Goal: Task Accomplishment & Management: Manage account settings

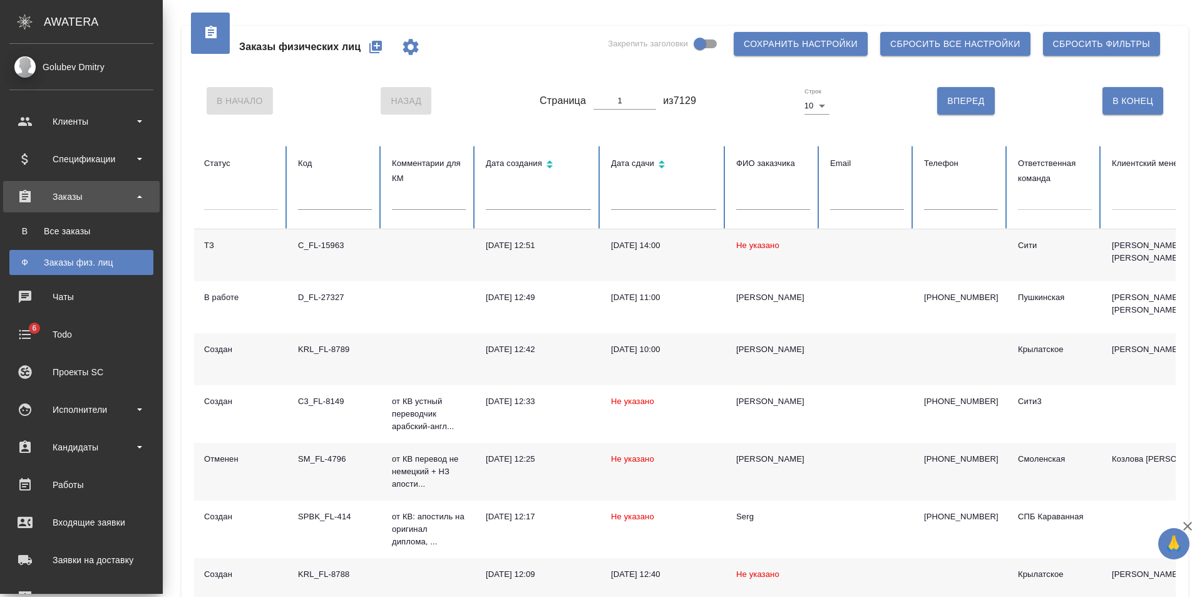
scroll to position [151, 0]
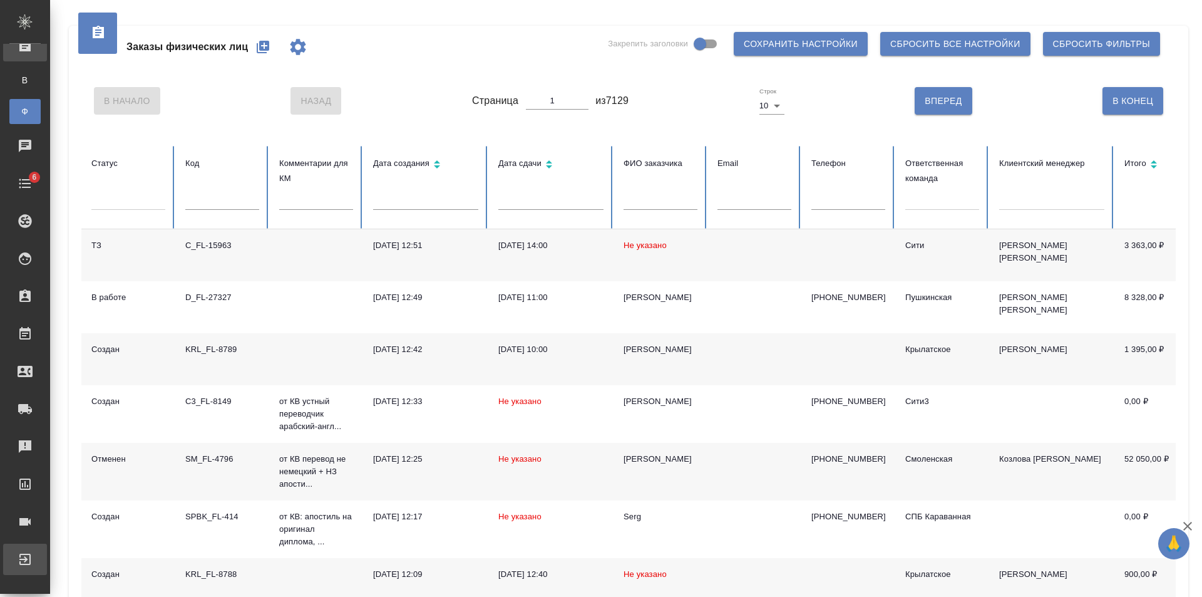
click at [25, 565] on div "Выйти" at bounding box center [9, 559] width 31 height 19
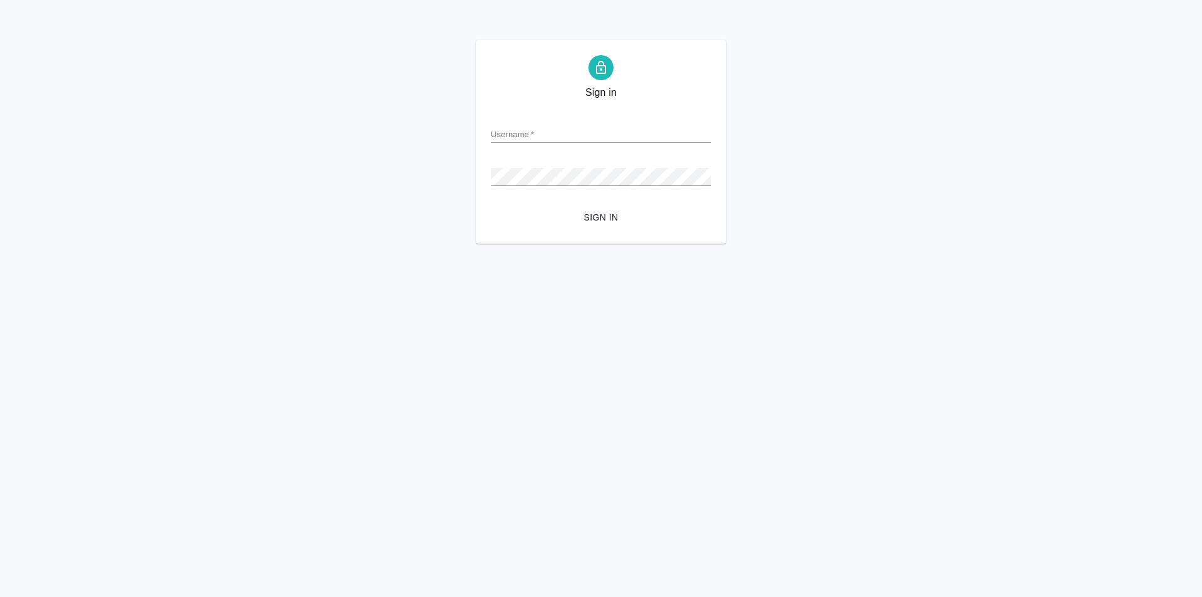
click at [552, 124] on div "Username   *" at bounding box center [601, 129] width 220 height 28
click at [565, 135] on input "Username   *" at bounding box center [601, 134] width 220 height 18
type input "[PERSON_NAME][EMAIL_ADDRESS][DOMAIN_NAME]"
click at [491, 206] on button "Sign in" at bounding box center [601, 217] width 220 height 23
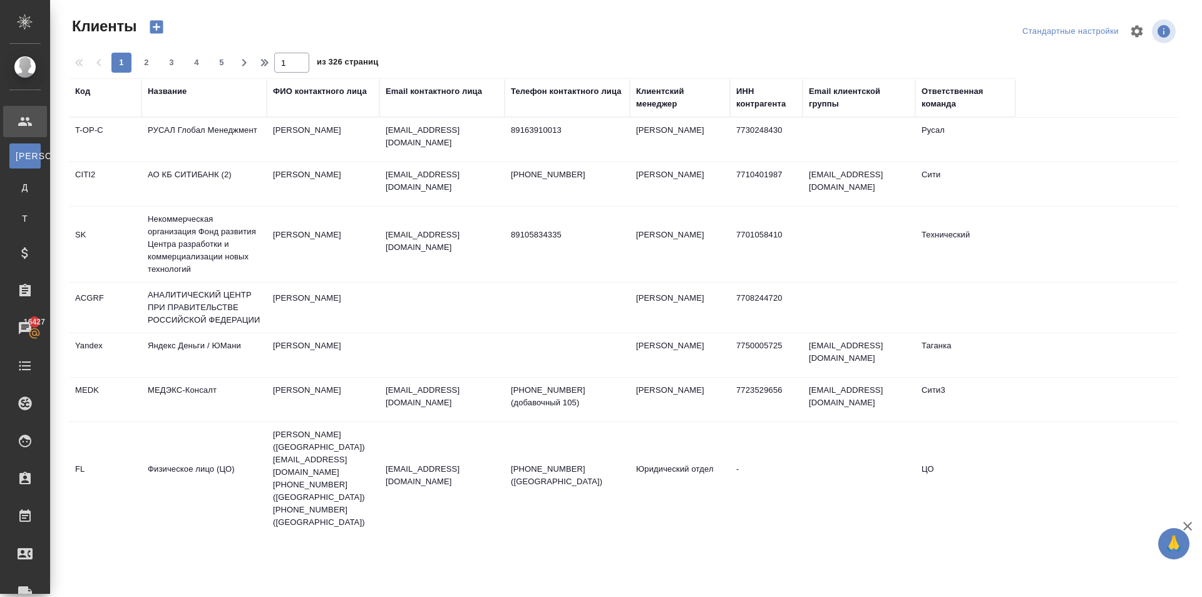
select select "RU"
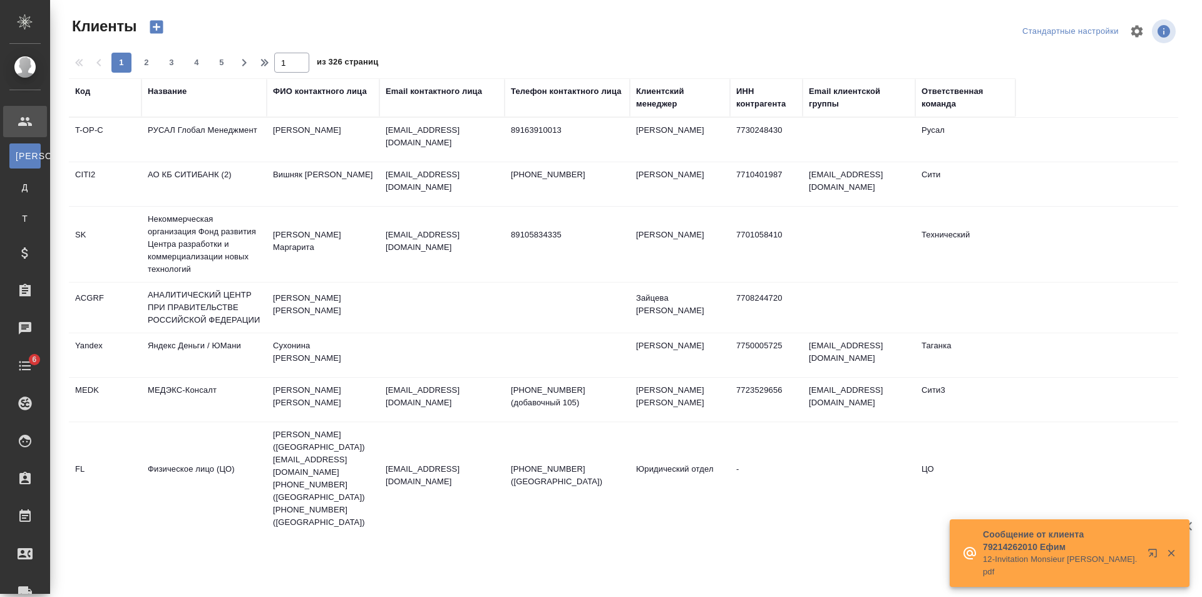
select select "RU"
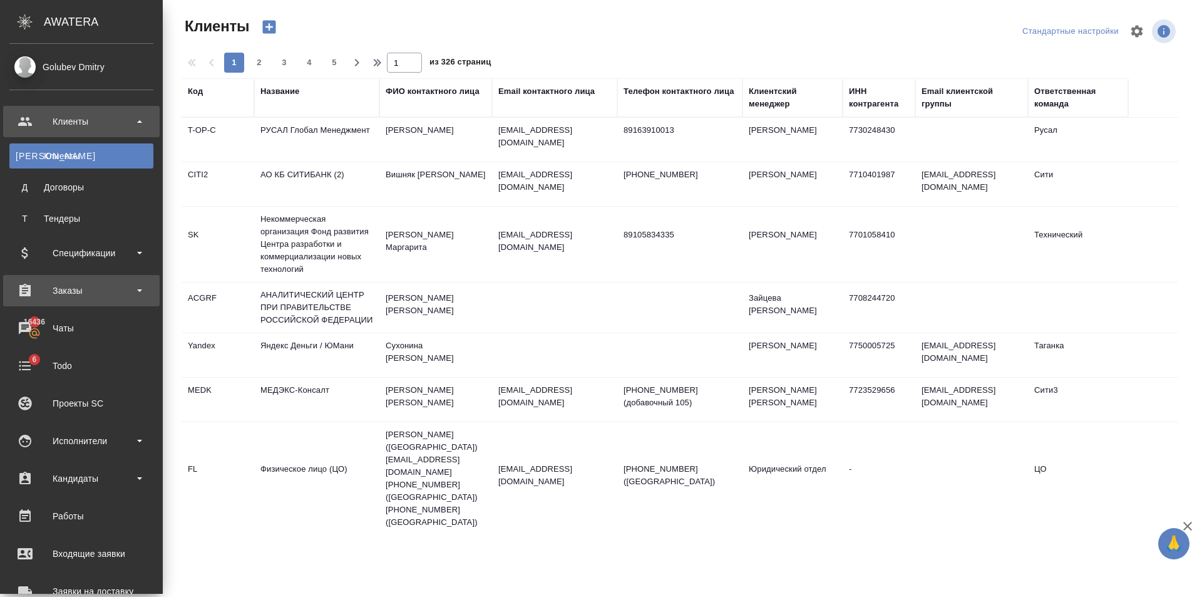
click at [89, 279] on div "Заказы" at bounding box center [81, 290] width 157 height 31
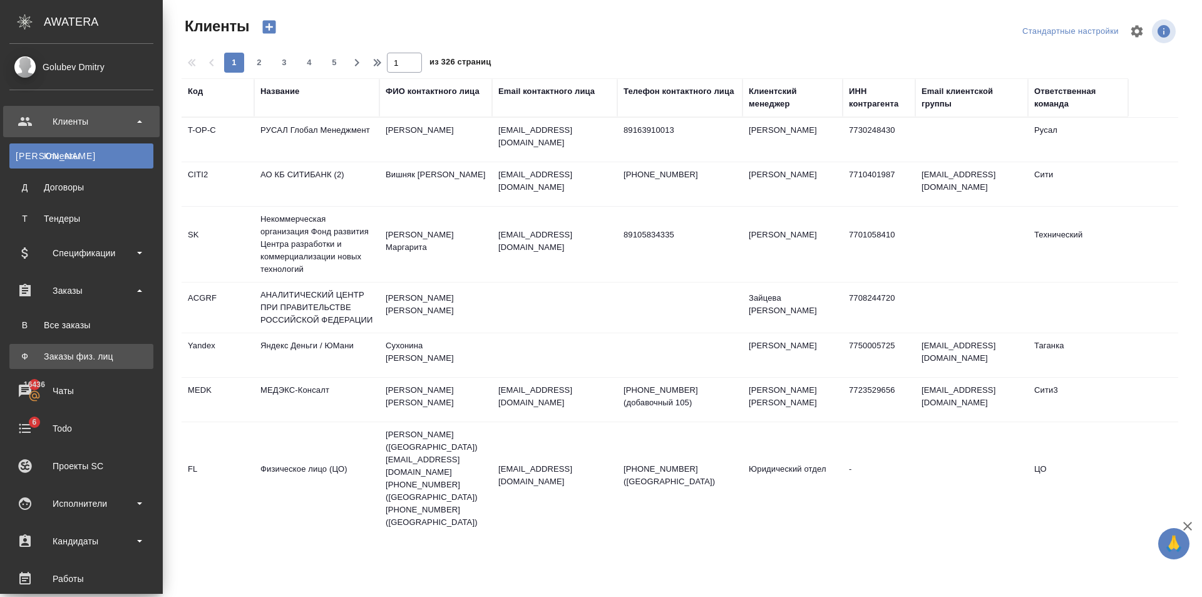
click at [107, 366] on link "Ф Заказы физ. лиц" at bounding box center [81, 356] width 144 height 25
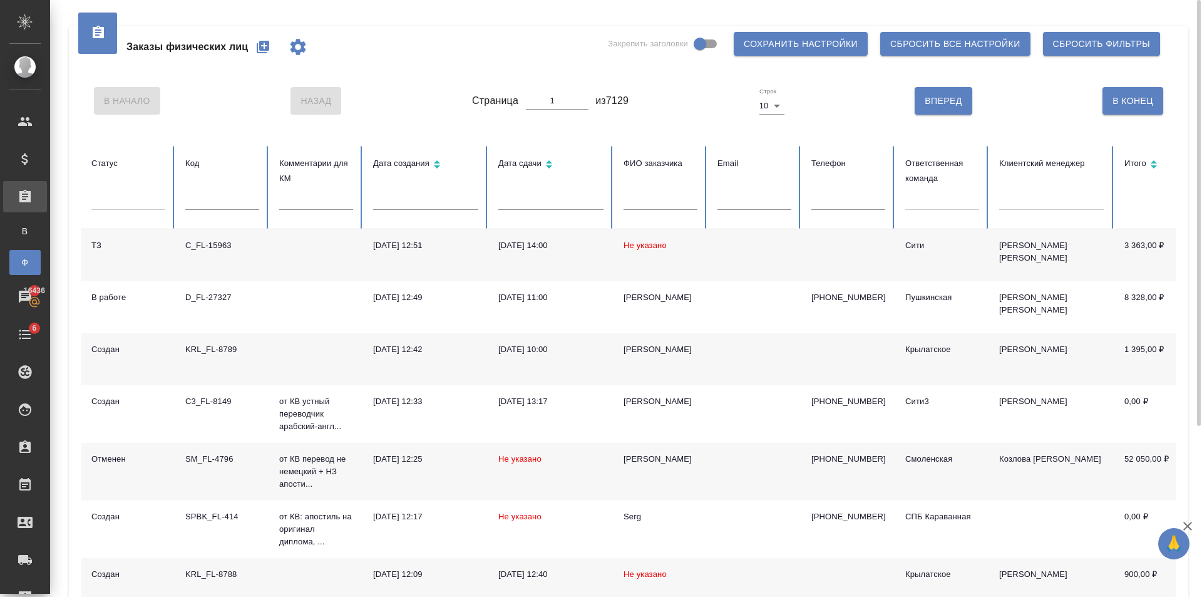
click at [946, 199] on div at bounding box center [942, 197] width 74 height 18
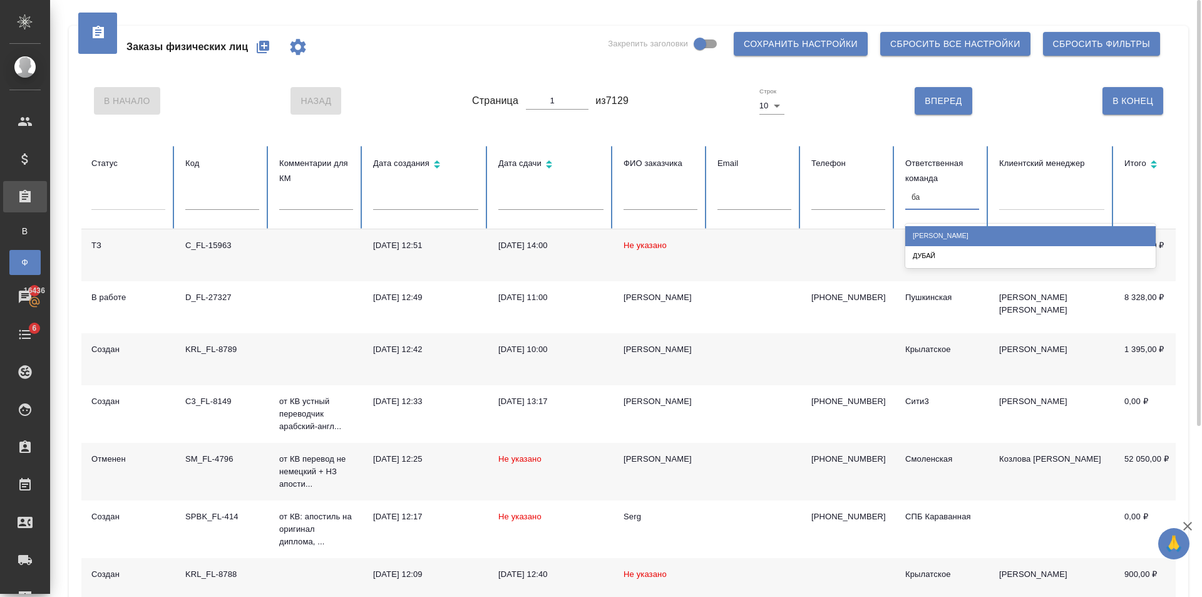
type input "баб"
click at [954, 230] on div "Бабушкинская" at bounding box center [1030, 235] width 250 height 19
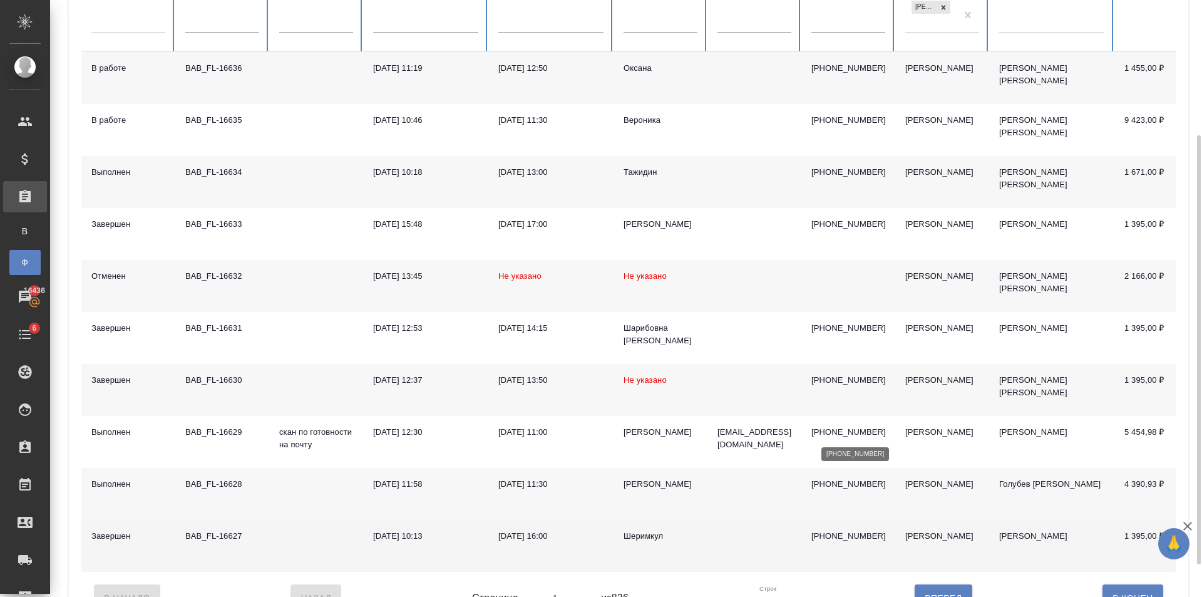
scroll to position [232, 0]
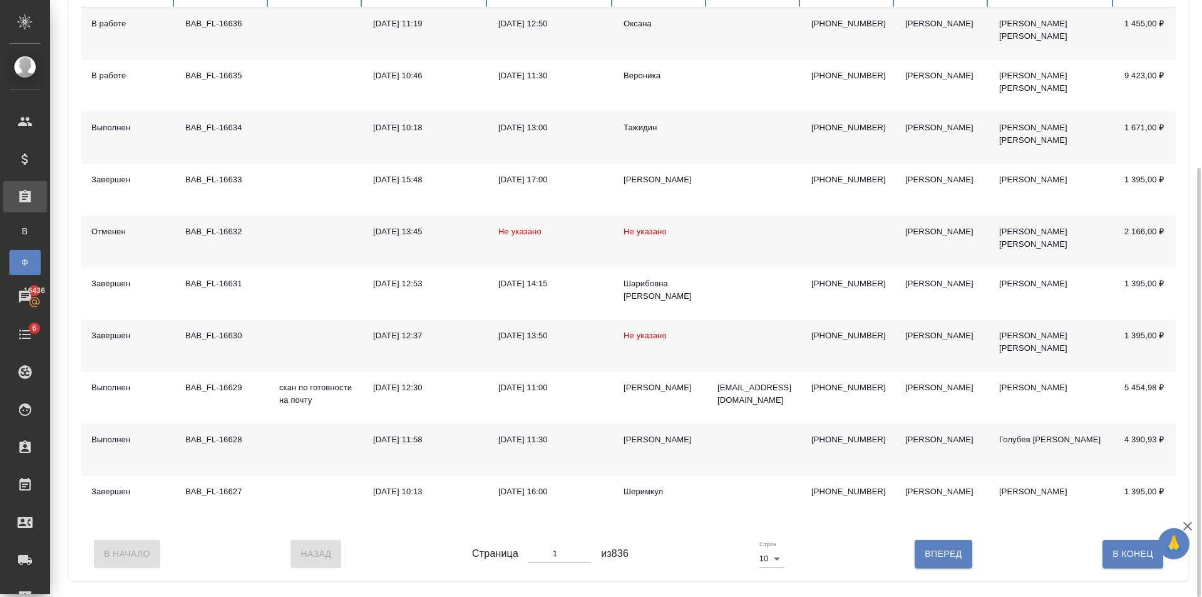
click at [944, 562] on span "Вперед" at bounding box center [943, 554] width 37 height 16
type input "2"
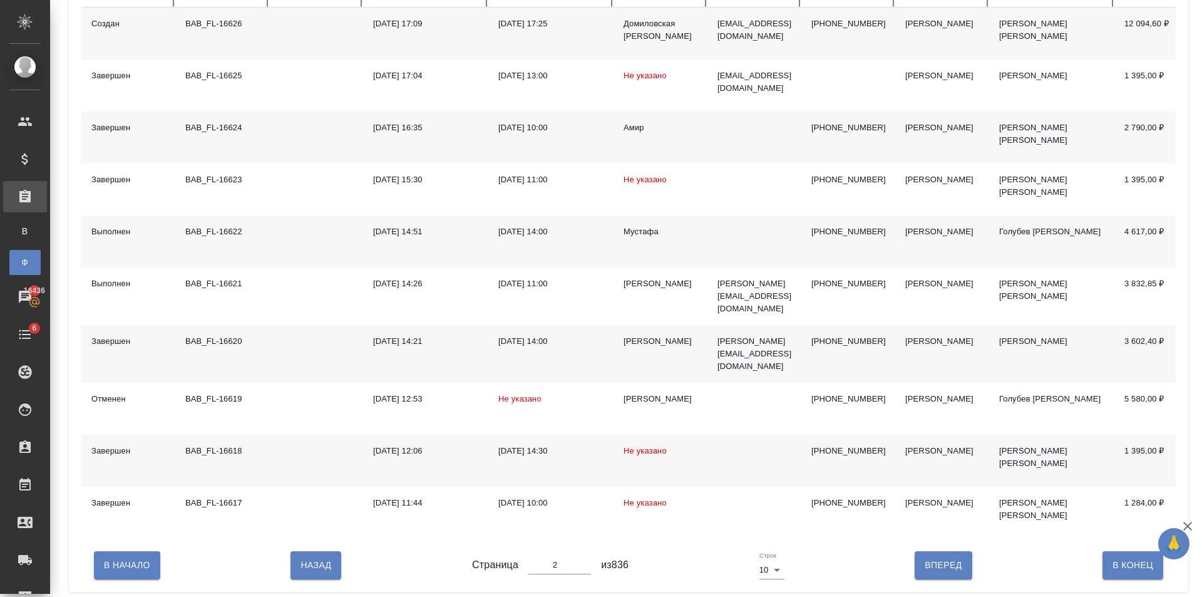
click at [944, 566] on span "Вперед" at bounding box center [943, 565] width 37 height 16
type input "3"
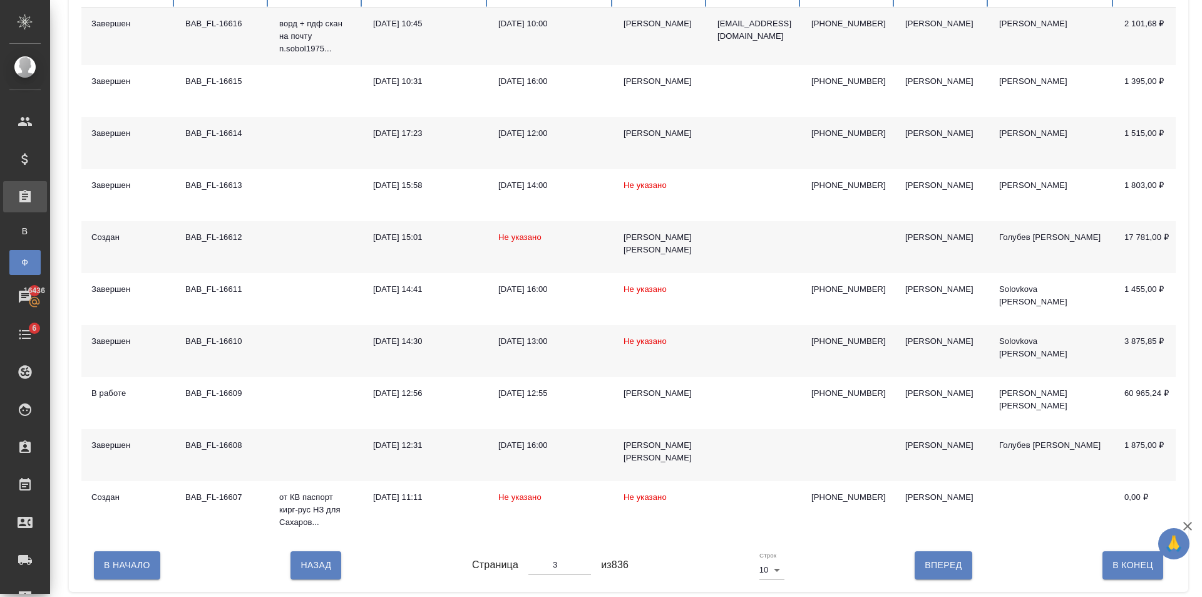
click at [942, 573] on span "Вперед" at bounding box center [943, 565] width 37 height 16
type input "4"
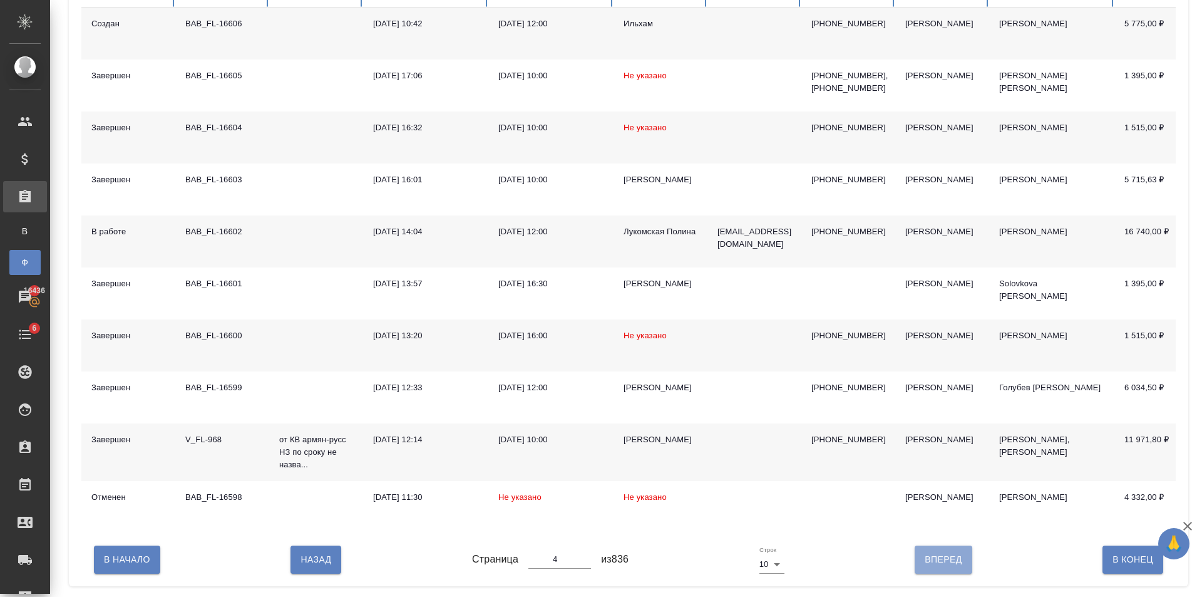
click at [942, 573] on button "Вперед" at bounding box center [943, 559] width 57 height 28
type input "5"
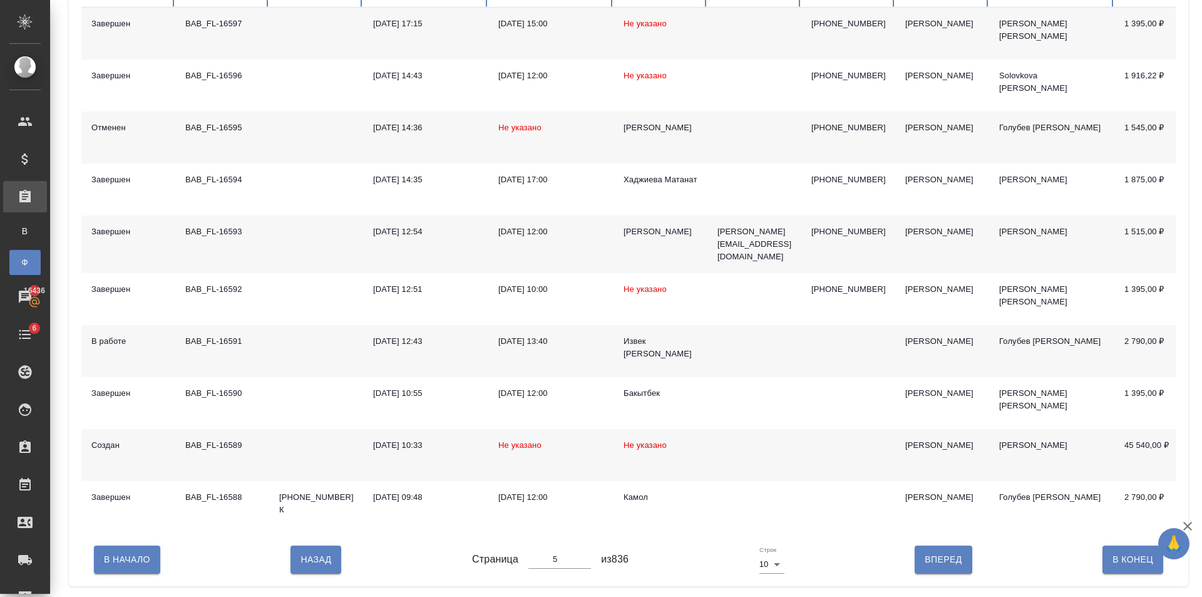
click at [942, 573] on button "Вперед" at bounding box center [943, 559] width 57 height 28
type input "6"
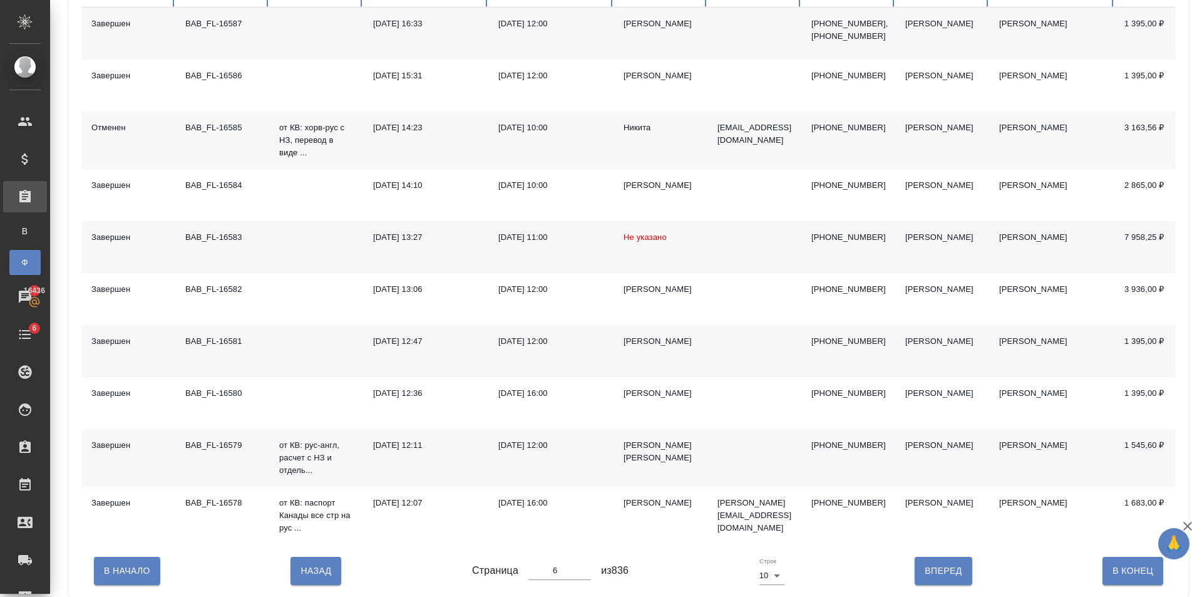
scroll to position [0, 324]
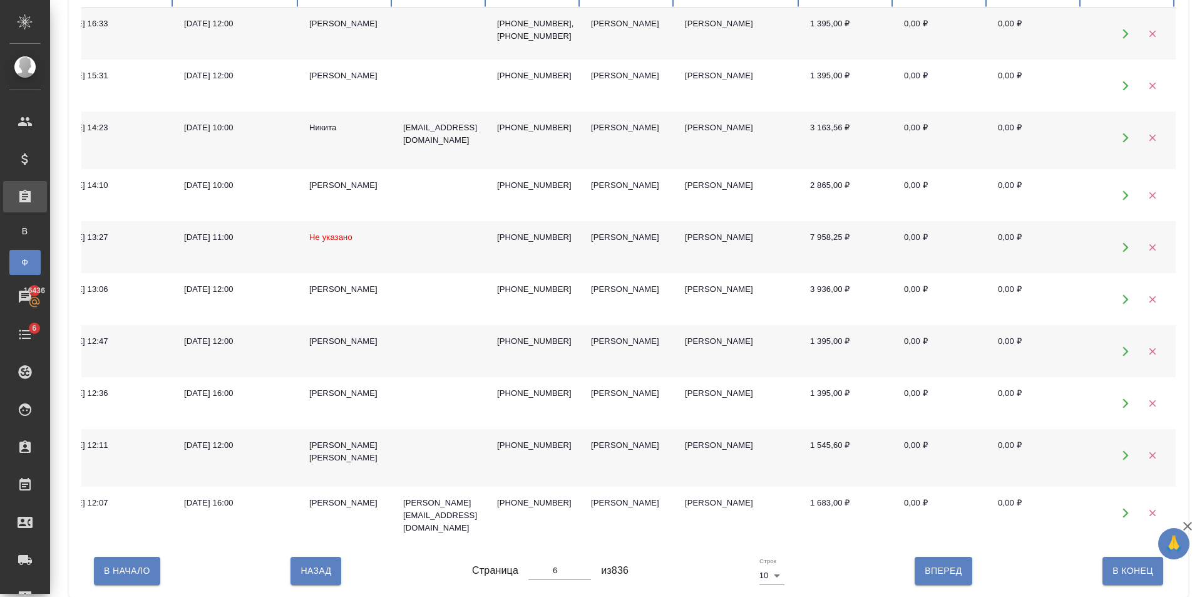
click at [938, 584] on button "Вперед" at bounding box center [943, 571] width 57 height 28
type input "7"
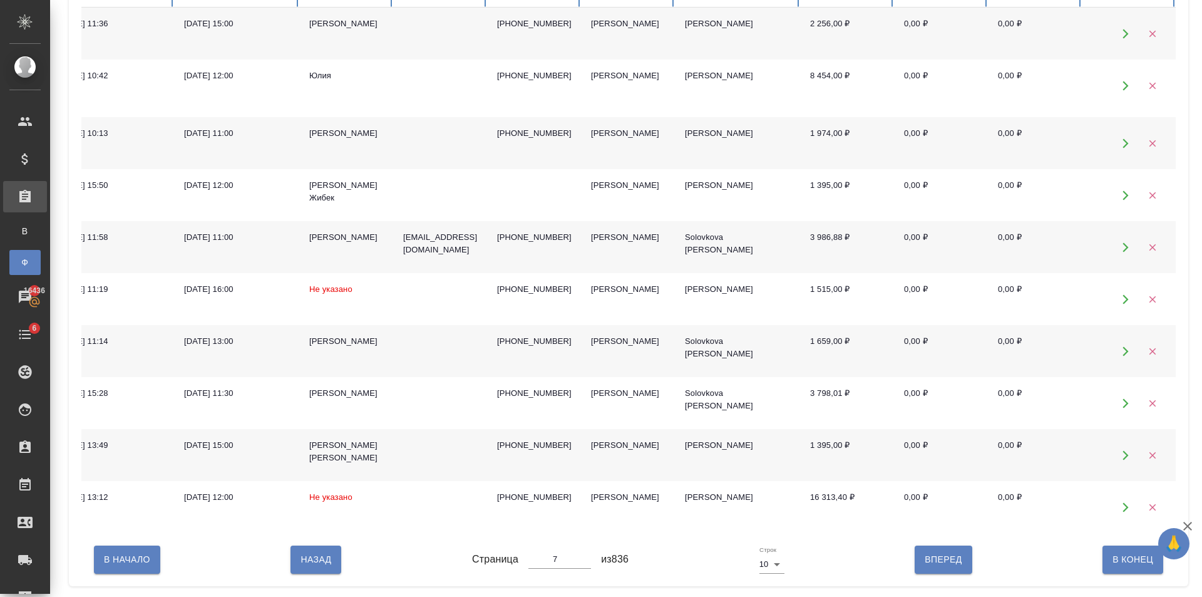
click at [938, 567] on span "Вперед" at bounding box center [943, 560] width 37 height 16
type input "8"
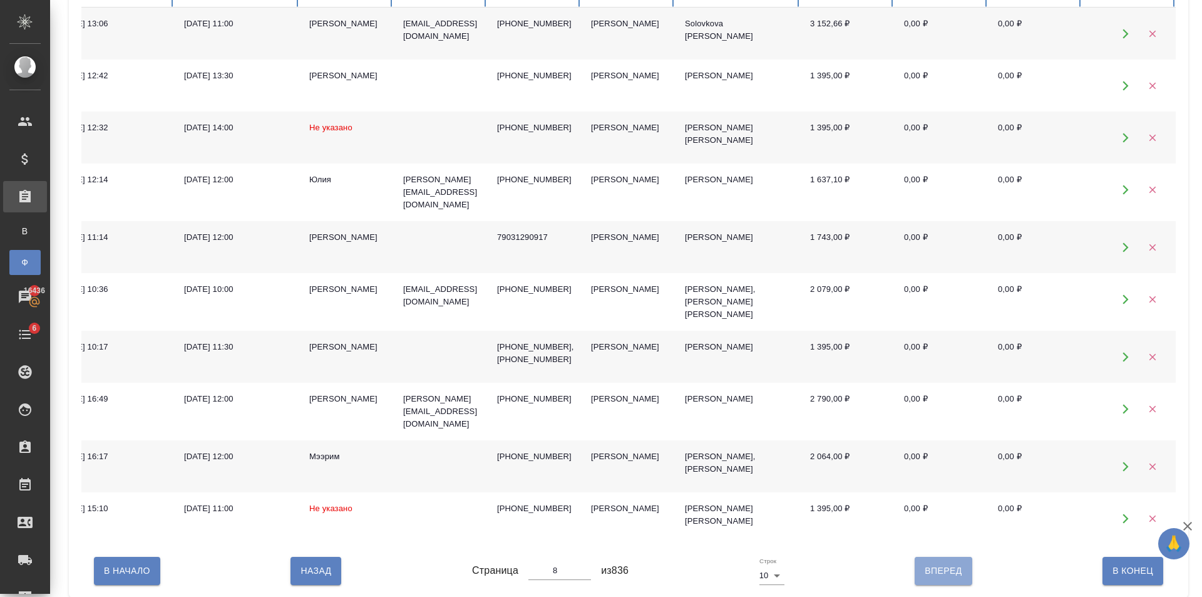
click at [936, 570] on span "Вперед" at bounding box center [943, 571] width 37 height 16
type input "9"
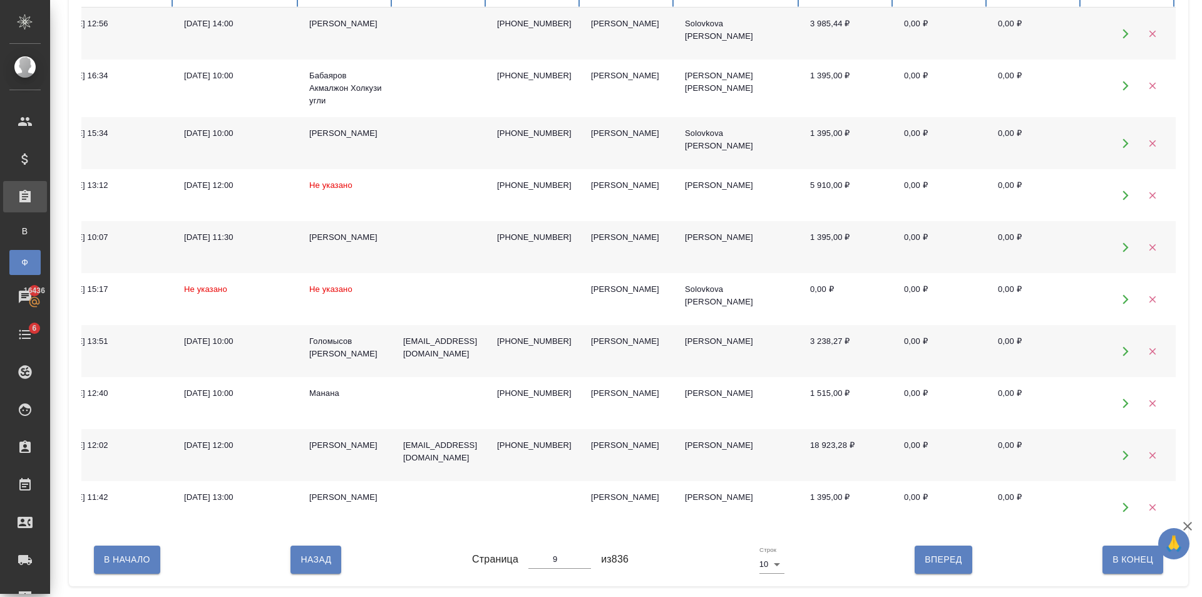
click at [936, 570] on button "Вперед" at bounding box center [943, 559] width 57 height 28
type input "10"
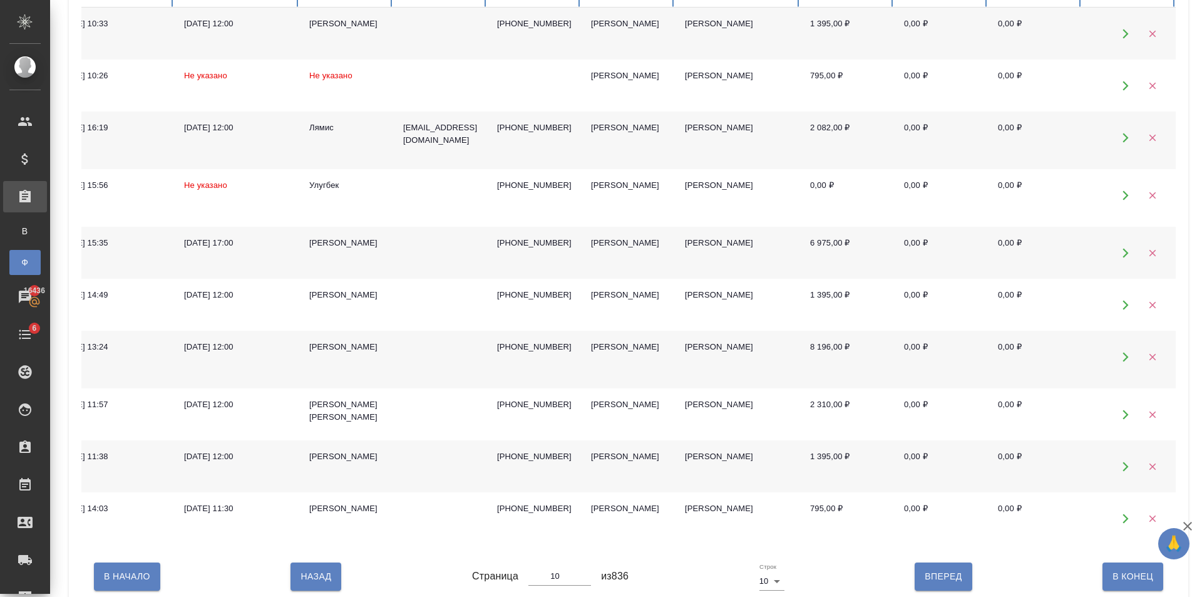
click at [936, 584] on span "Вперед" at bounding box center [943, 577] width 37 height 16
type input "11"
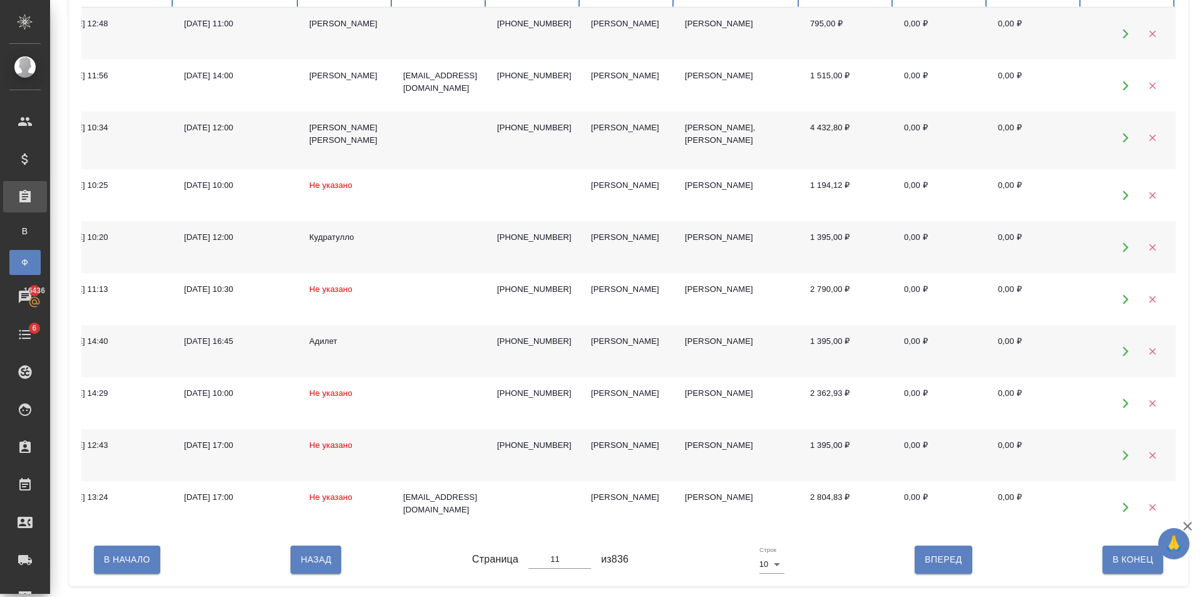
click at [936, 585] on div "В Начало Назад Страница 11 из 836 Строк 10 10 Вперед В Конец" at bounding box center [628, 559] width 1095 height 53
click at [935, 573] on button "Вперед" at bounding box center [943, 559] width 57 height 28
type input "12"
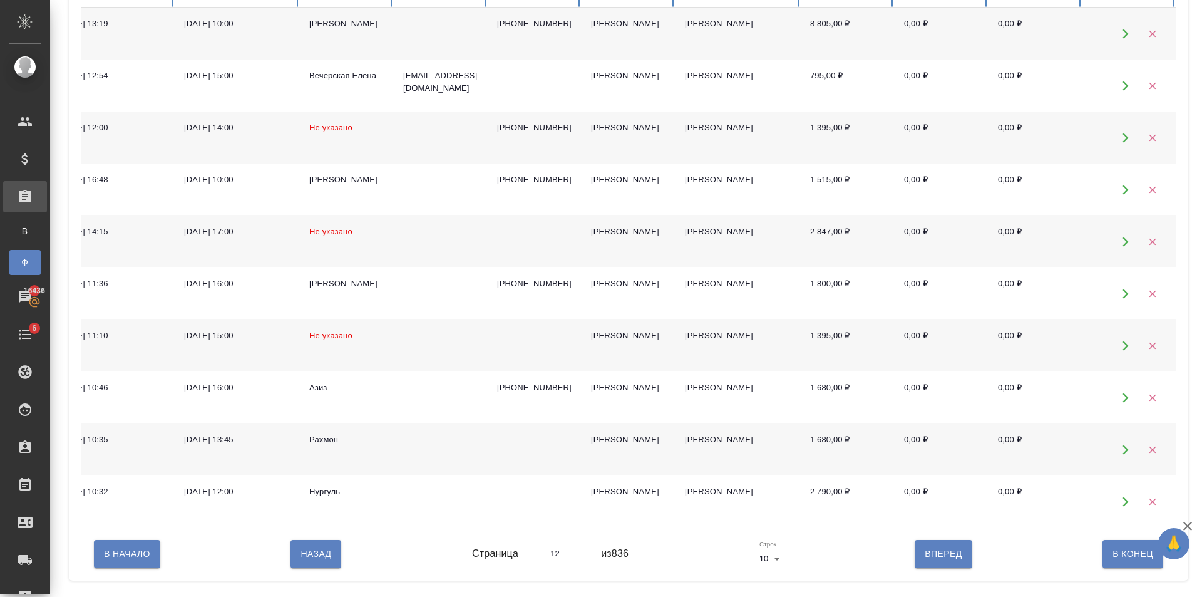
click at [552, 562] on input "12" at bounding box center [559, 554] width 63 height 18
type input "2"
type input "22"
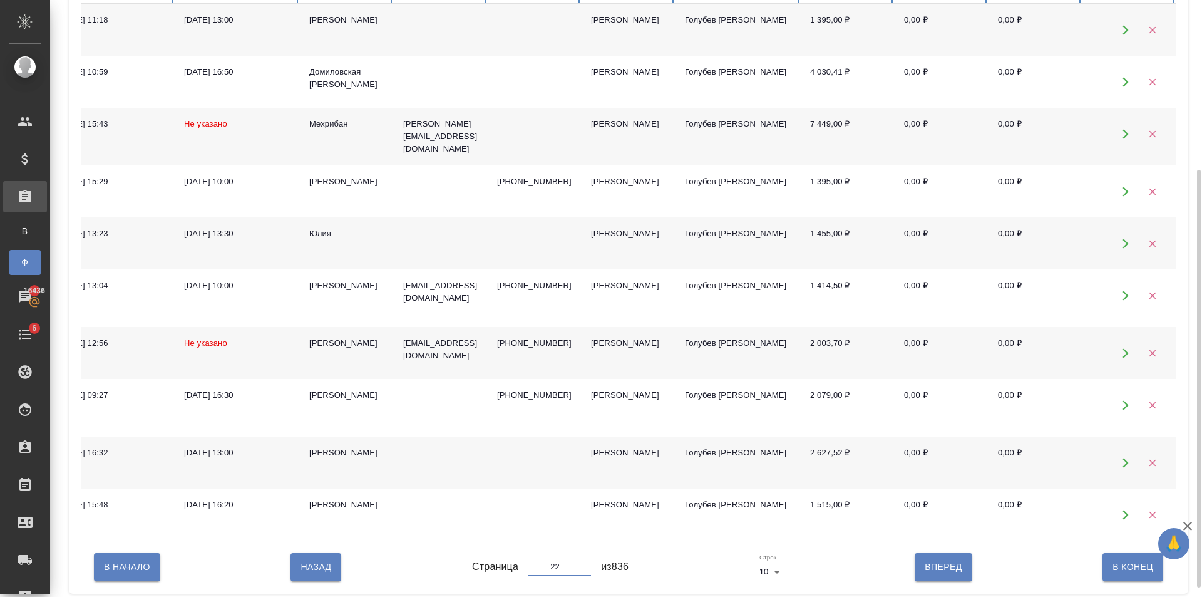
scroll to position [255, 0]
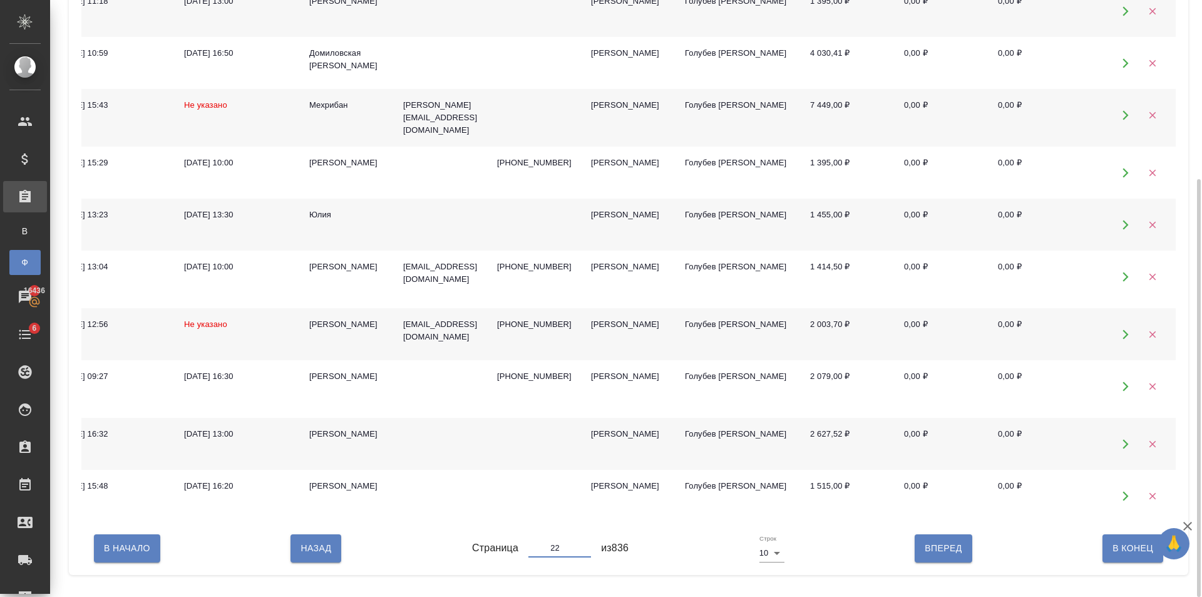
type input "22"
click at [327, 556] on span "Назад" at bounding box center [316, 548] width 31 height 16
type input "21"
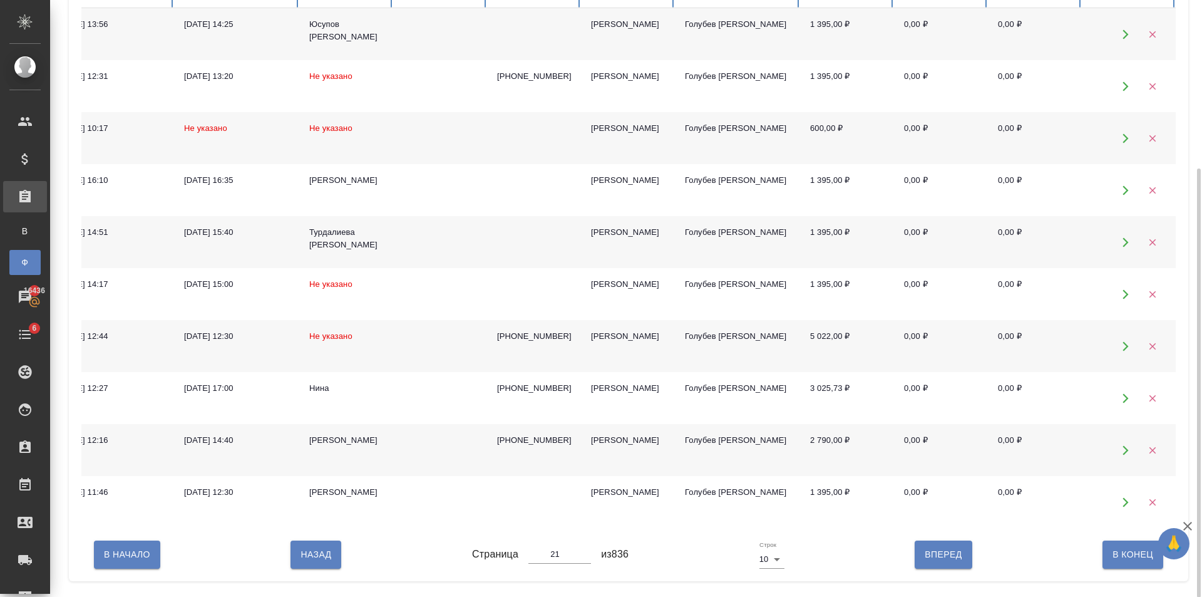
scroll to position [232, 0]
click at [322, 556] on span "Назад" at bounding box center [316, 554] width 31 height 16
type input "20"
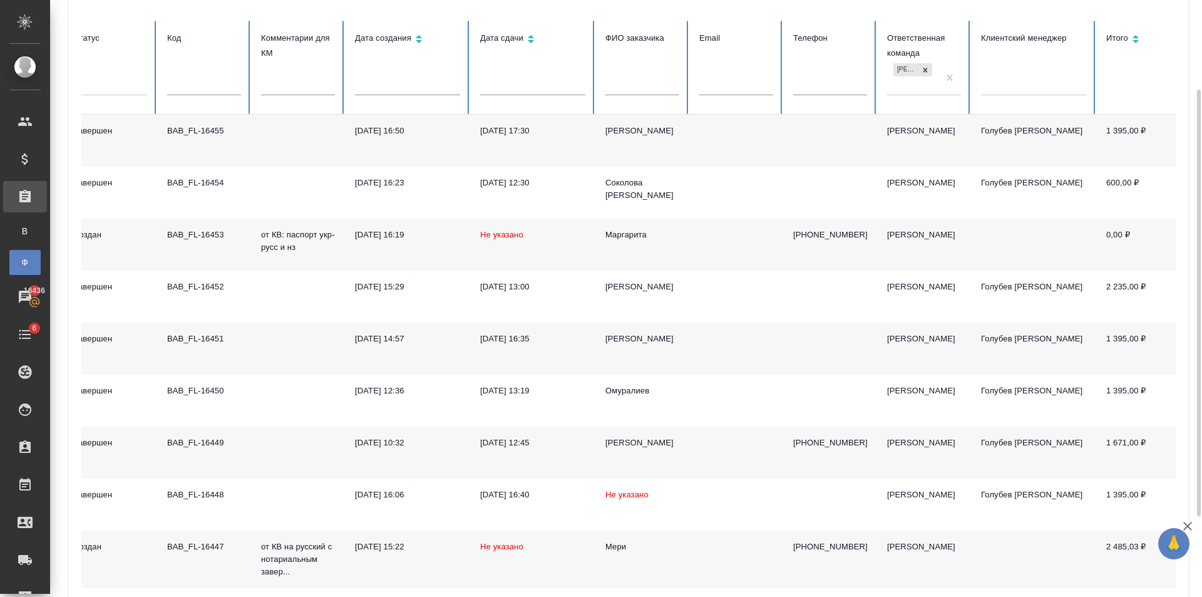
scroll to position [238, 0]
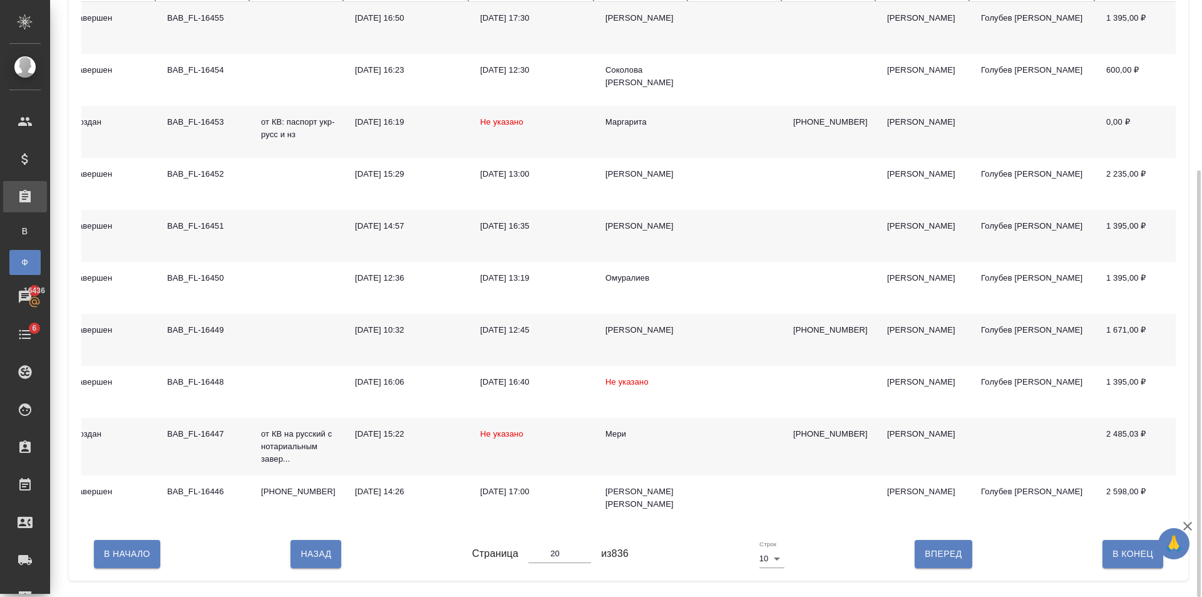
drag, startPoint x: 334, startPoint y: 577, endPoint x: 329, endPoint y: 572, distance: 7.1
click at [330, 567] on button "Назад" at bounding box center [316, 554] width 51 height 28
type input "19"
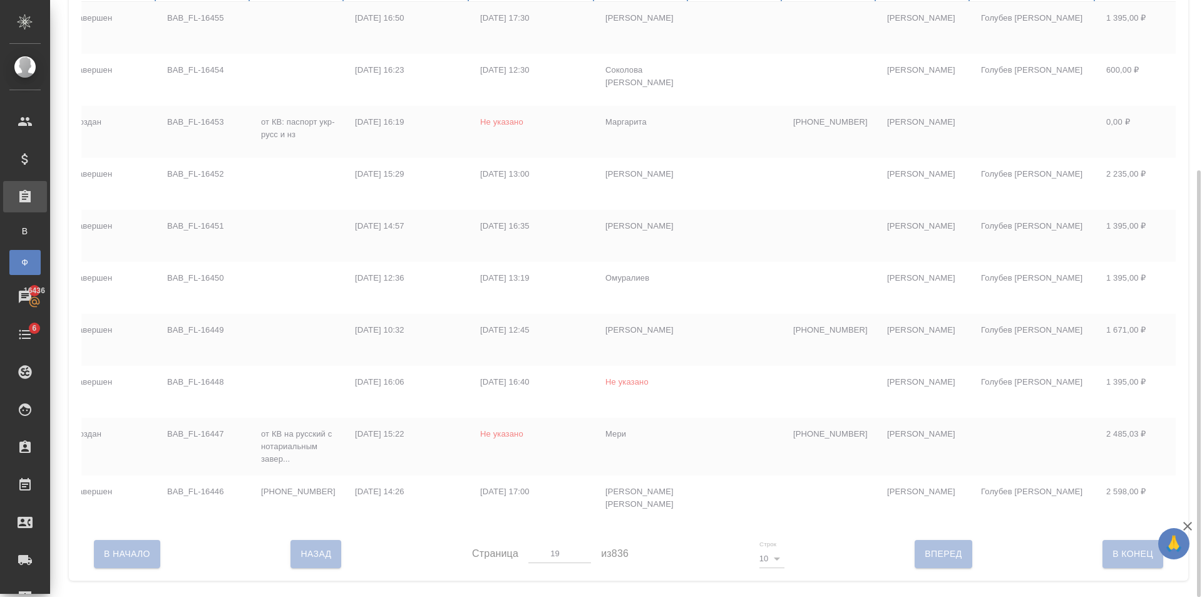
click at [328, 572] on div at bounding box center [628, 553] width 1095 height 53
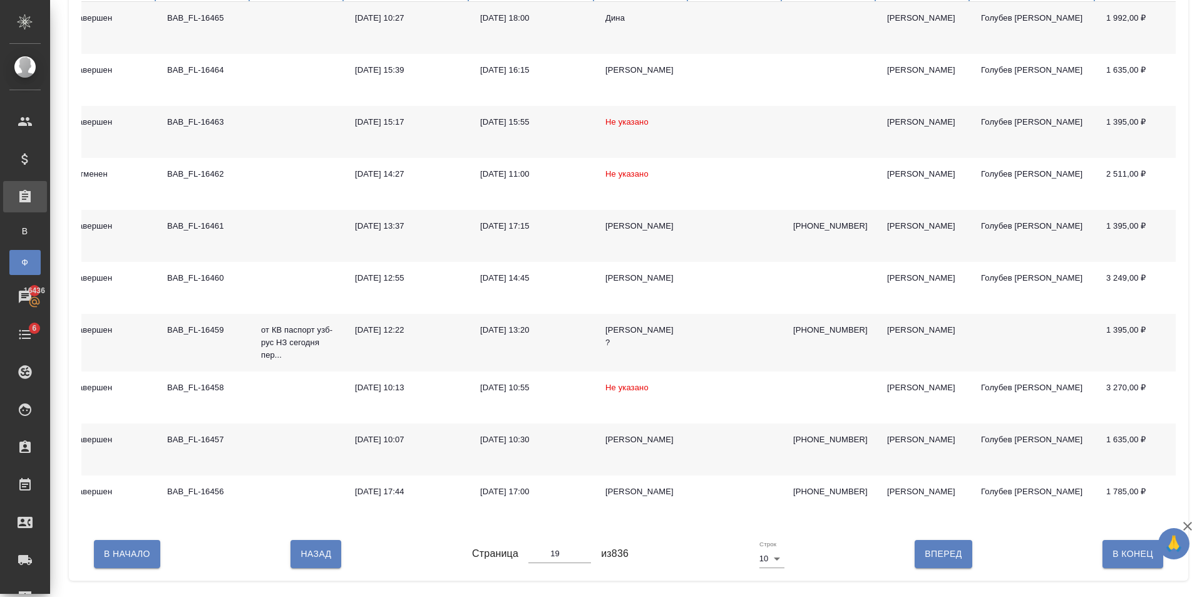
click at [327, 562] on span "Назад" at bounding box center [316, 554] width 31 height 16
type input "18"
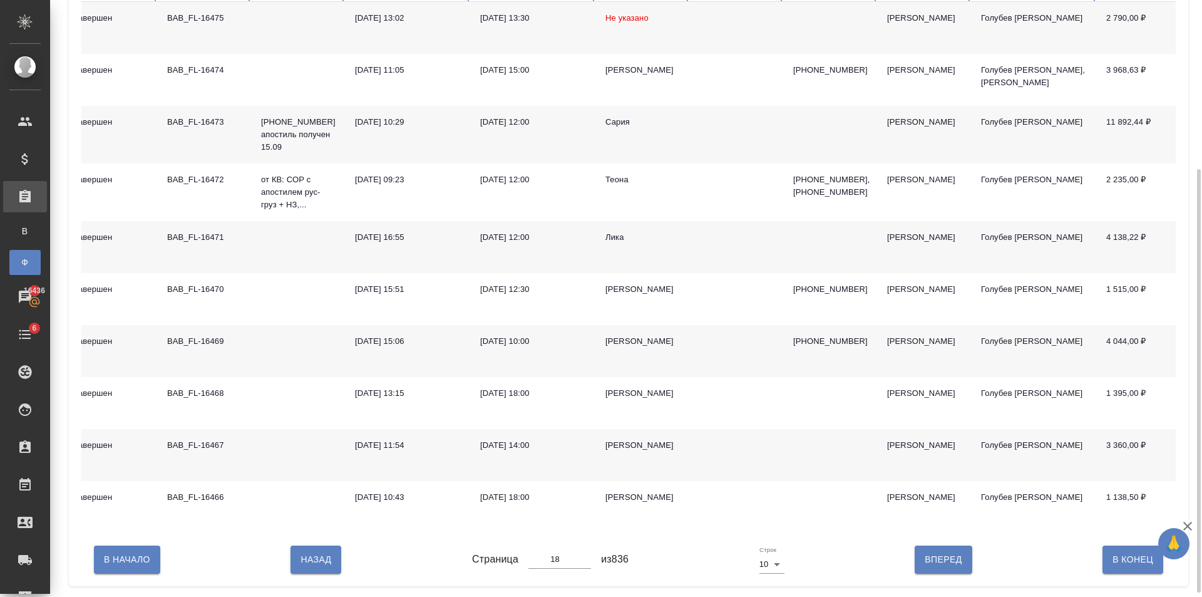
click at [316, 562] on span "Назад" at bounding box center [316, 560] width 31 height 16
type input "17"
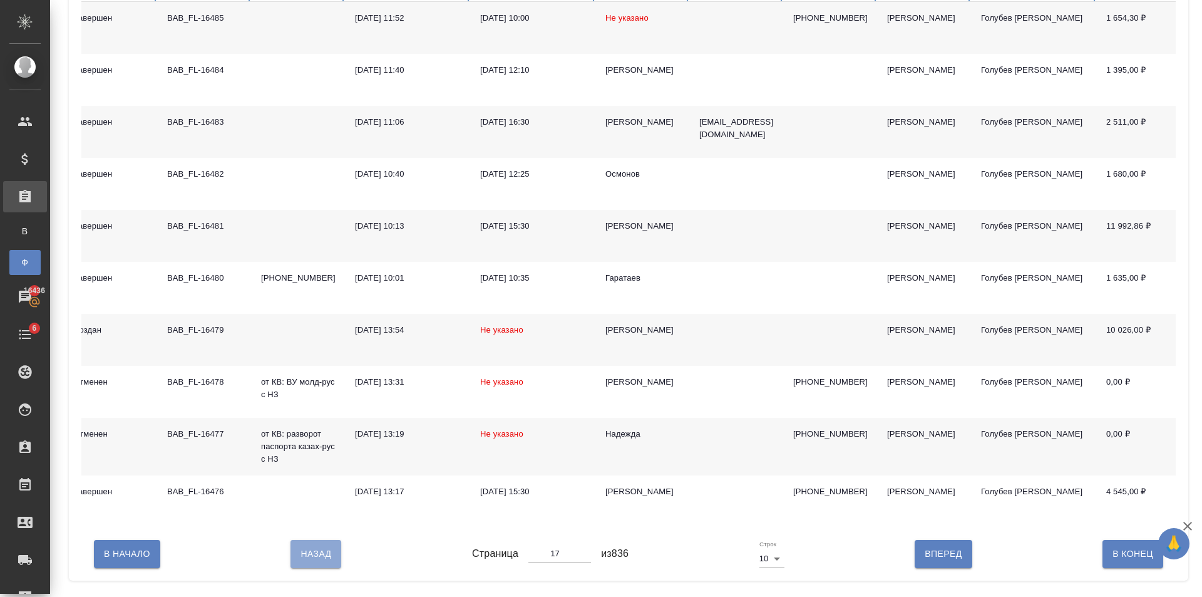
click at [316, 562] on span "Назад" at bounding box center [316, 554] width 31 height 16
type input "16"
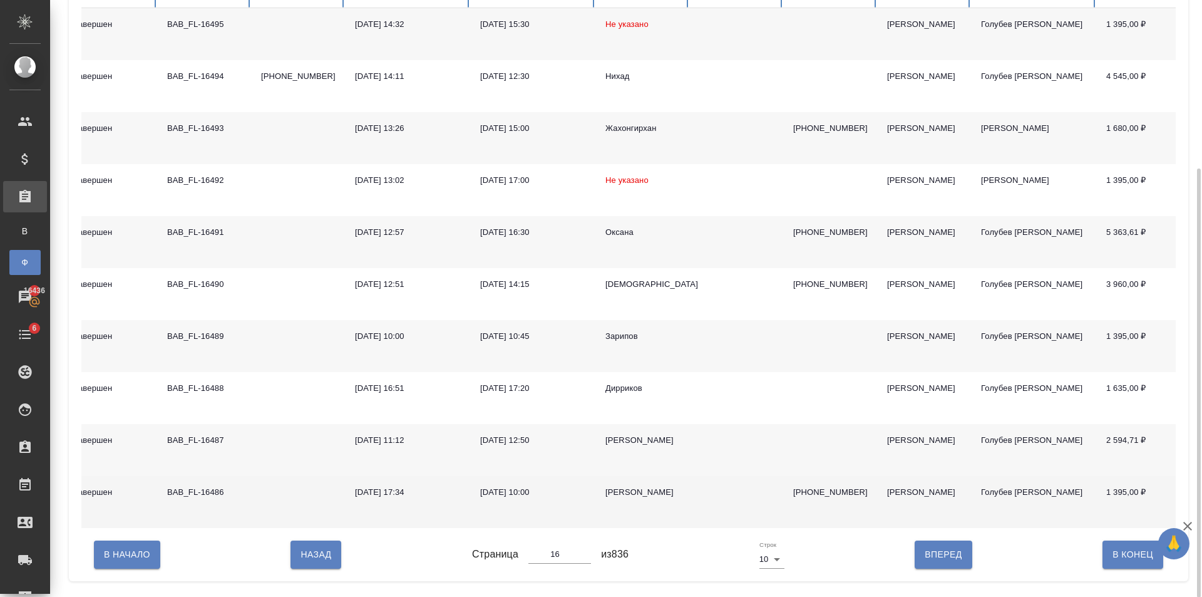
scroll to position [232, 0]
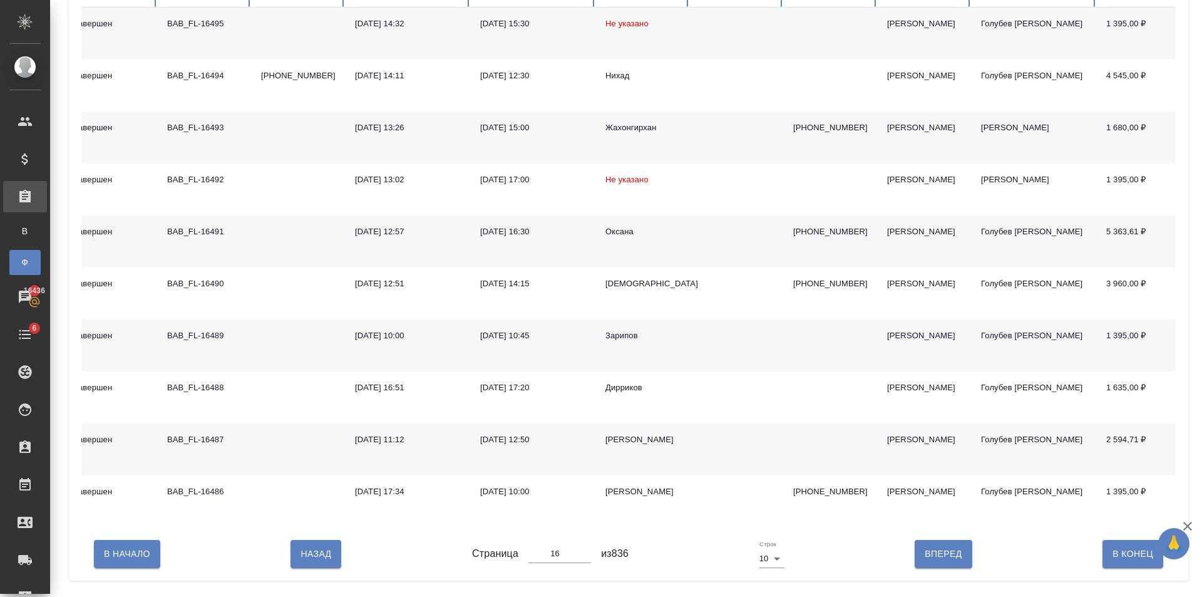
click at [314, 562] on span "Назад" at bounding box center [316, 554] width 31 height 16
type input "15"
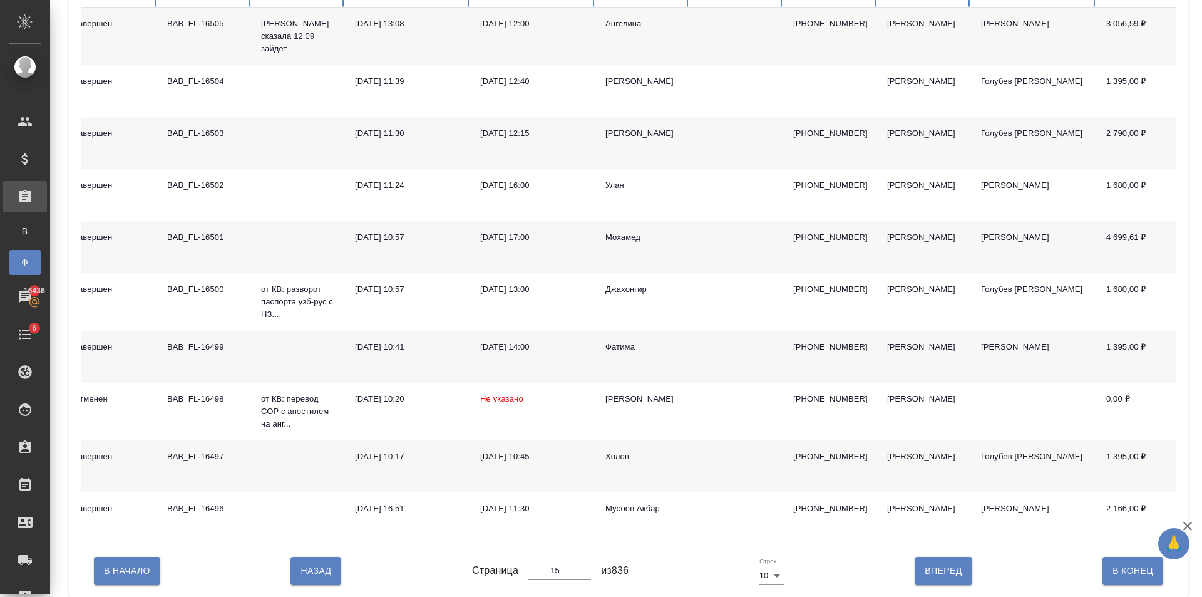
click at [936, 571] on span "Вперед" at bounding box center [943, 571] width 37 height 16
type input "16"
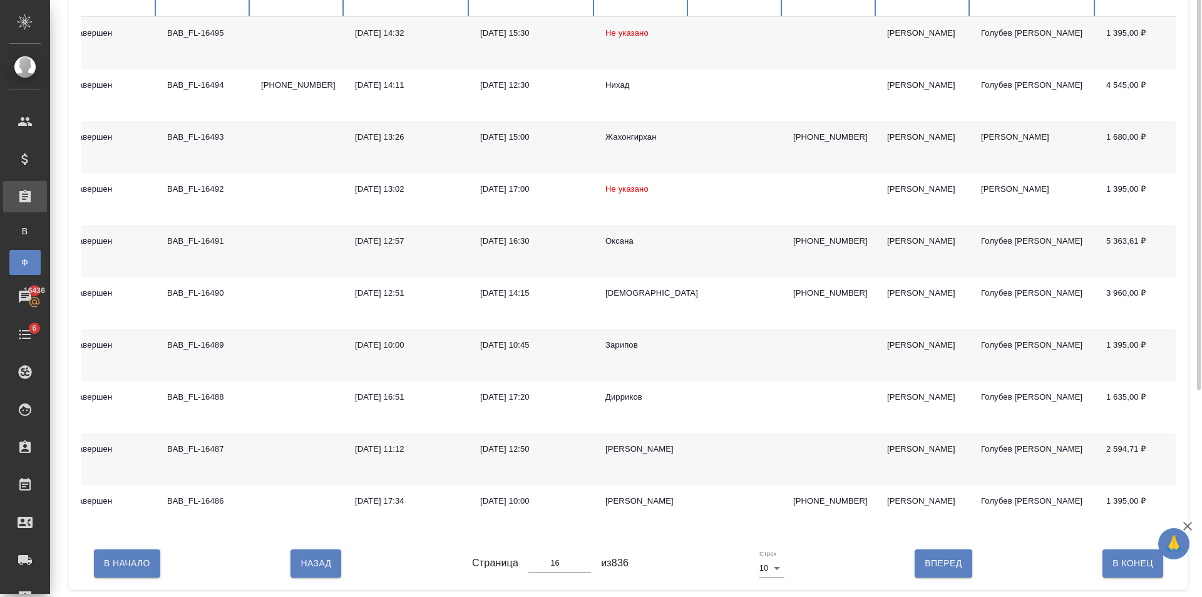
scroll to position [44, 0]
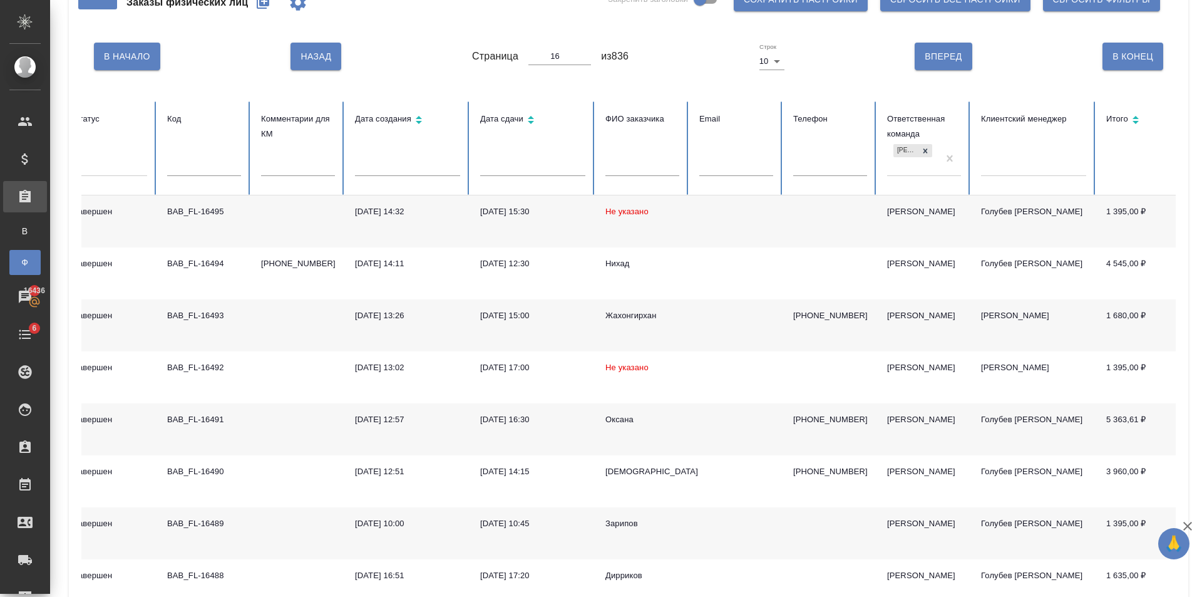
click at [673, 218] on td "Не указано" at bounding box center [642, 221] width 94 height 52
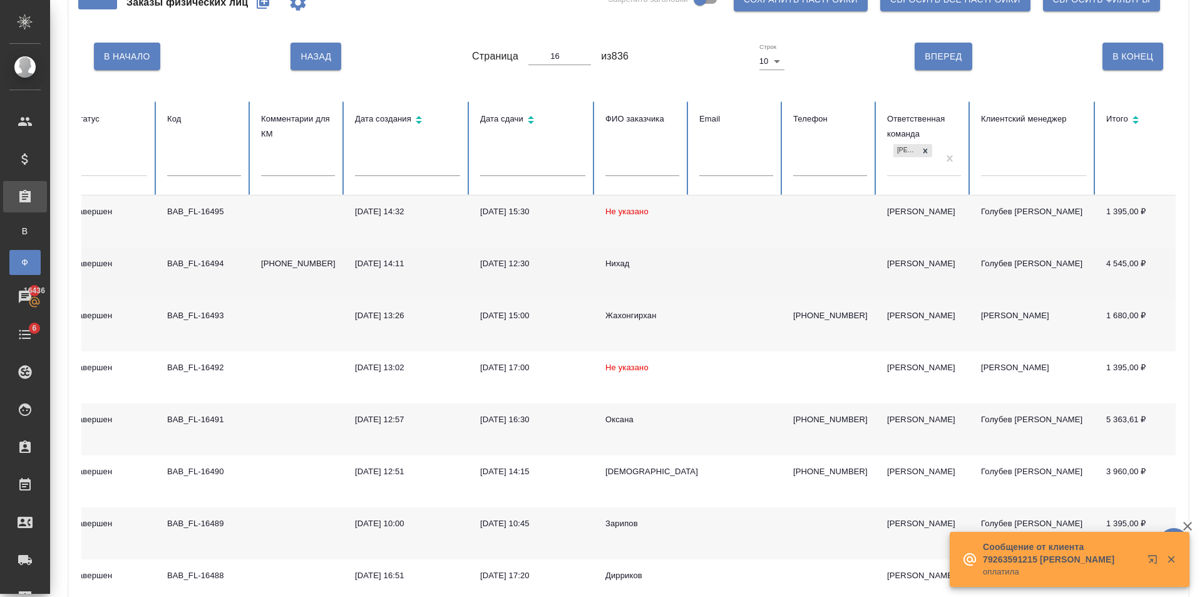
click at [645, 272] on td "Нихад" at bounding box center [642, 273] width 94 height 52
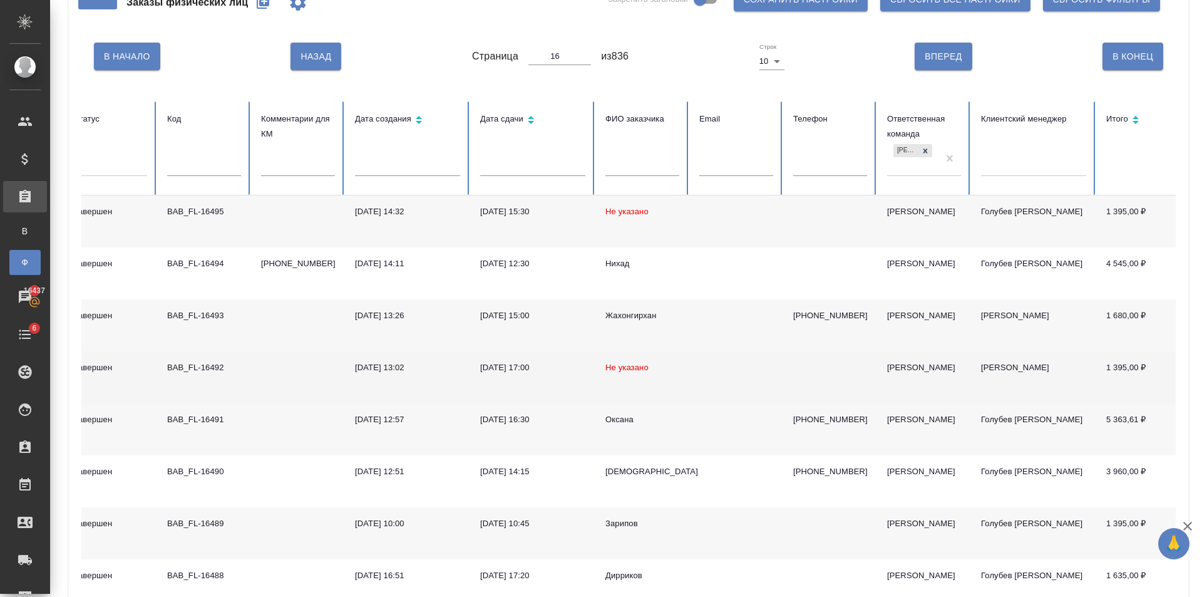
click at [613, 366] on span "Не указано" at bounding box center [627, 367] width 43 height 9
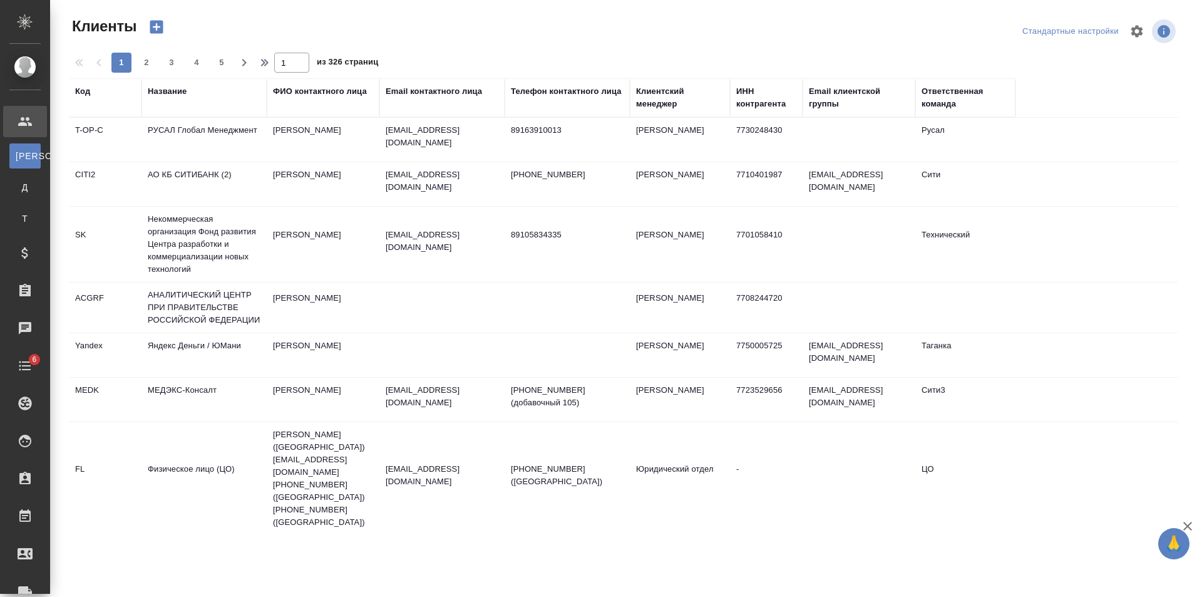
select select "RU"
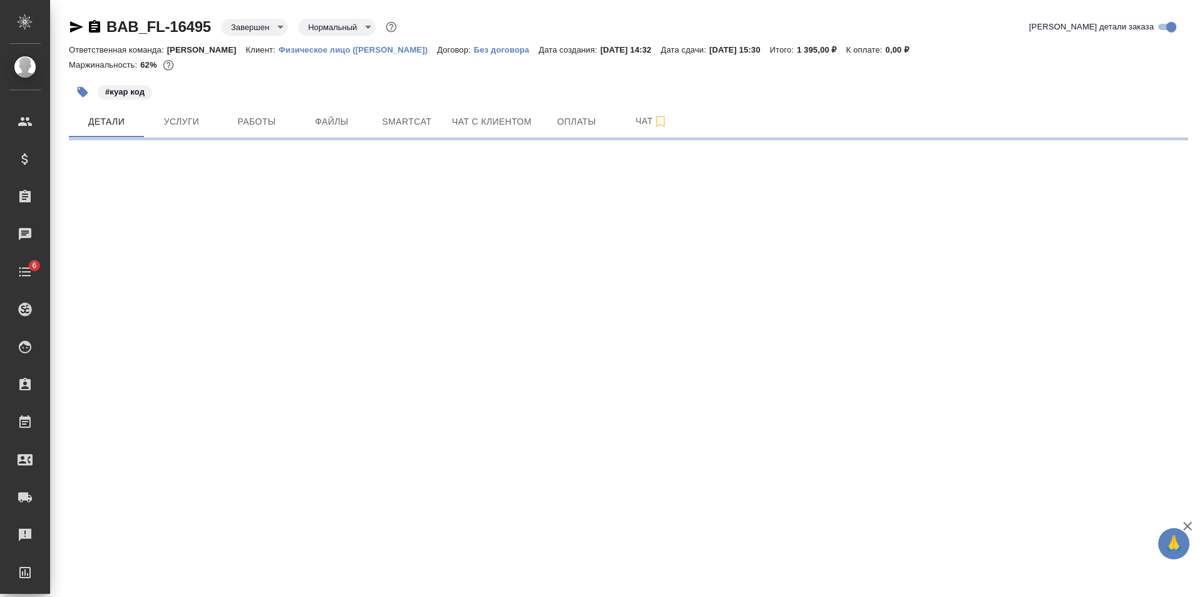
click at [320, 102] on div "#куар код" at bounding box center [442, 92] width 746 height 28
click at [324, 125] on span "Файлы" at bounding box center [332, 122] width 60 height 16
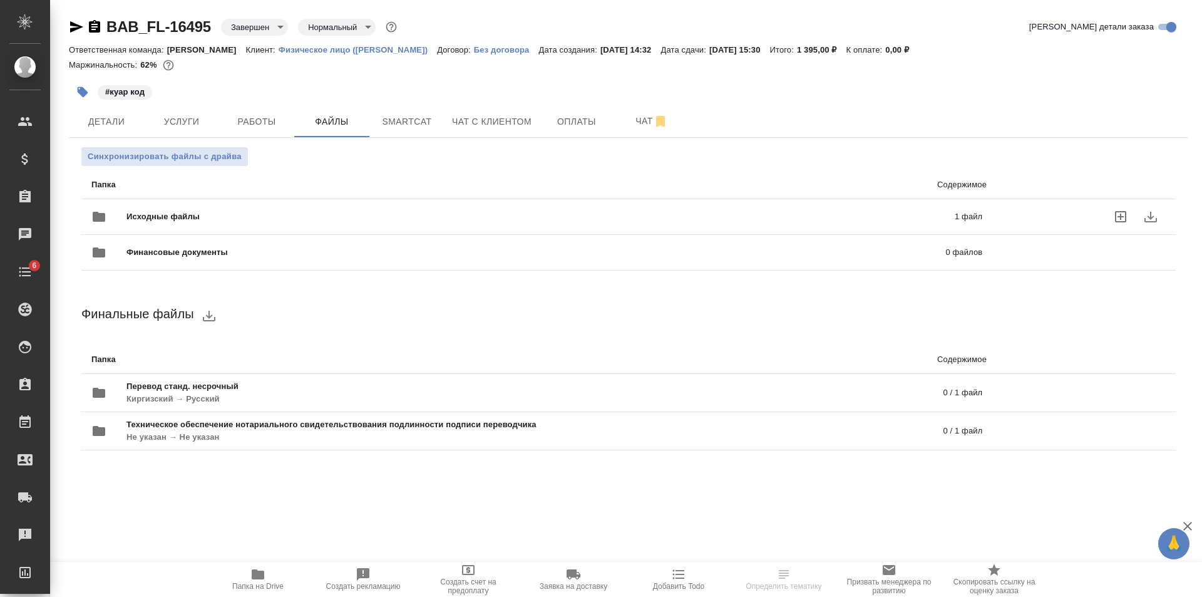
click at [346, 200] on div "Исходные файлы 1 файл" at bounding box center [537, 216] width 916 height 55
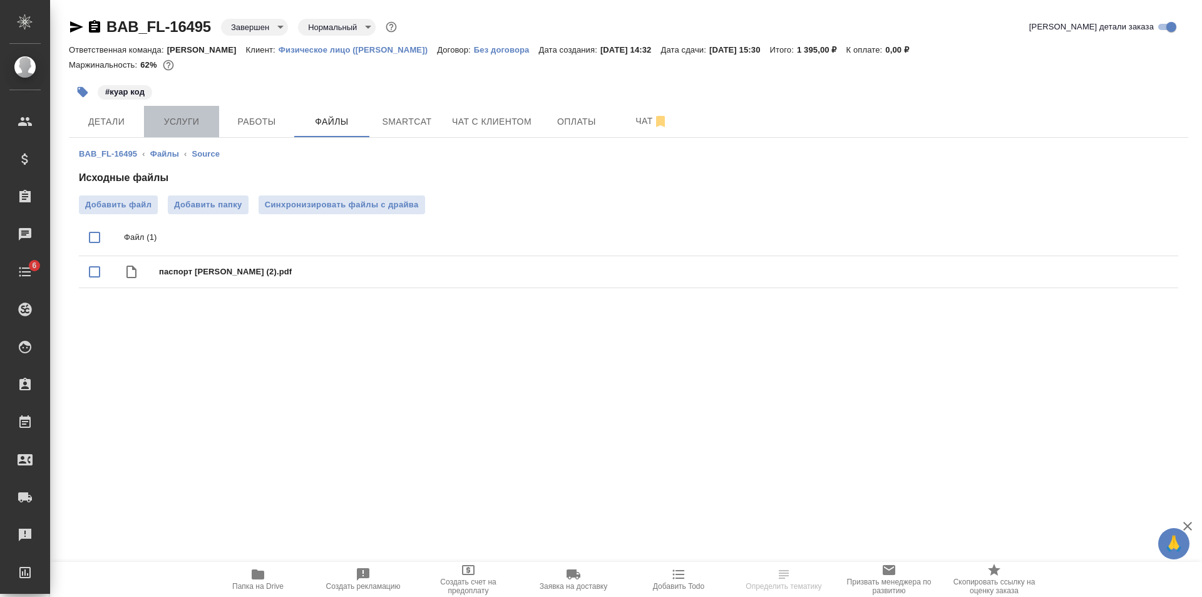
click at [185, 121] on span "Услуги" at bounding box center [182, 122] width 60 height 16
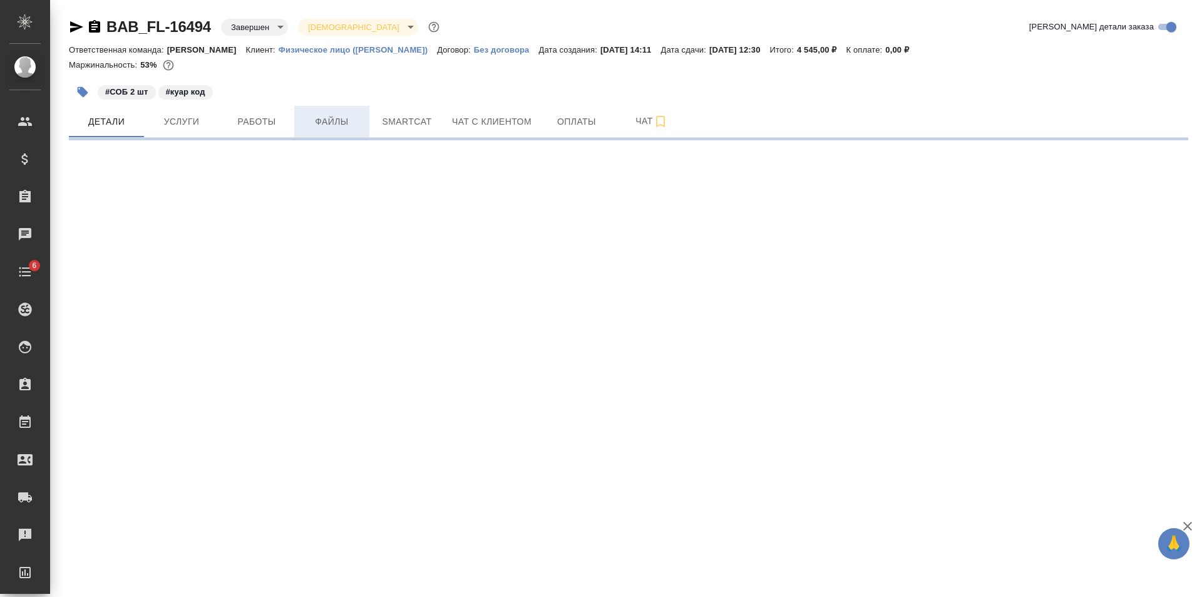
click at [332, 116] on span "Файлы" at bounding box center [332, 122] width 60 height 16
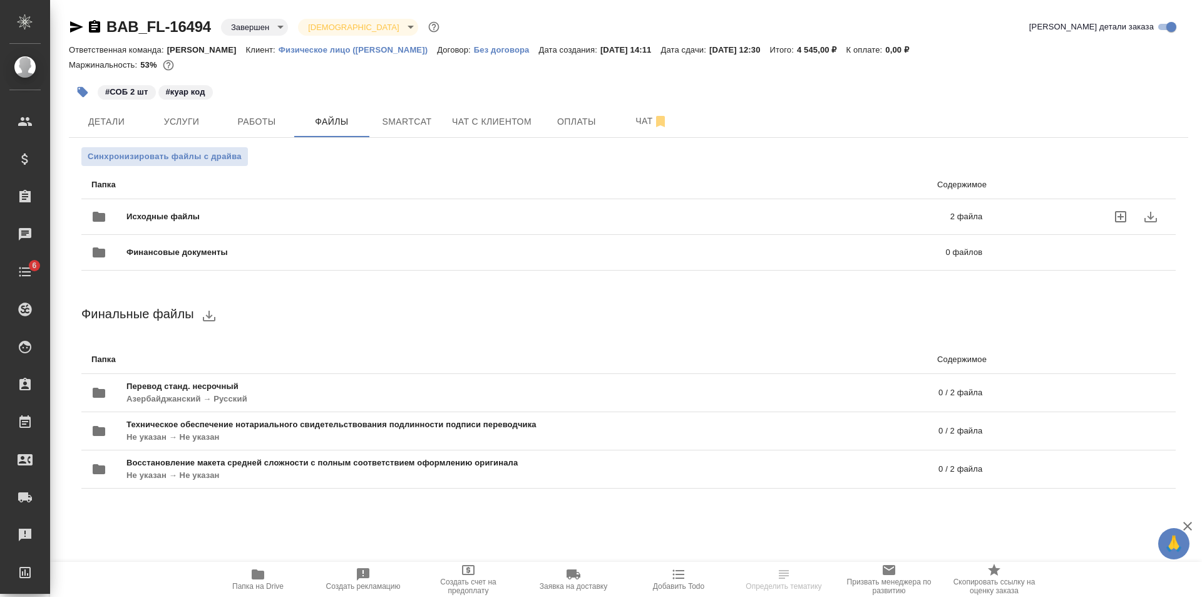
click at [296, 207] on div "Исходные файлы 2 файла" at bounding box center [536, 217] width 891 height 30
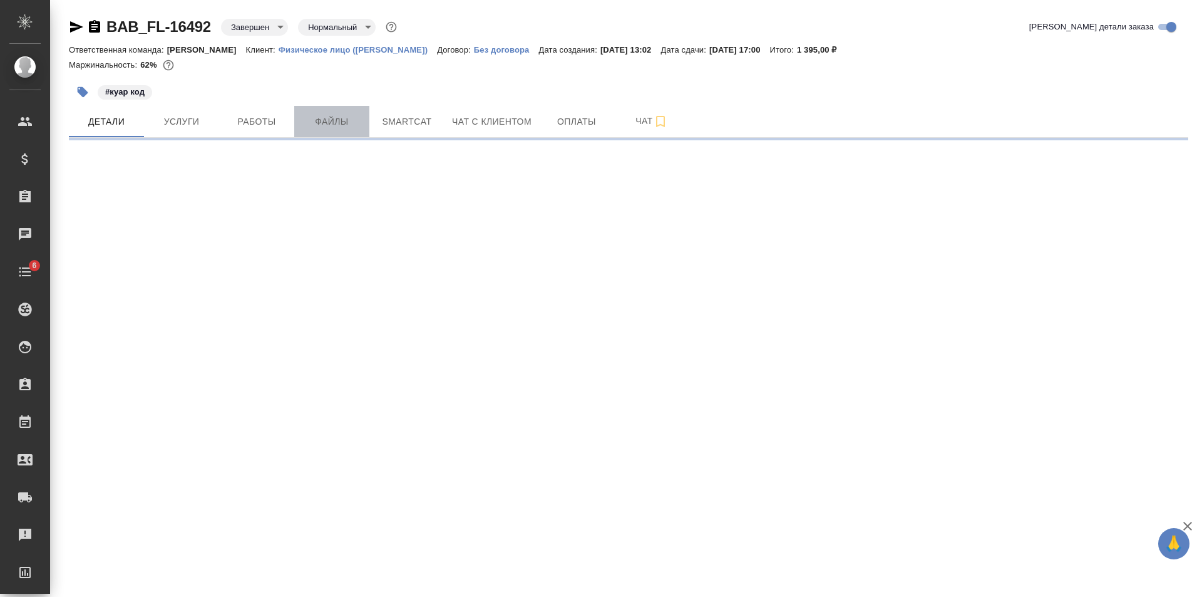
click at [321, 112] on button "Файлы" at bounding box center [331, 121] width 75 height 31
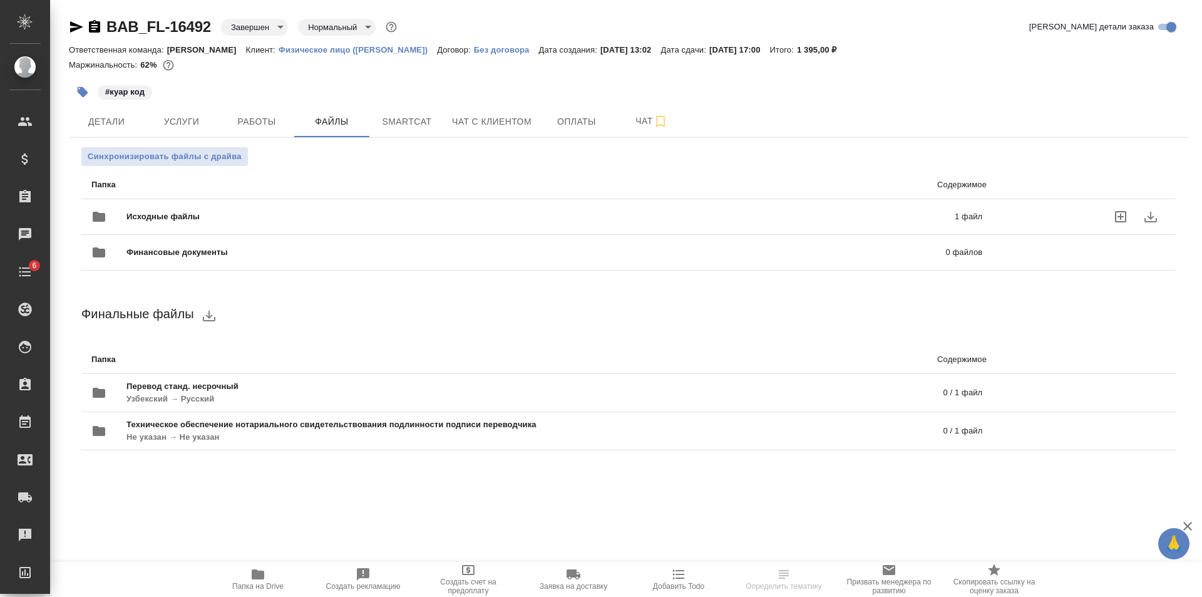
click at [334, 217] on span "Исходные файлы" at bounding box center [351, 216] width 451 height 13
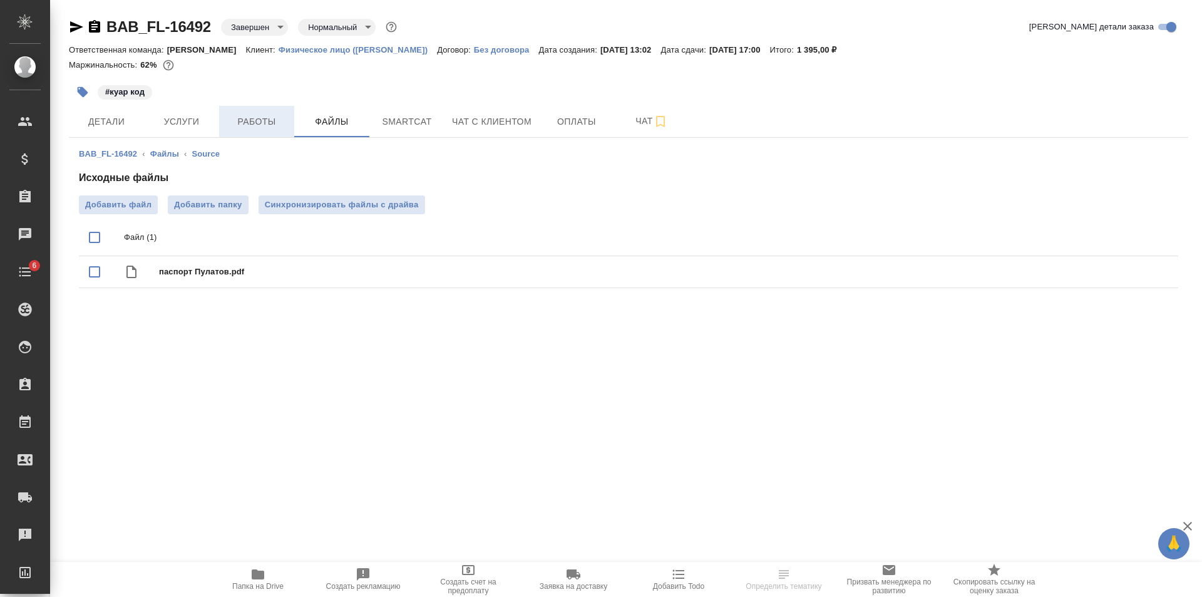
click at [253, 124] on span "Работы" at bounding box center [257, 122] width 60 height 16
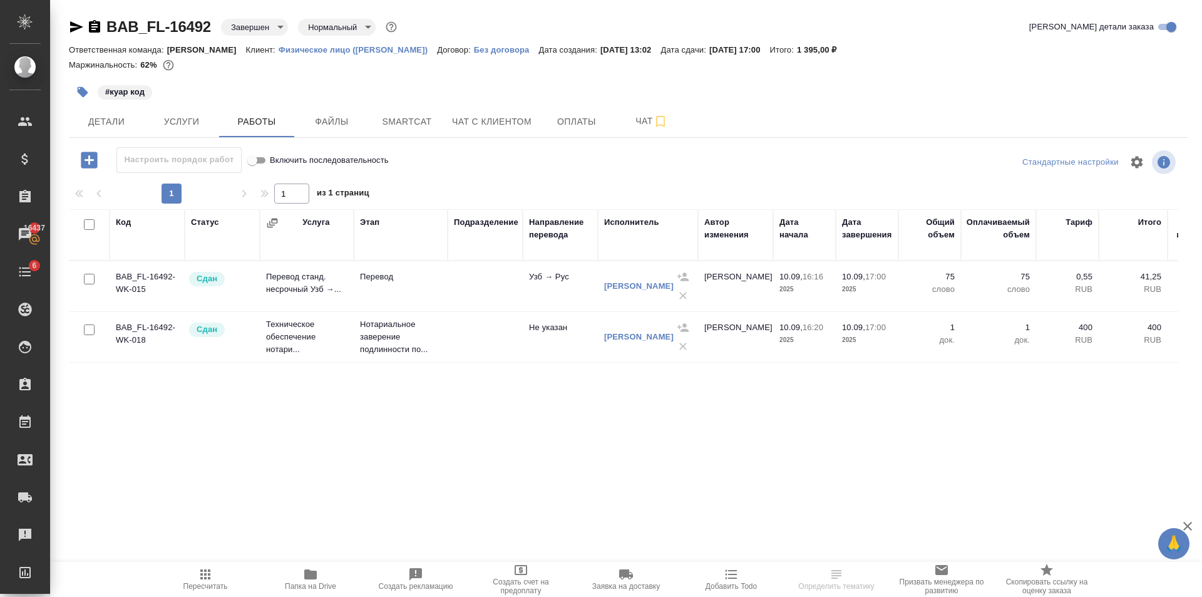
click at [321, 580] on span "Папка на Drive" at bounding box center [310, 579] width 90 height 24
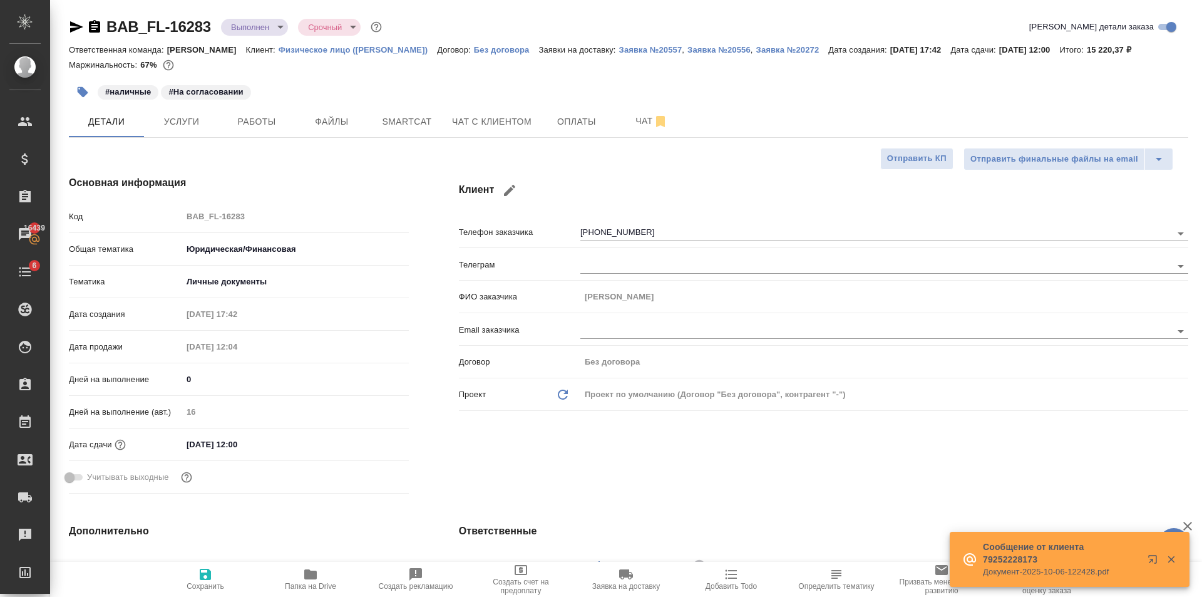
select select "RU"
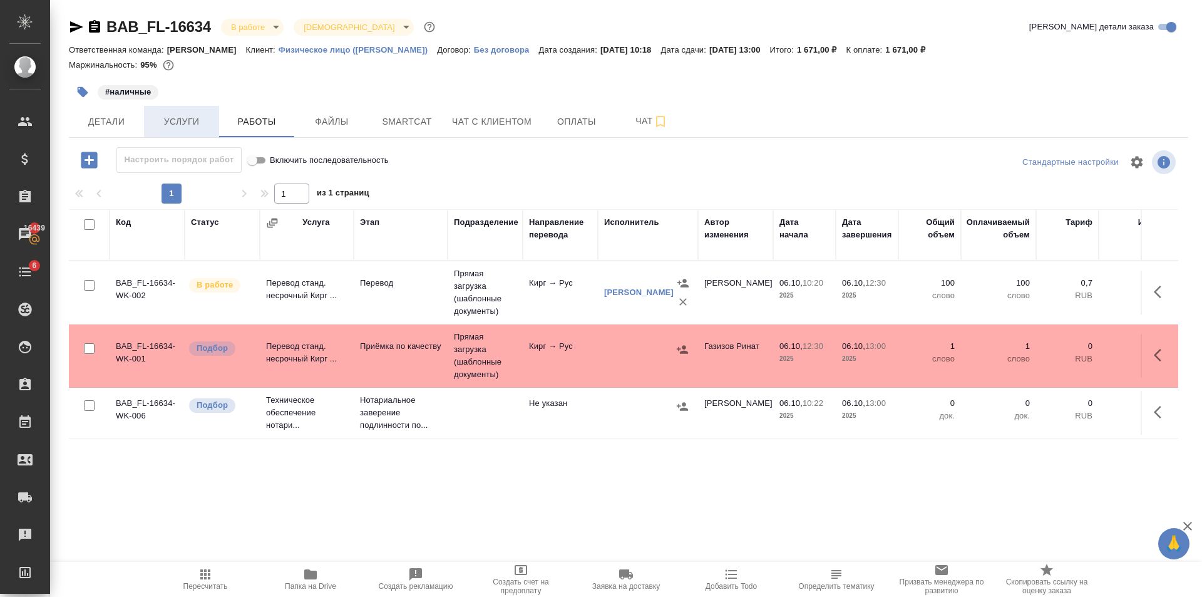
click at [202, 130] on button "Услуги" at bounding box center [181, 121] width 75 height 31
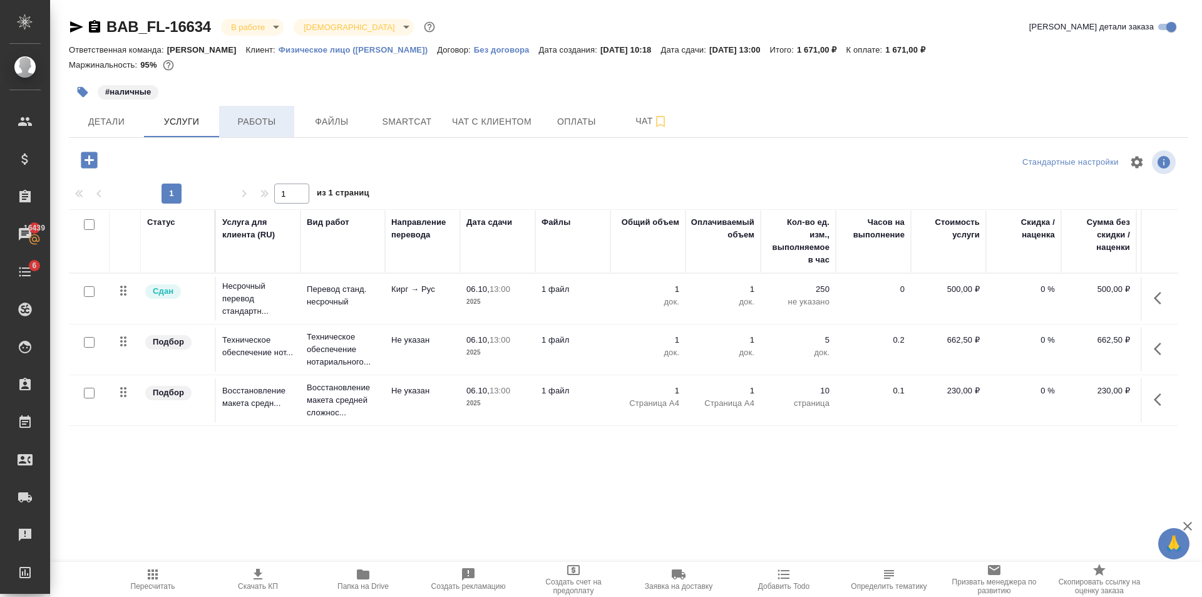
click at [251, 125] on span "Работы" at bounding box center [257, 122] width 60 height 16
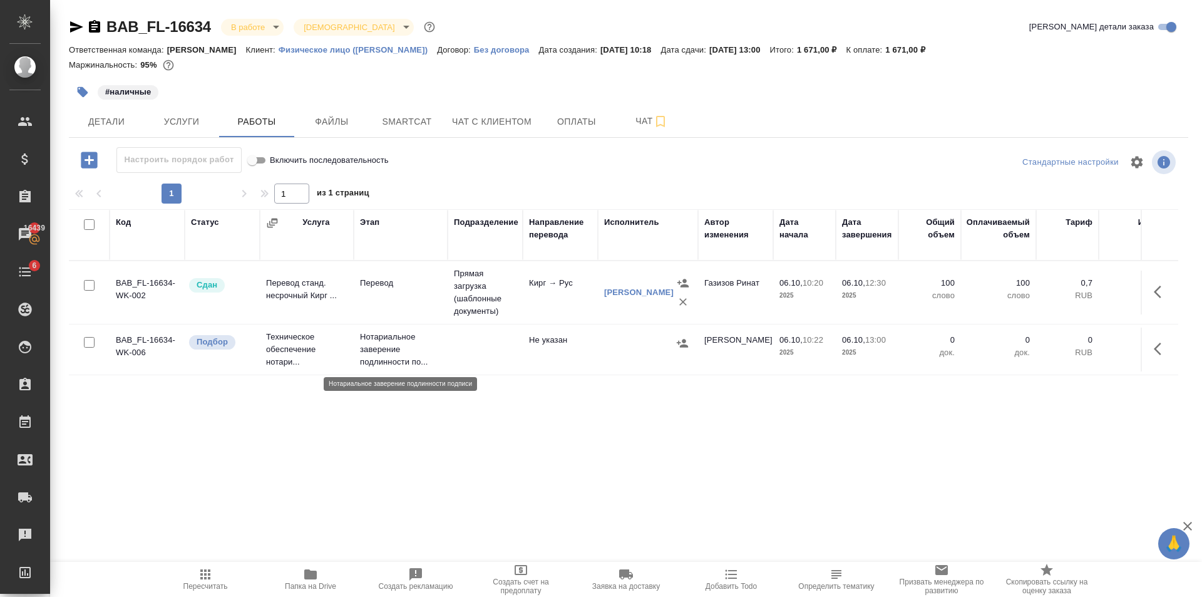
click at [414, 361] on p "Нотариальное заверение подлинности по..." at bounding box center [400, 350] width 81 height 38
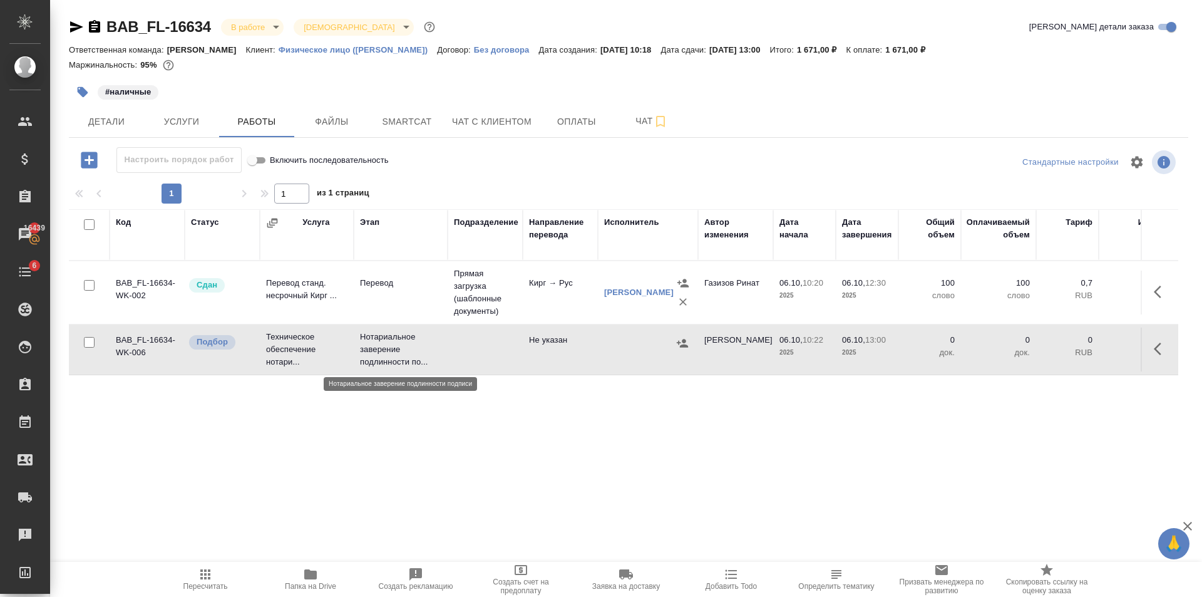
click at [414, 361] on p "Нотариальное заверение подлинности по..." at bounding box center [400, 350] width 81 height 38
click at [217, 572] on span "Пересчитать" at bounding box center [205, 579] width 90 height 24
type input "completed"
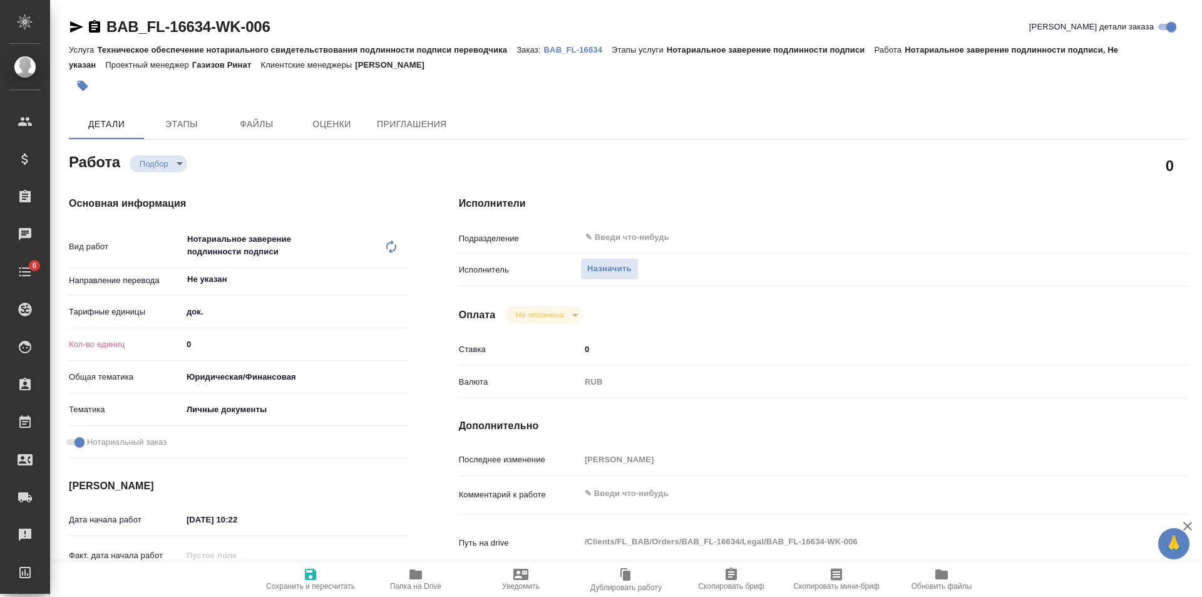
type textarea "x"
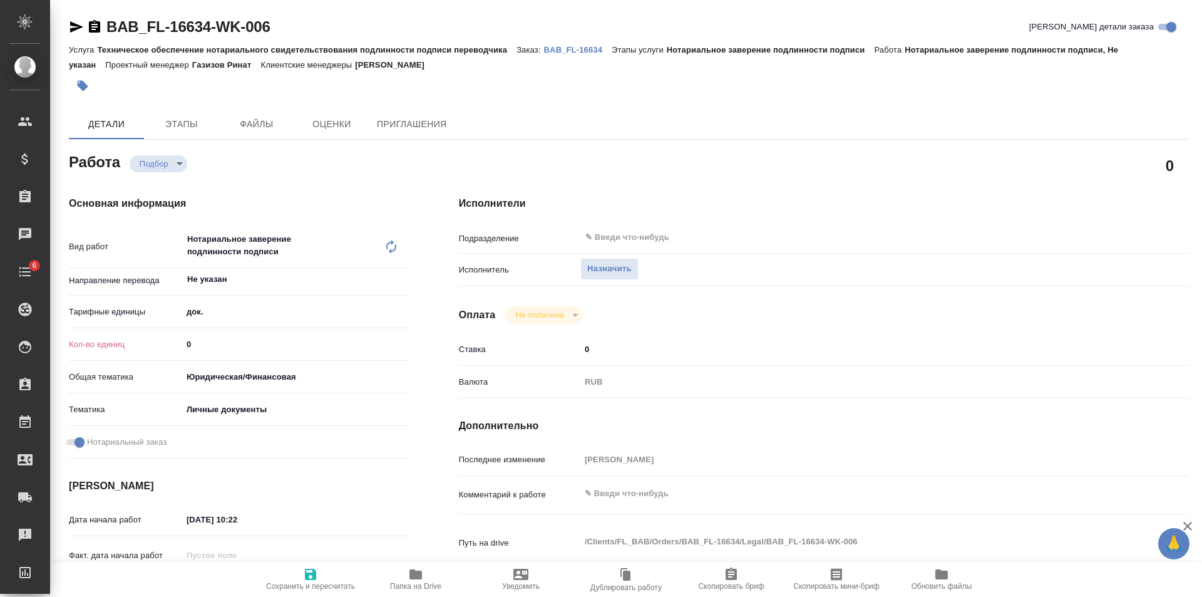
type textarea "x"
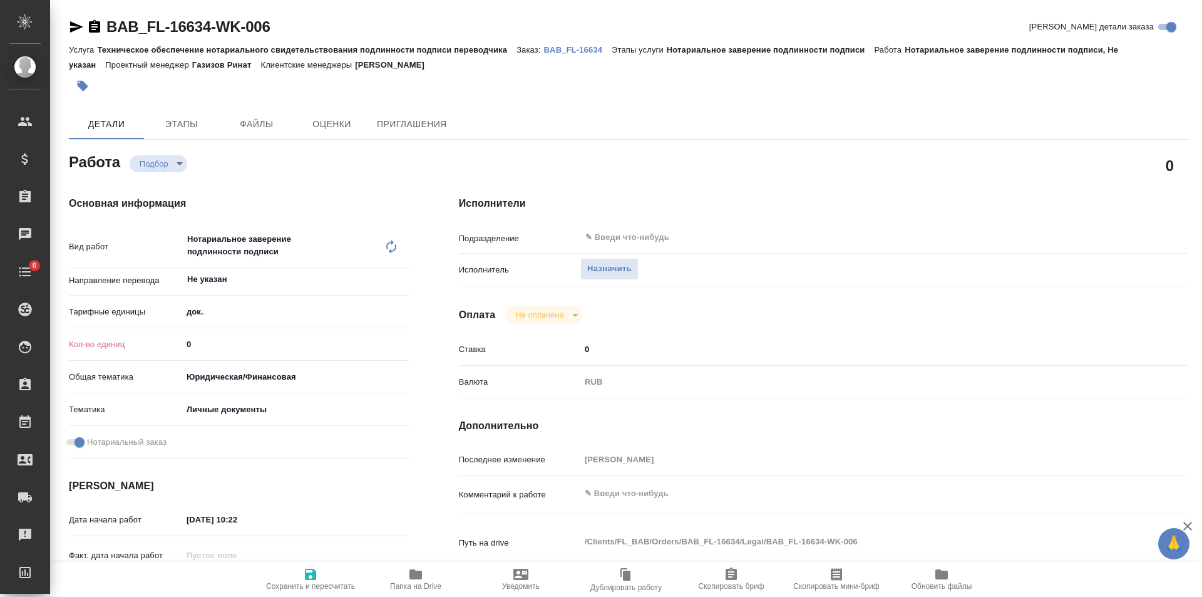
click at [401, 336] on input "0" at bounding box center [295, 344] width 227 height 18
type textarea "x"
type input "1"
type textarea "x"
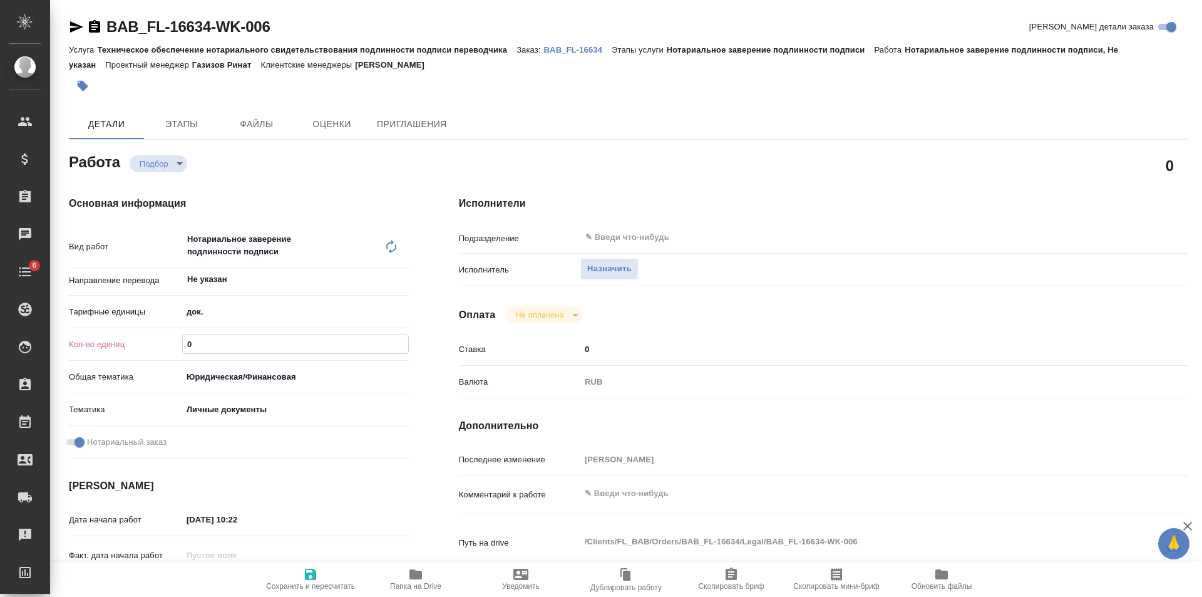
type textarea "x"
type input "1"
click at [401, 339] on input "1" at bounding box center [295, 344] width 225 height 18
type textarea "x"
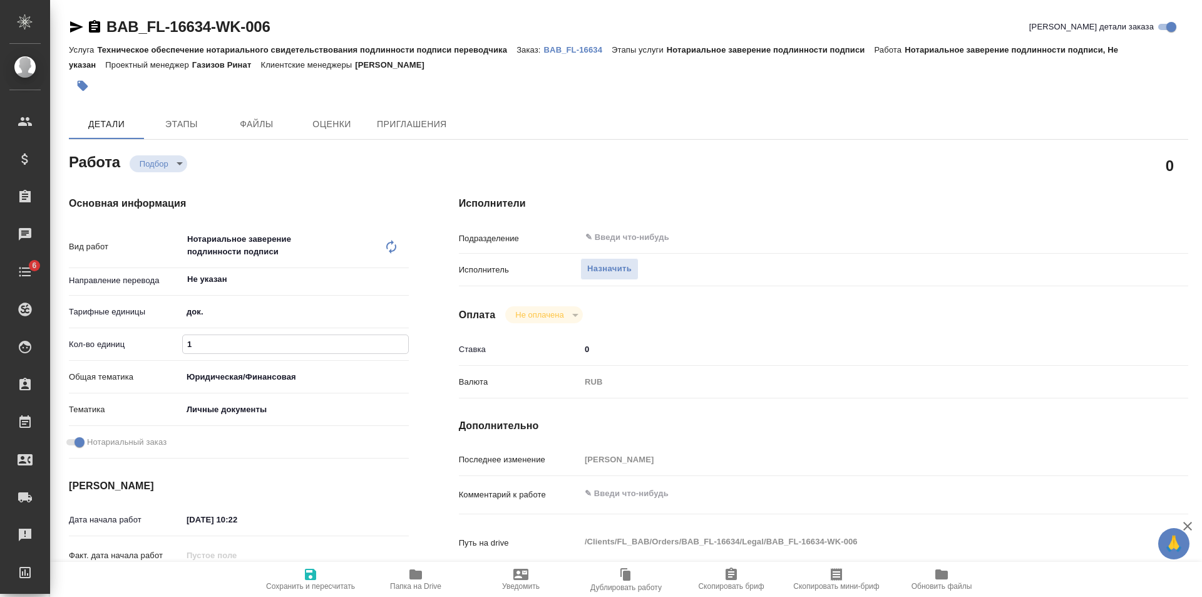
type input "2"
type textarea "x"
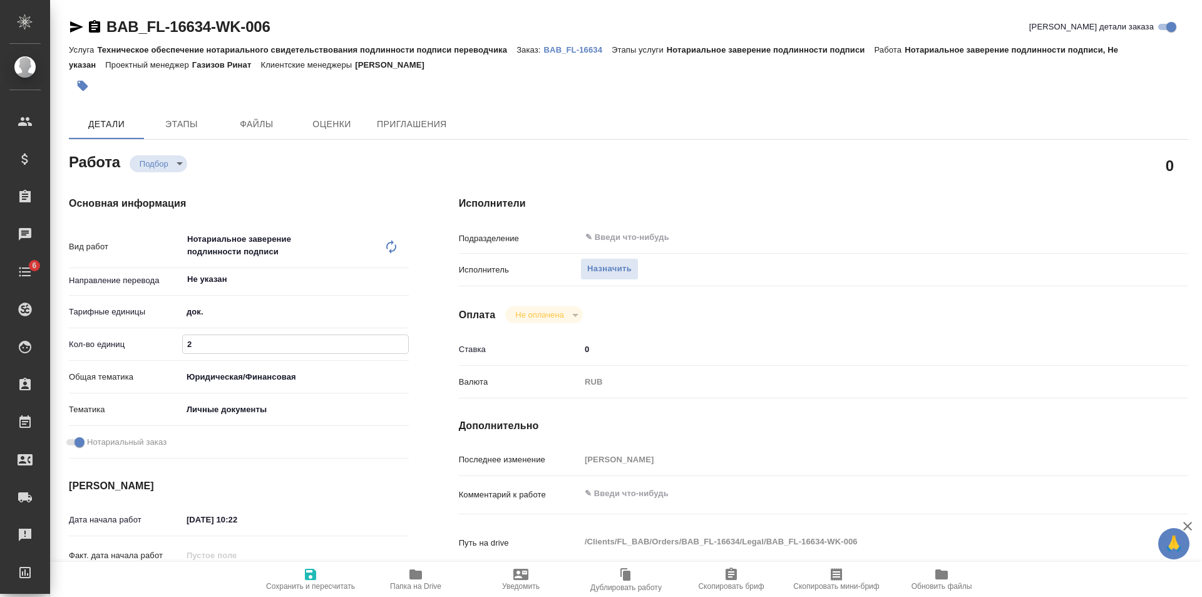
type input "2"
click at [401, 339] on input "2" at bounding box center [295, 344] width 225 height 18
type textarea "x"
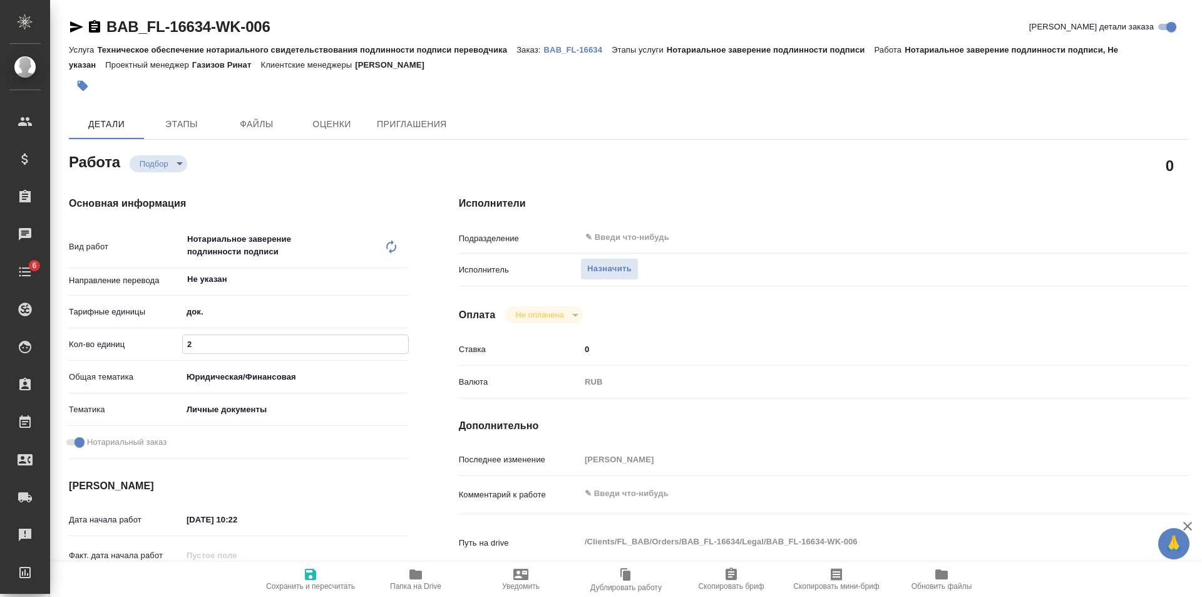
type textarea "x"
click at [303, 571] on icon "button" at bounding box center [310, 574] width 15 height 15
type textarea "x"
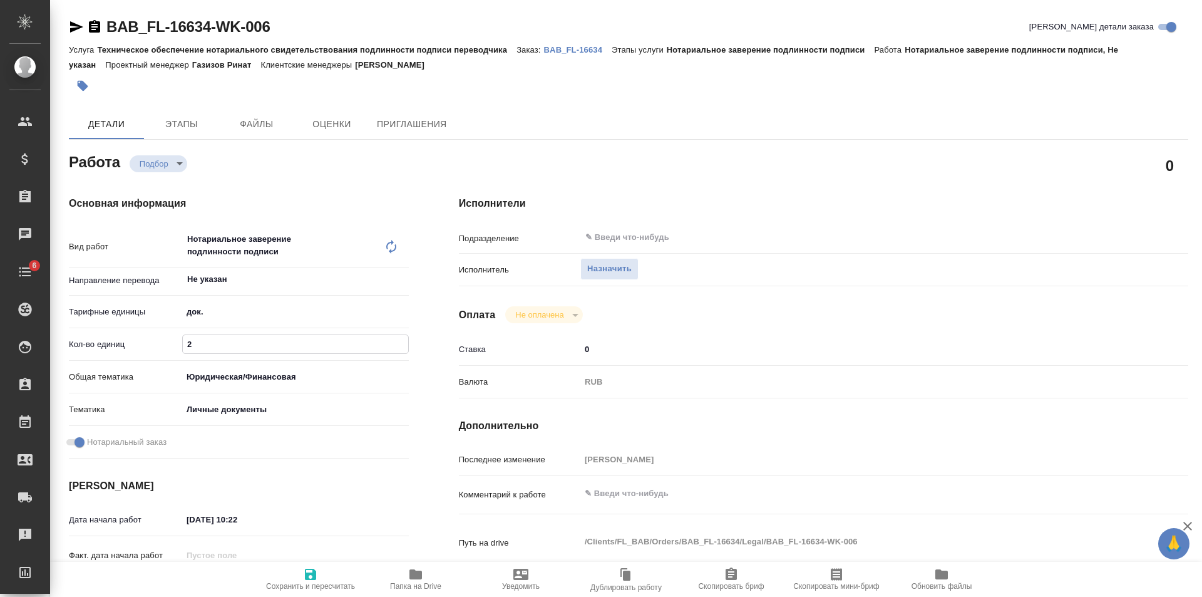
type textarea "x"
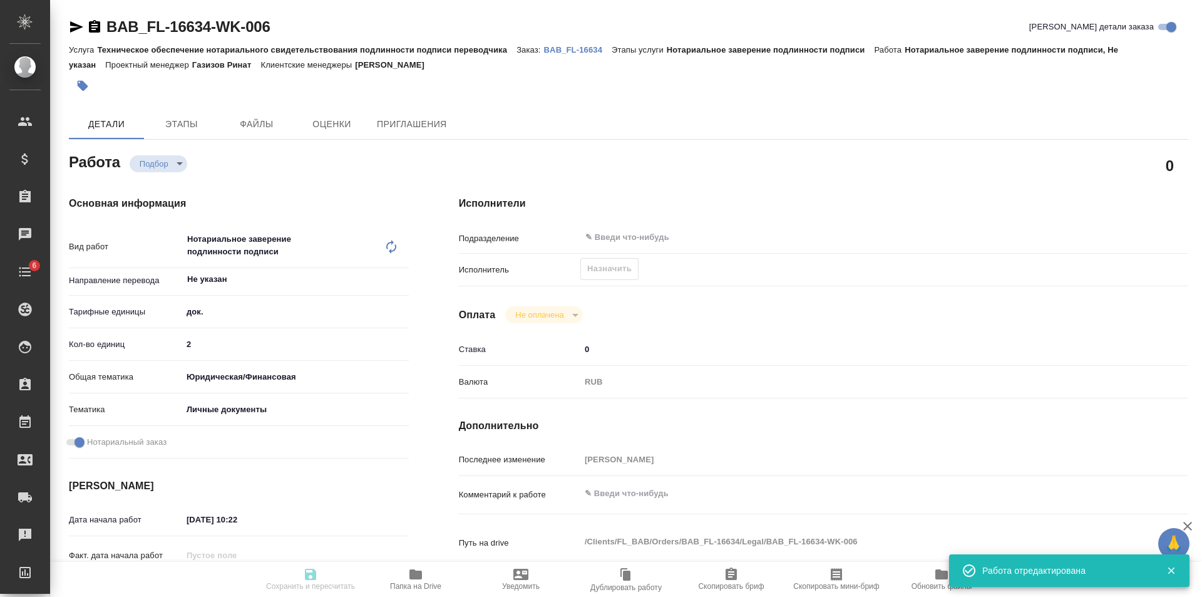
type input "recruiting"
type textarea "Нотариальное заверение подлинности подписи"
type textarea "x"
type input "Не указан"
type input "5a8b1489cc6b4906c91bfd8b"
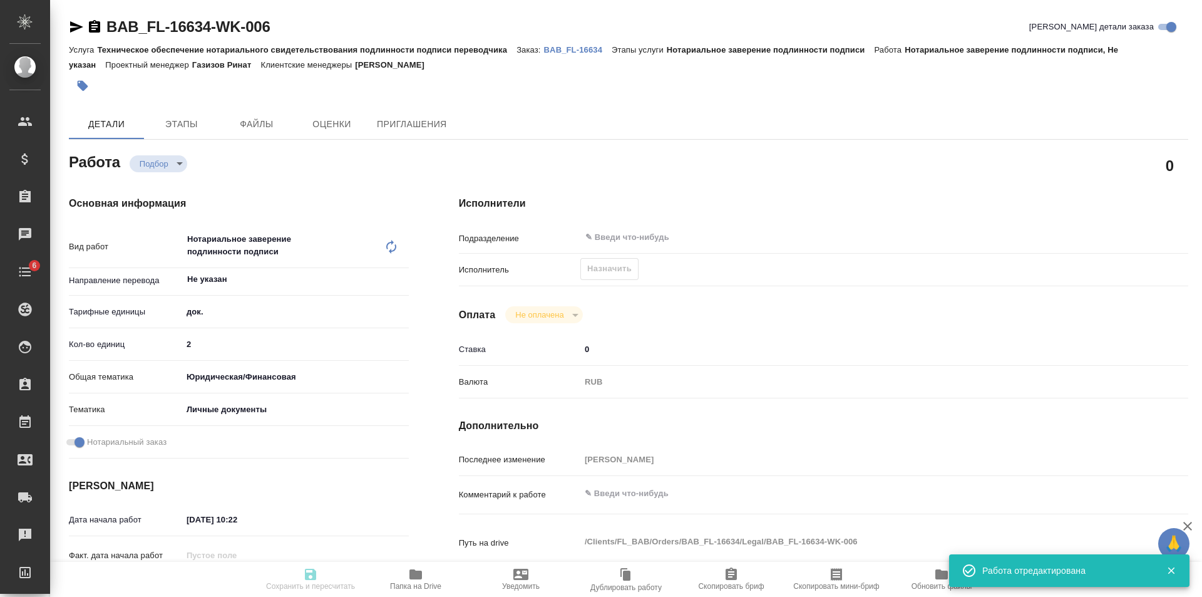
type input "2"
type input "yr-fn"
type input "5a8b8b956a9677013d343cfe"
checkbox input "true"
type input "06.10.2025 10:22"
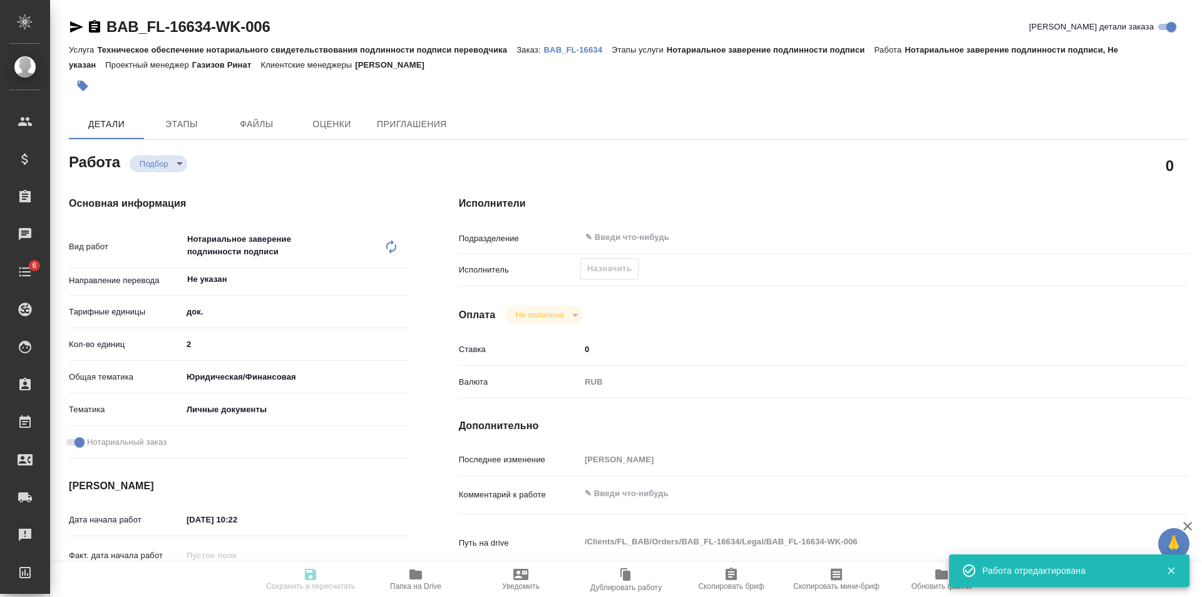
type input "06.10.2025 13:00"
type input "notPayed"
type input "0"
type input "RUB"
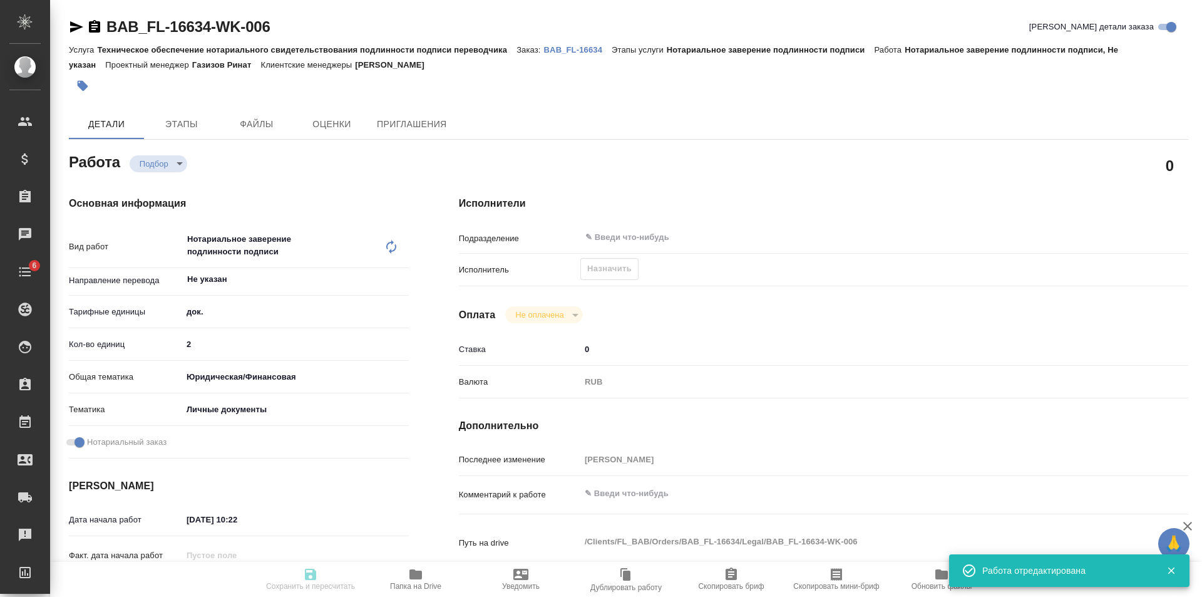
type input "[PERSON_NAME]"
type textarea "x"
type textarea "/Clients/FL_BAB/Orders/BAB_FL-16634/Legal/BAB_FL-16634-WK-006"
type textarea "x"
type input "BAB_FL-16634"
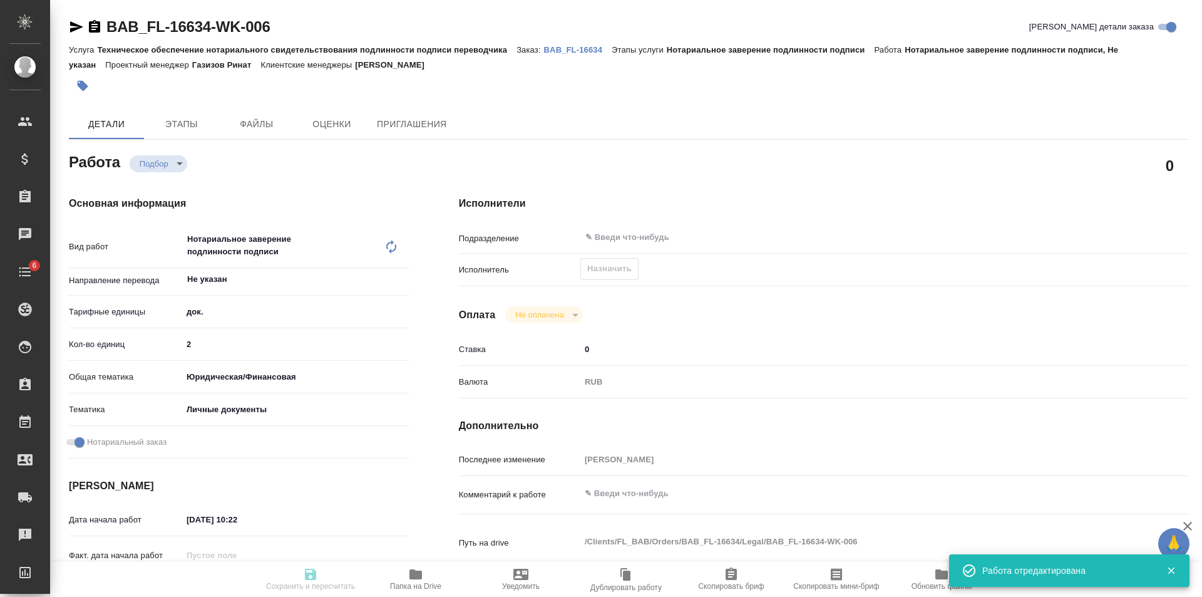
type input "Техническое обеспечение нотариального свидетельствования подлинности подписи пе…"
type input "Нотариальное заверение подлинности подписи"
type input "Соловкова Екатерина"
type input "/Clients/FL_BAB/Orders/BAB_FL-16634"
type textarea "x"
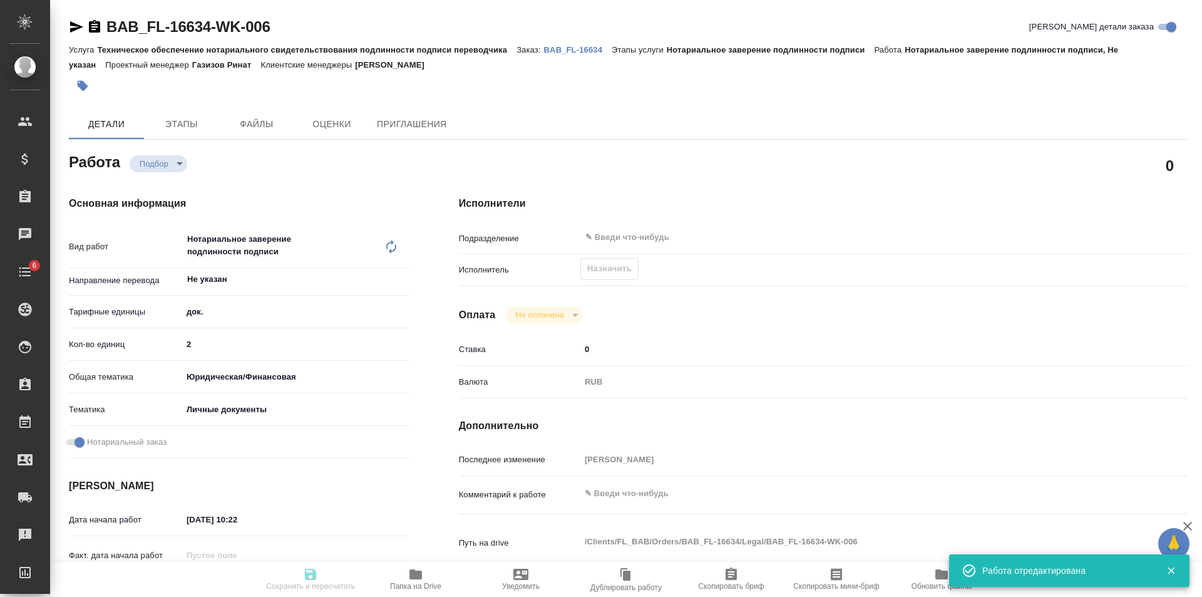
type textarea "перенабор как под Сахарово"
type textarea "x"
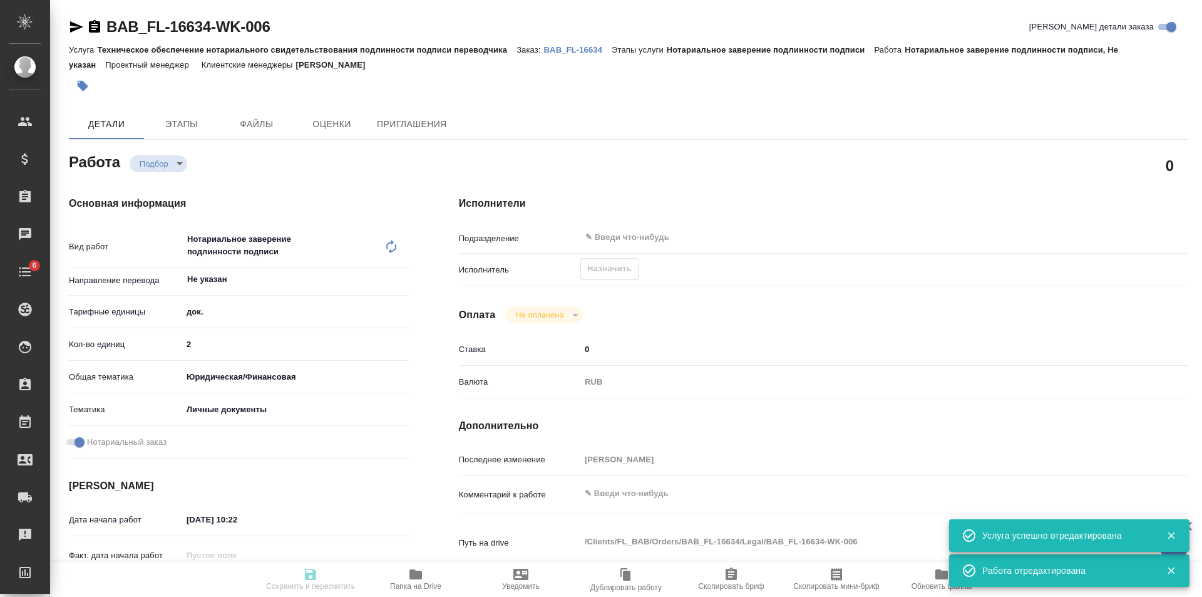
type textarea "x"
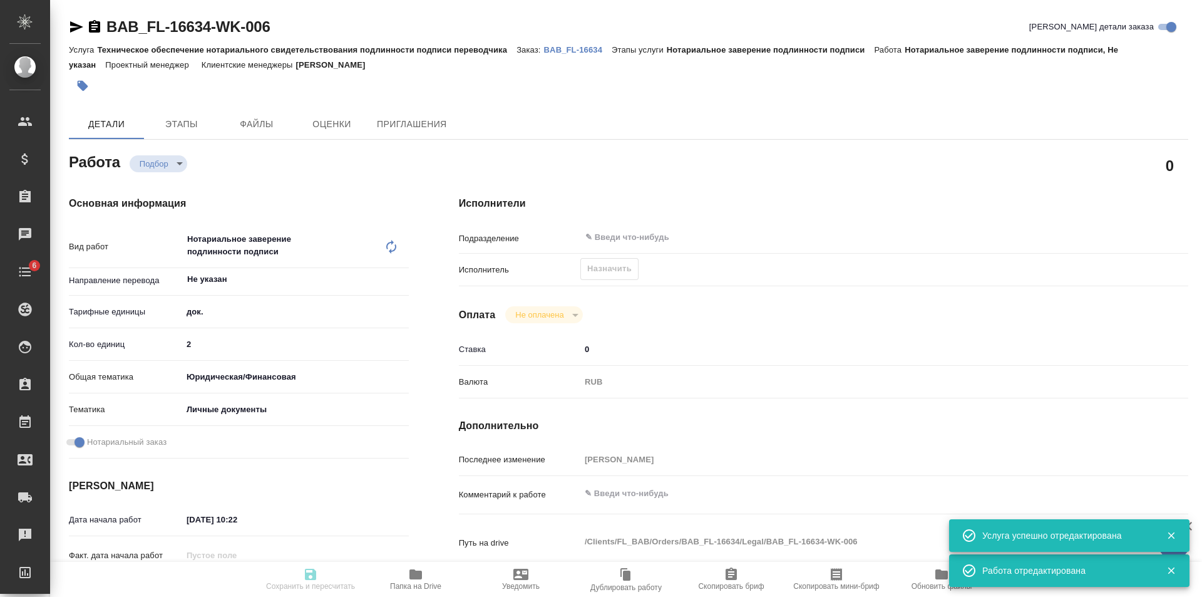
type textarea "x"
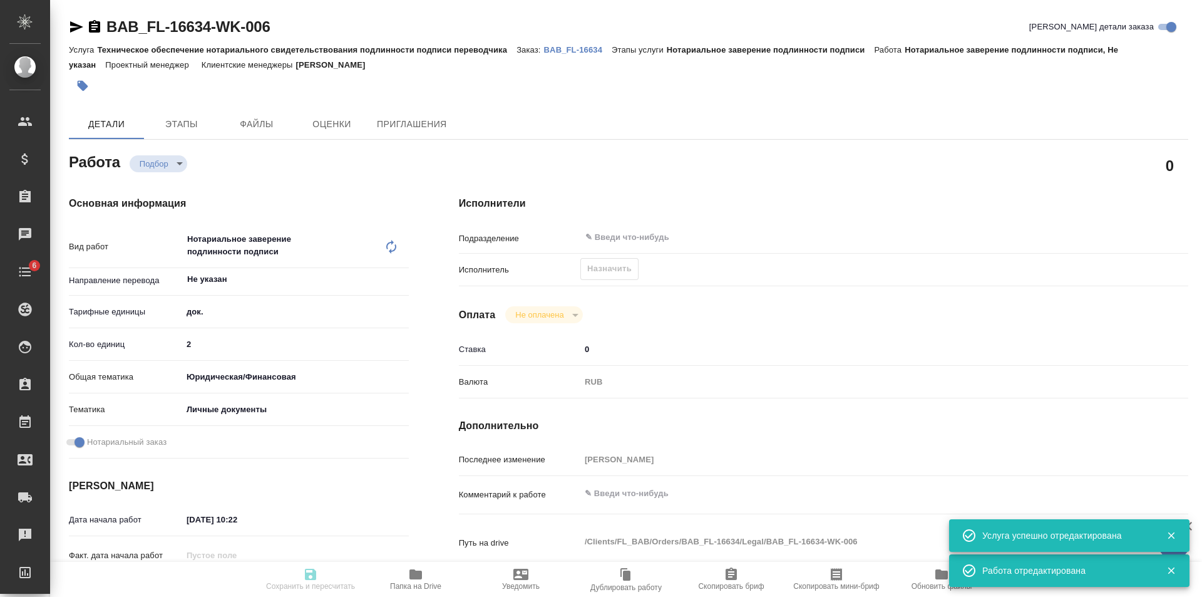
type textarea "x"
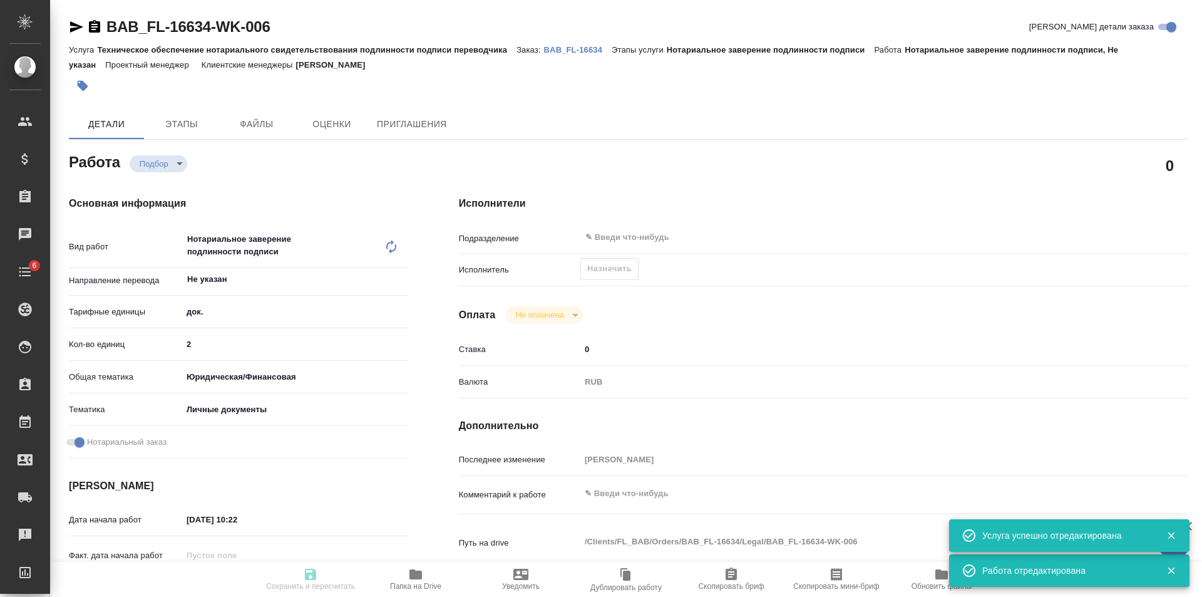
type textarea "x"
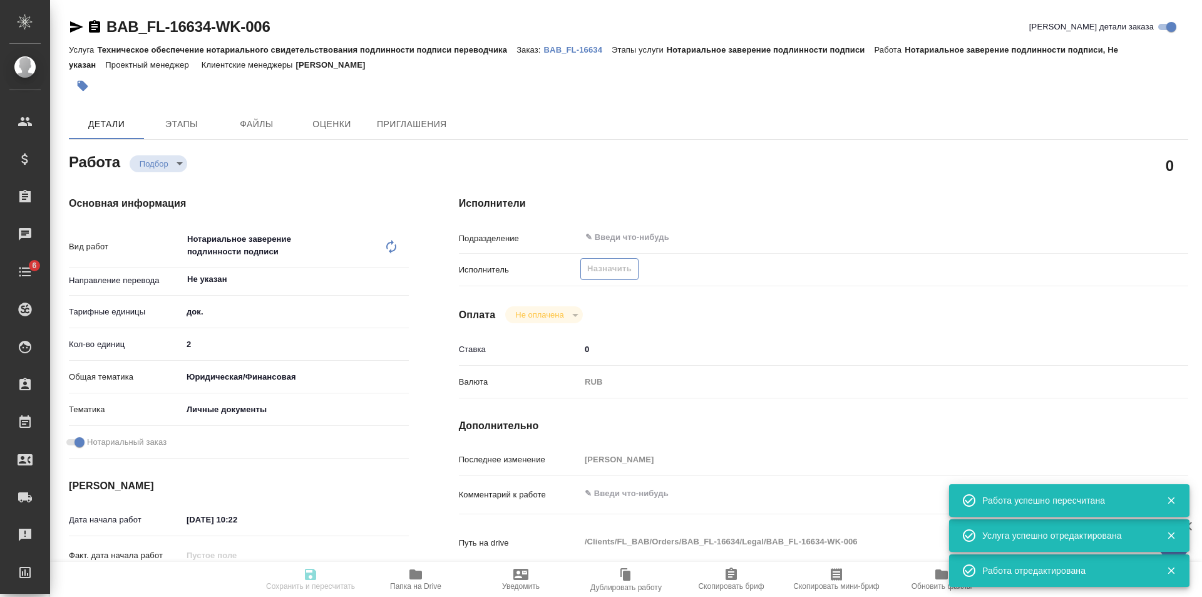
type input "recruiting"
type textarea "Нотариальное заверение подлинности подписи"
type textarea "x"
type input "Не указан"
type input "5a8b1489cc6b4906c91bfd8b"
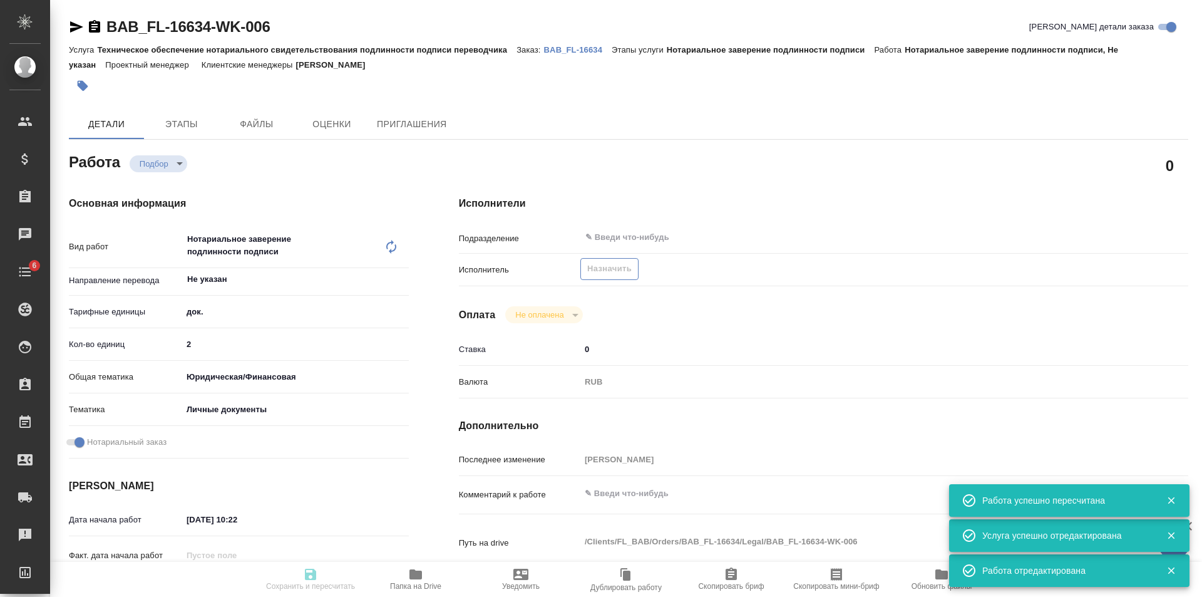
type input "2"
type input "yr-fn"
type input "5a8b8b956a9677013d343cfe"
checkbox input "true"
type input "06.10.2025 10:22"
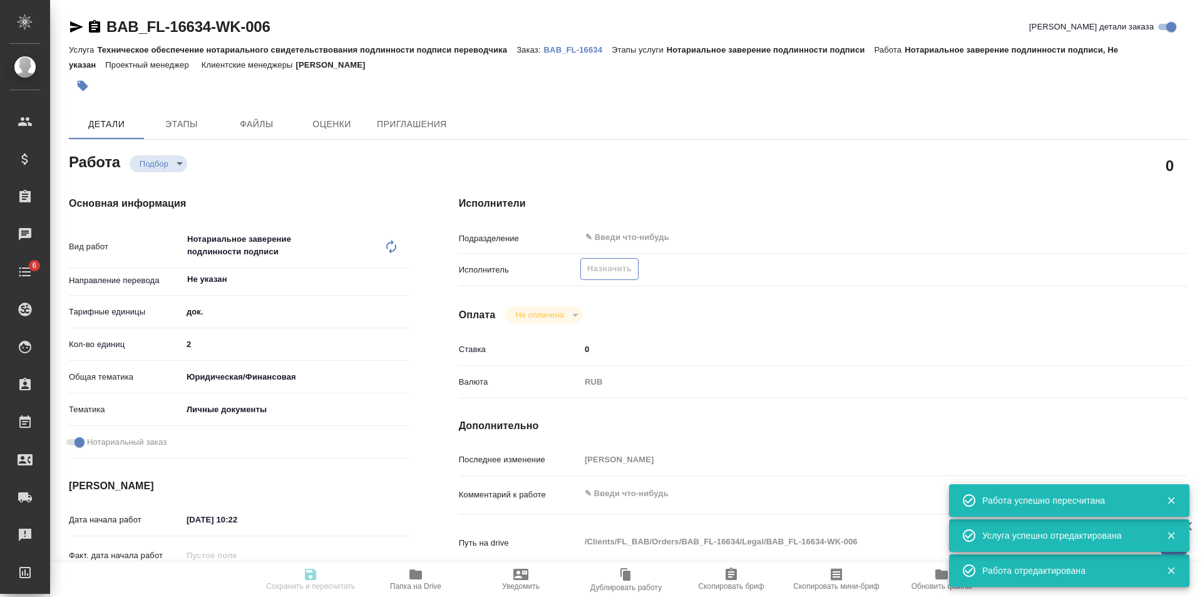
type input "06.10.2025 13:00"
type input "notPayed"
type input "0"
type input "RUB"
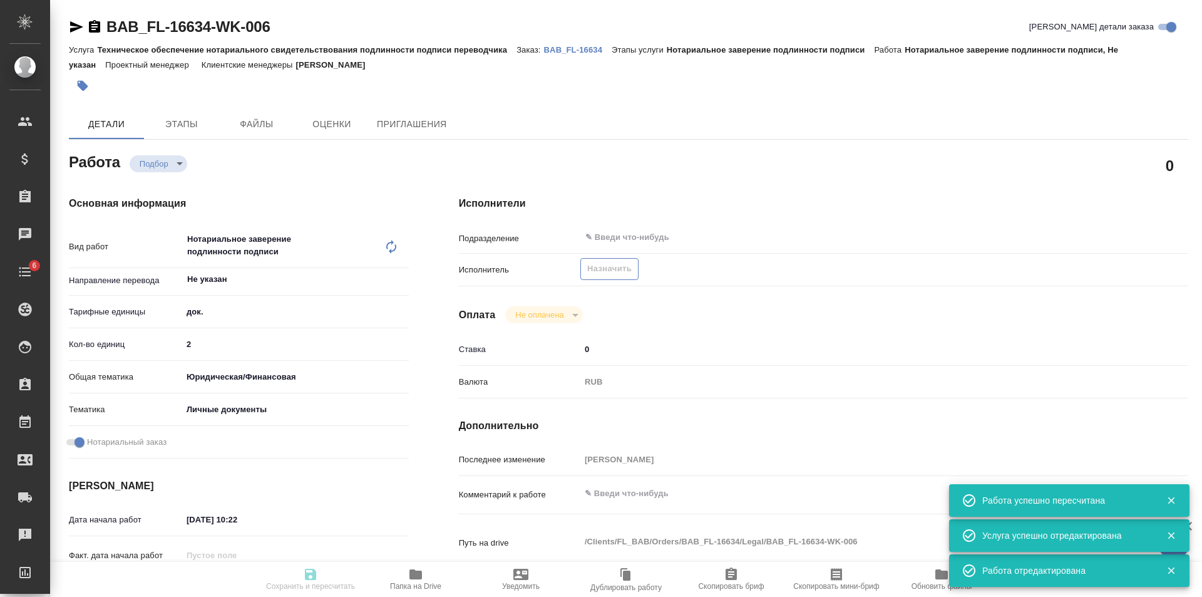
type input "[PERSON_NAME]"
type textarea "x"
type textarea "/Clients/FL_BAB/Orders/BAB_FL-16634/Legal/BAB_FL-16634-WK-006"
type textarea "x"
type input "BAB_FL-16634"
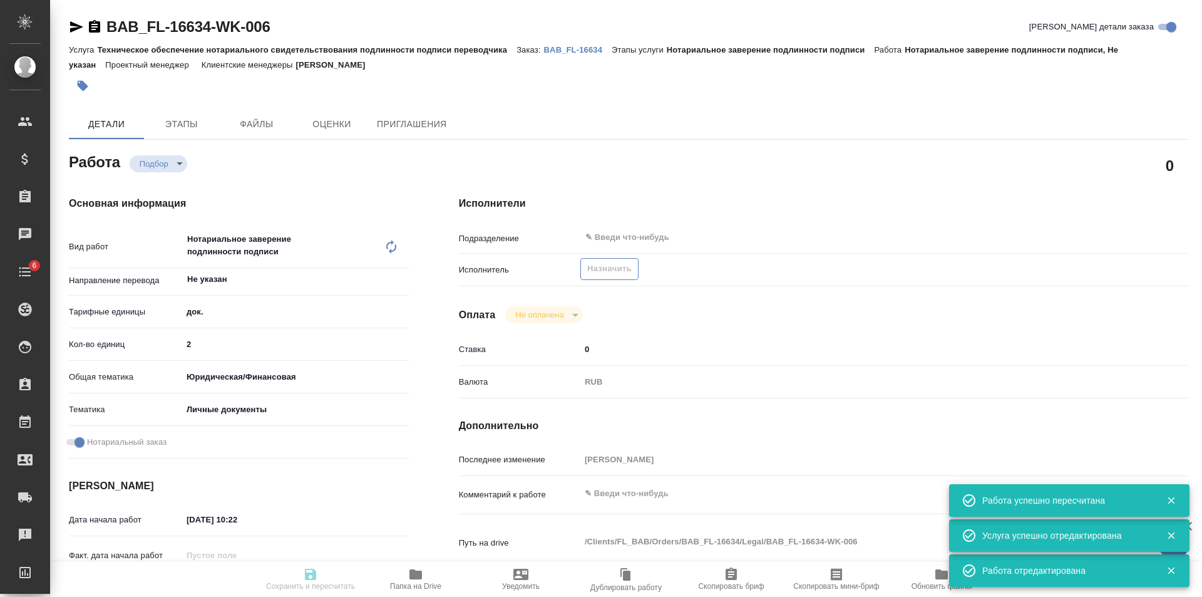
type input "Техническое обеспечение нотариального свидетельствования подлинности подписи пе…"
type input "Нотариальное заверение подлинности подписи"
type input "Соловкова Екатерина"
type input "/Clients/FL_BAB/Orders/BAB_FL-16634"
type textarea "x"
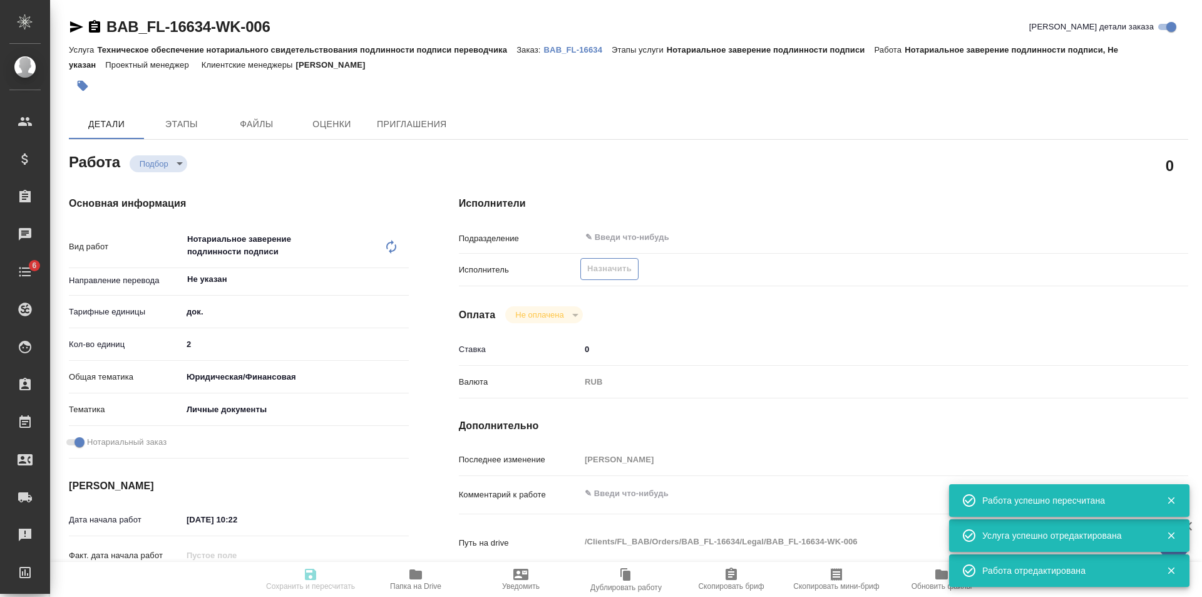
type textarea "перенабор как под Сахарово"
type textarea "x"
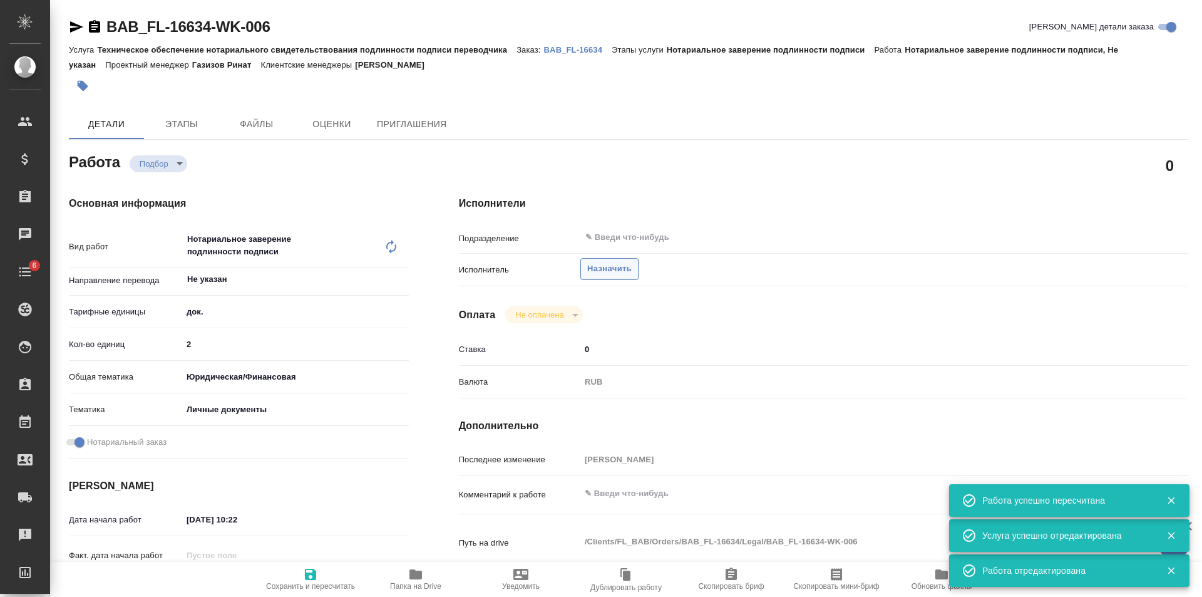
type textarea "x"
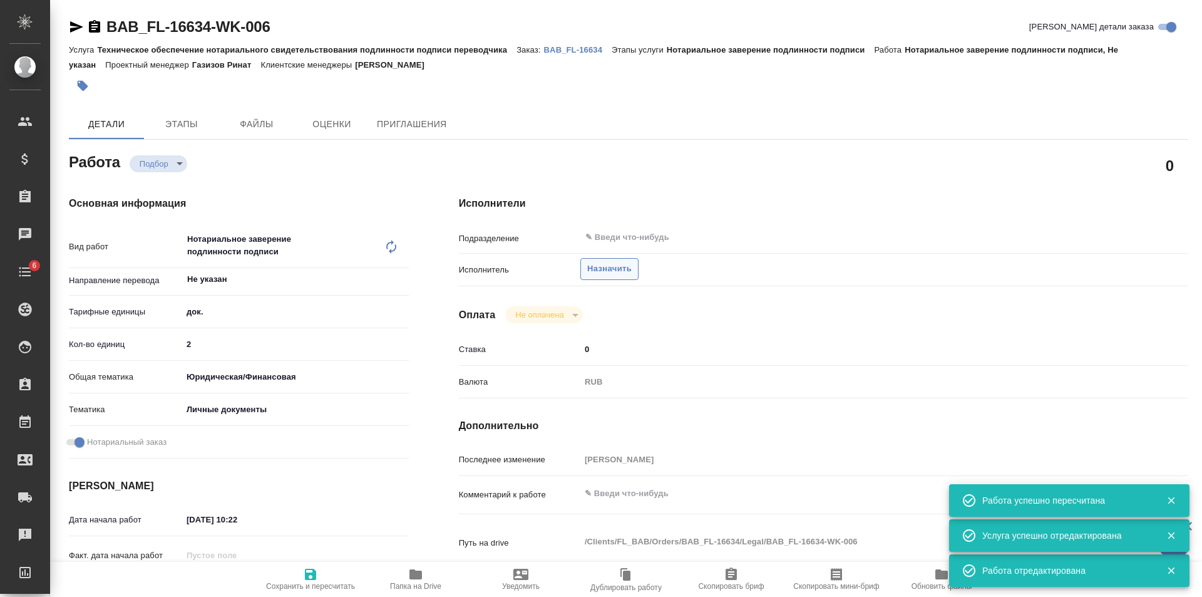
type textarea "x"
click at [599, 269] on span "Назначить" at bounding box center [609, 269] width 44 height 14
type textarea "x"
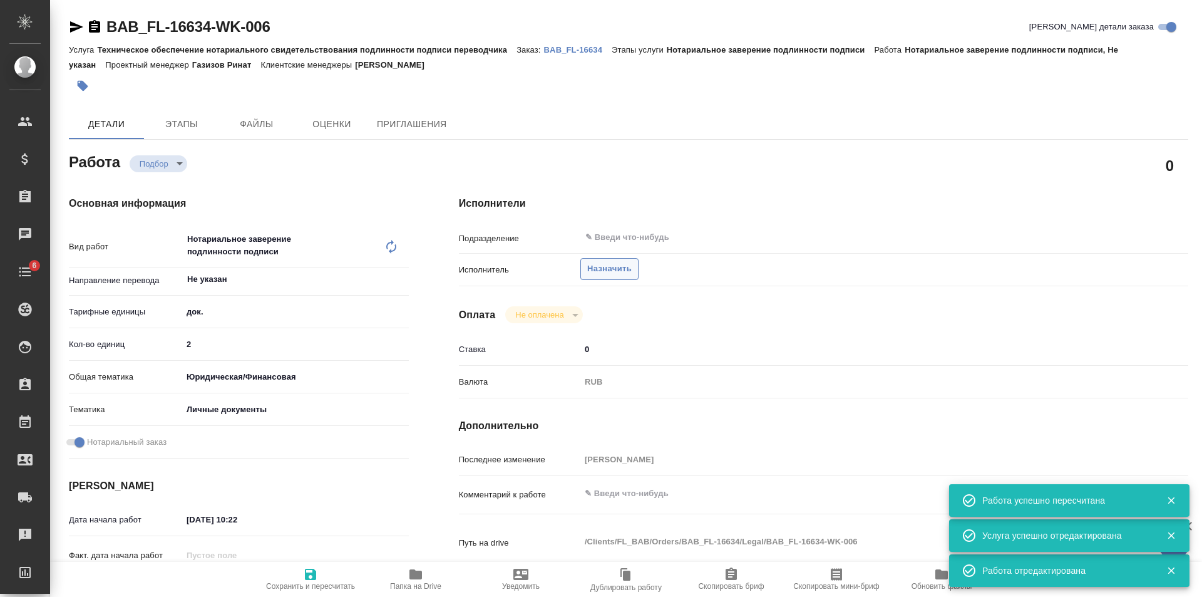
type textarea "x"
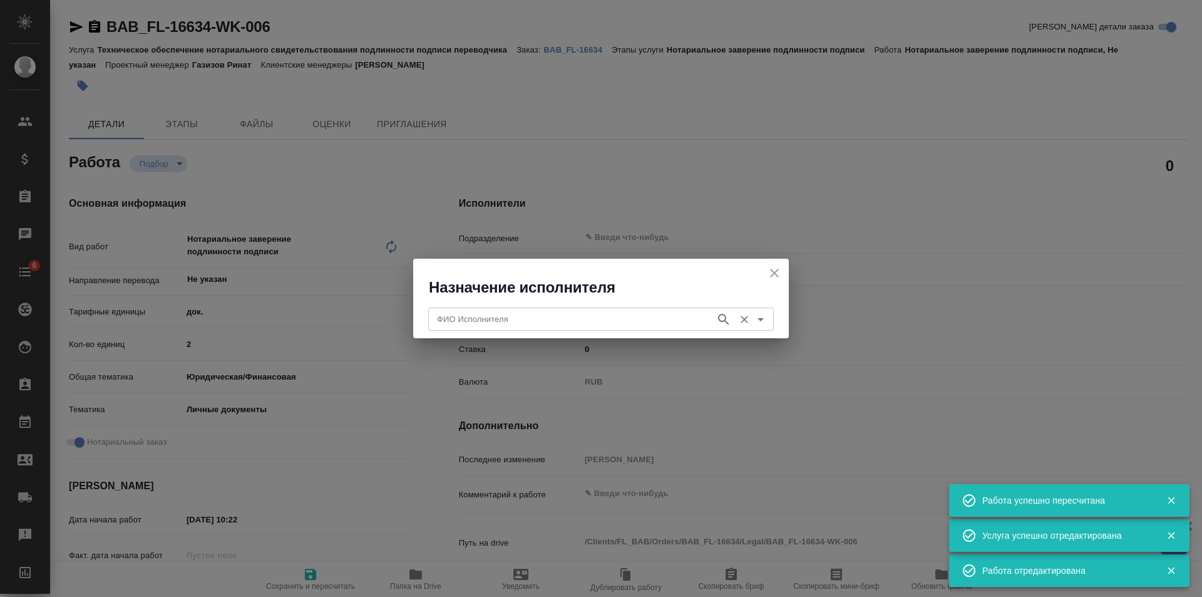
type textarea "x"
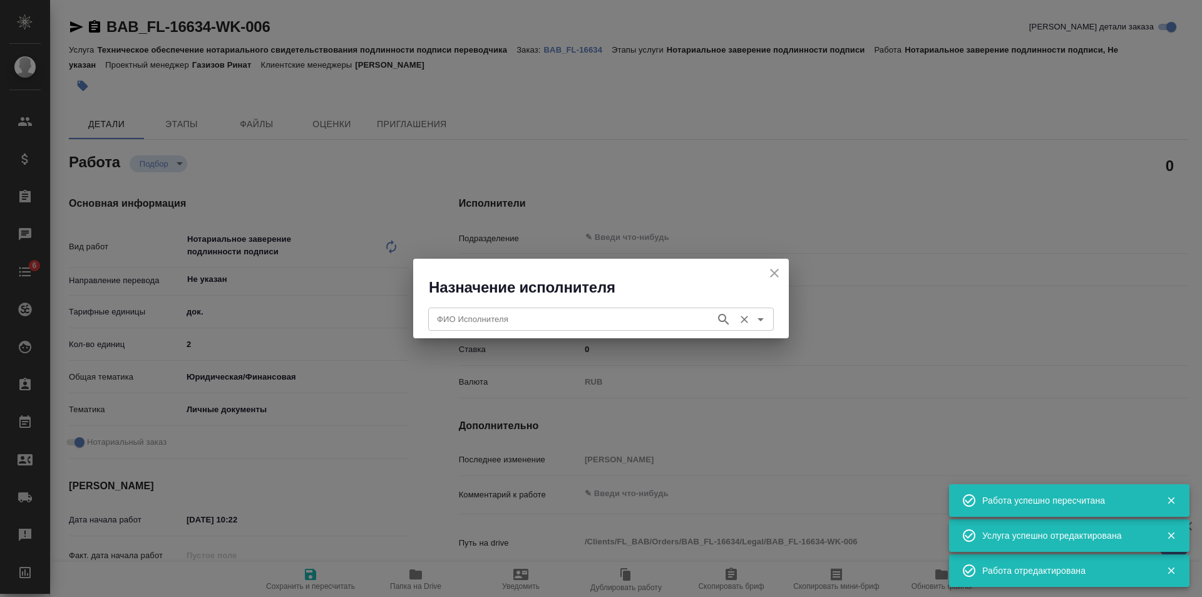
click at [536, 311] on input "ФИО Исполнителя" at bounding box center [570, 318] width 277 height 15
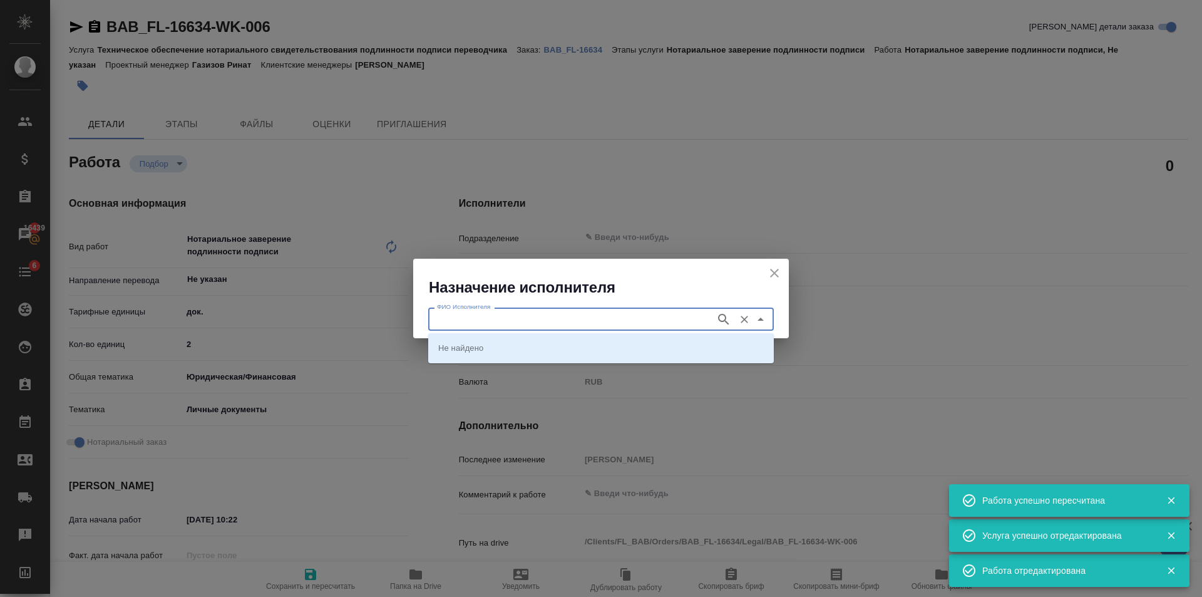
type input "С"
type textarea "x"
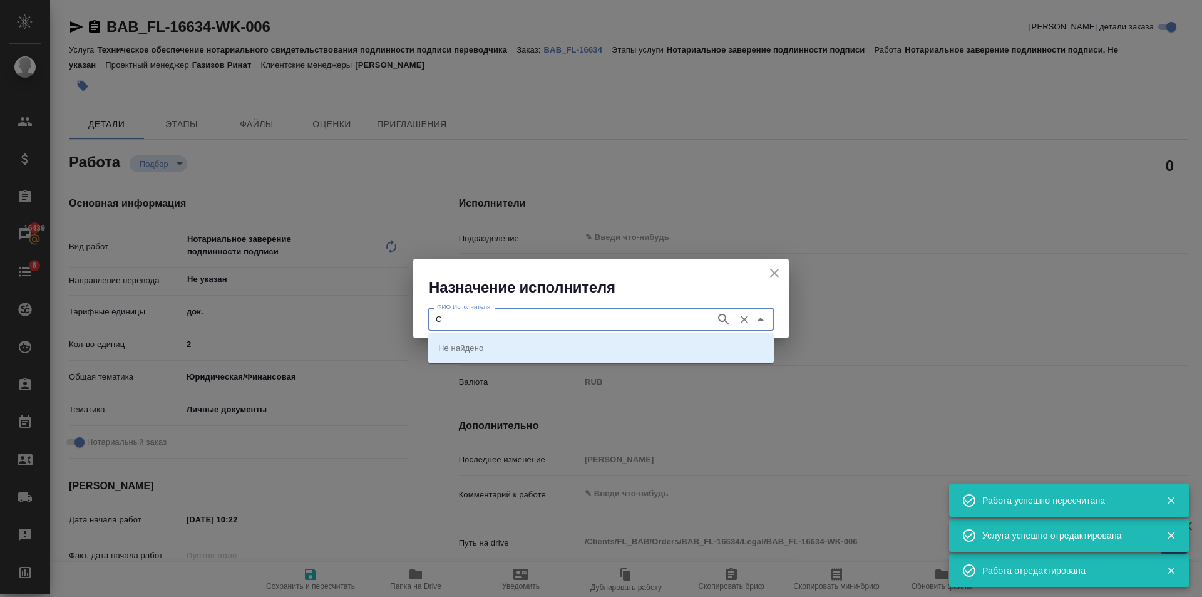
type textarea "x"
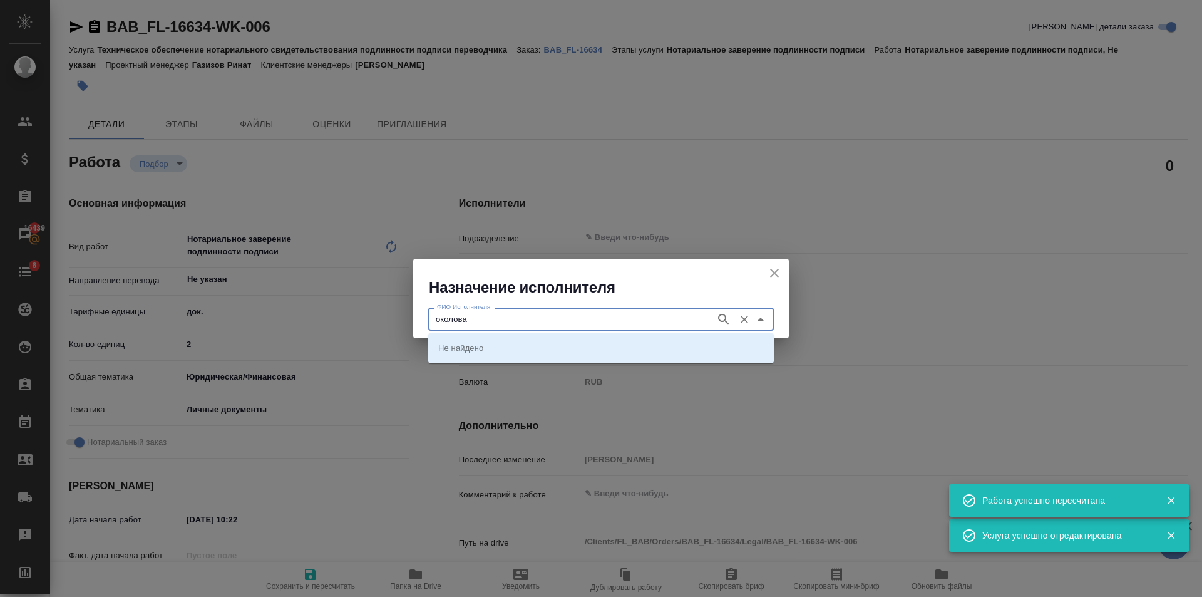
type input "Соколова"
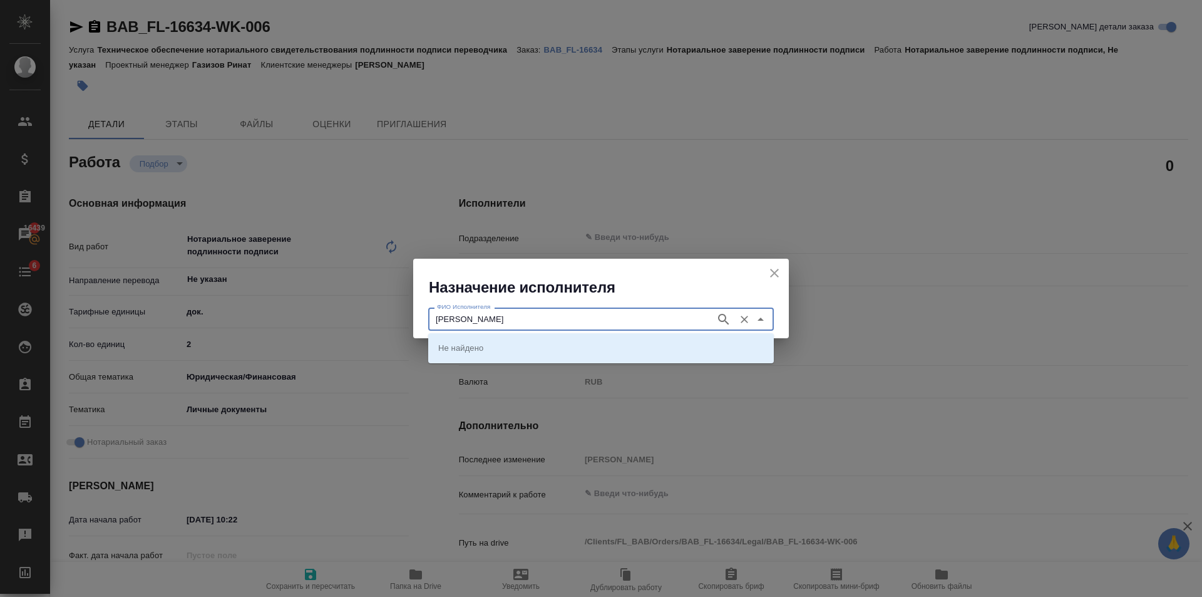
click at [721, 321] on icon "button" at bounding box center [723, 319] width 11 height 11
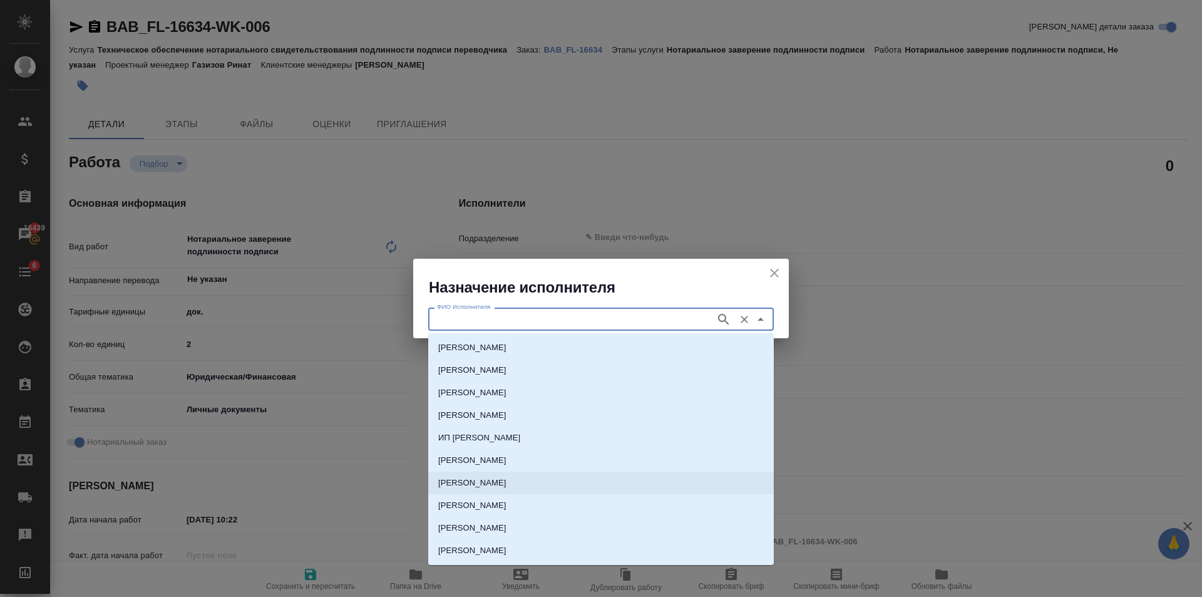
click at [472, 477] on p "[PERSON_NAME]" at bounding box center [472, 483] width 68 height 13
type input "[PERSON_NAME]"
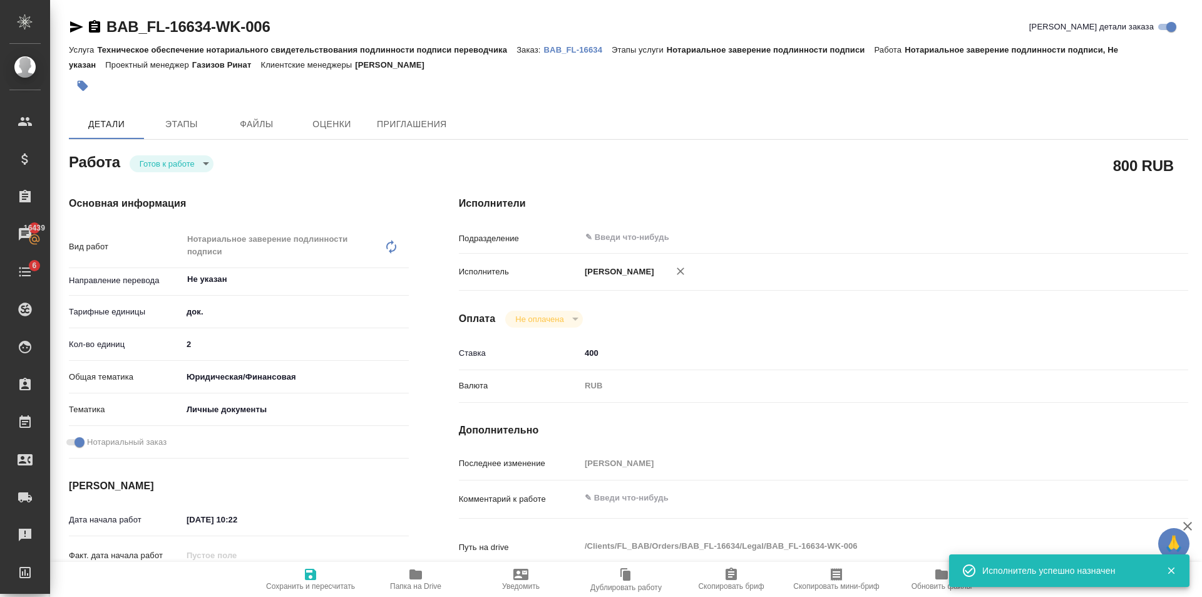
type textarea "x"
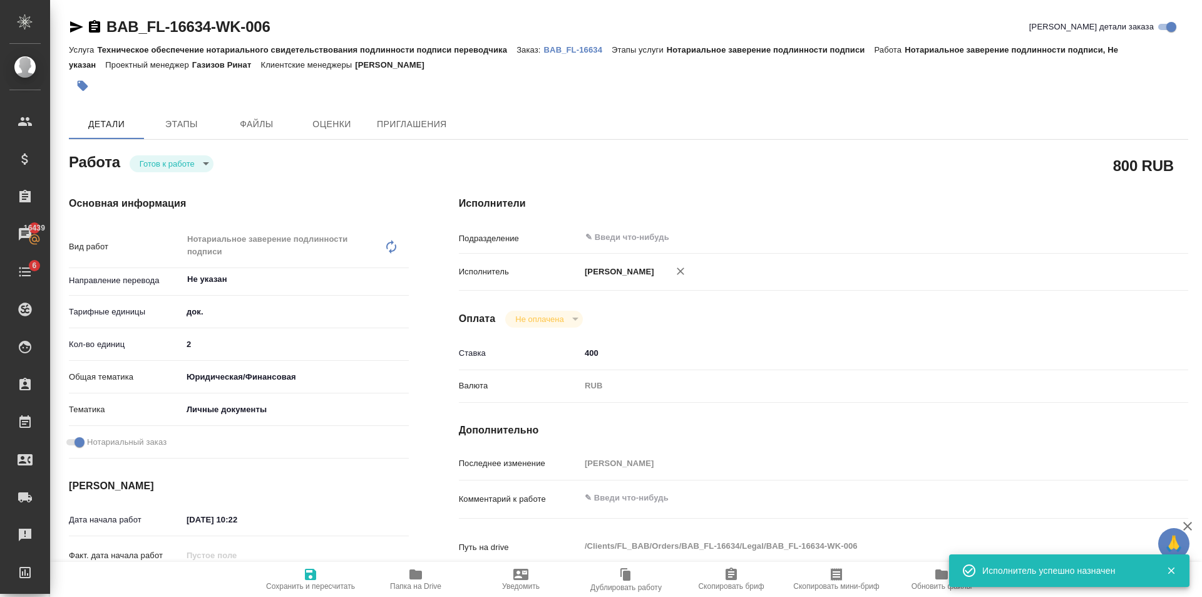
type textarea "x"
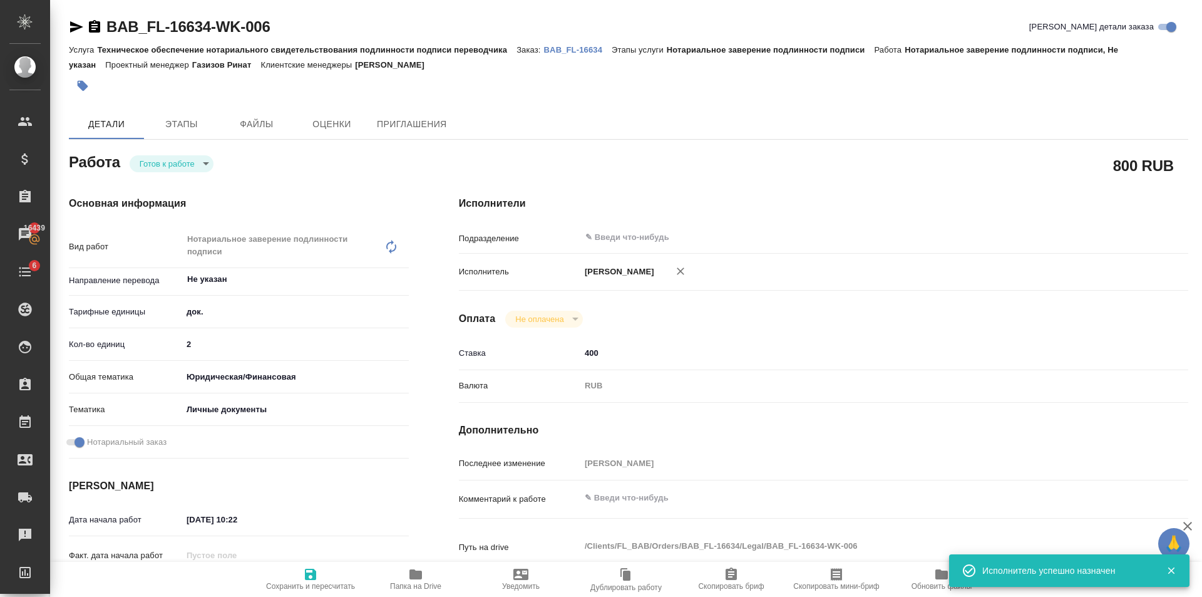
type textarea "x"
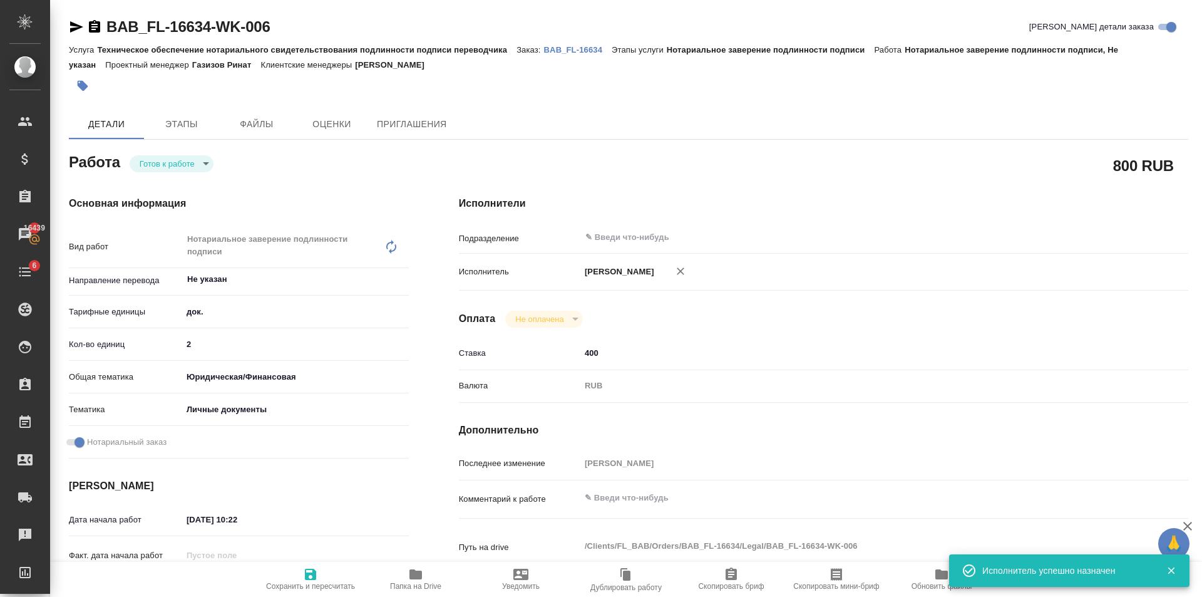
click at [321, 579] on span "Сохранить и пересчитать" at bounding box center [310, 579] width 90 height 24
type textarea "x"
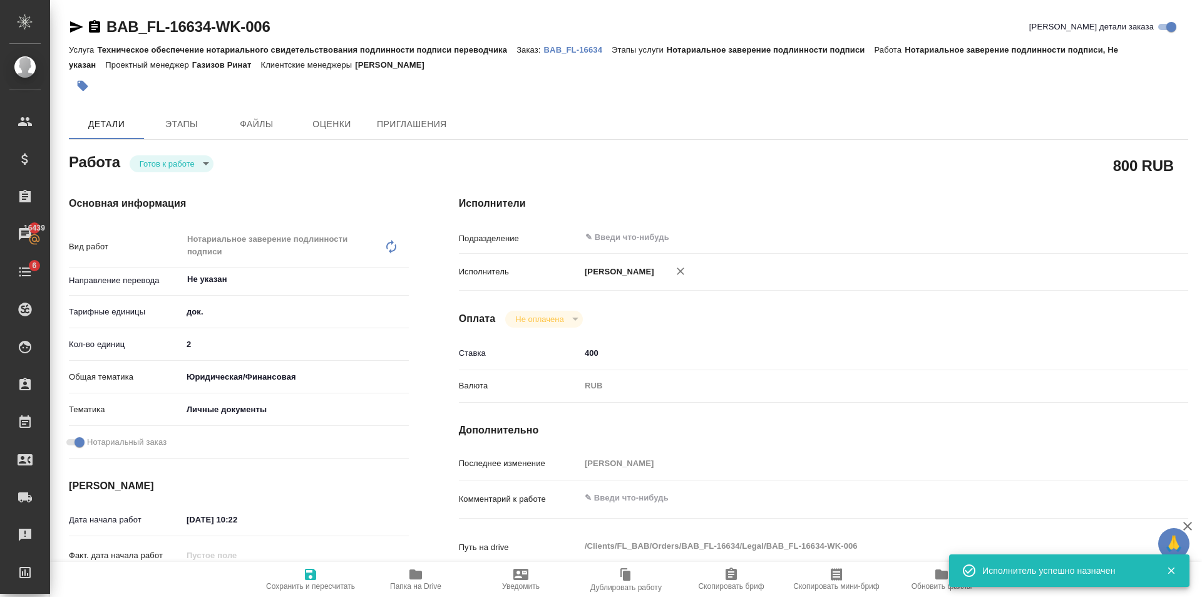
type textarea "x"
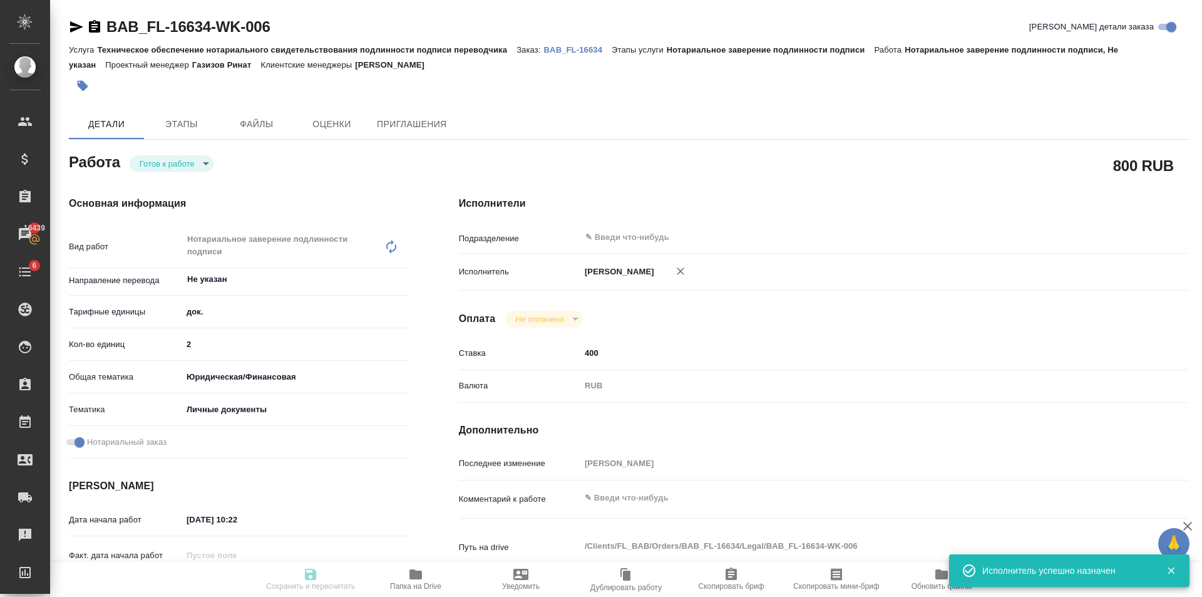
type textarea "x"
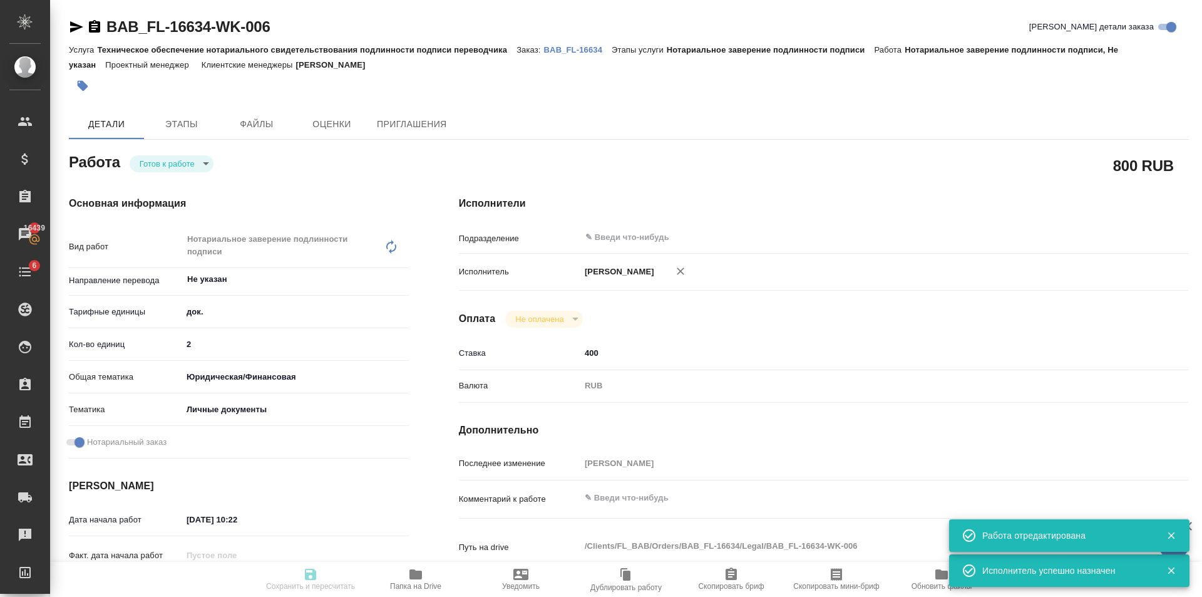
type textarea "x"
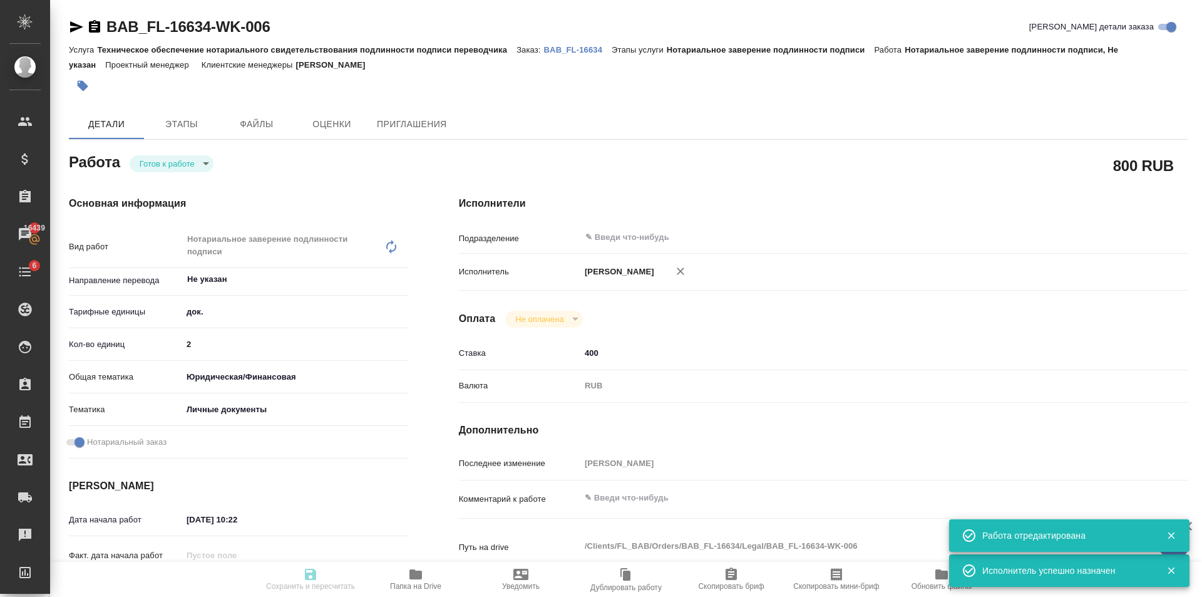
type input "readyForWork"
type textarea "Нотариальное заверение подлинности подписи"
type textarea "x"
type input "Не указан"
type input "5a8b1489cc6b4906c91bfd8b"
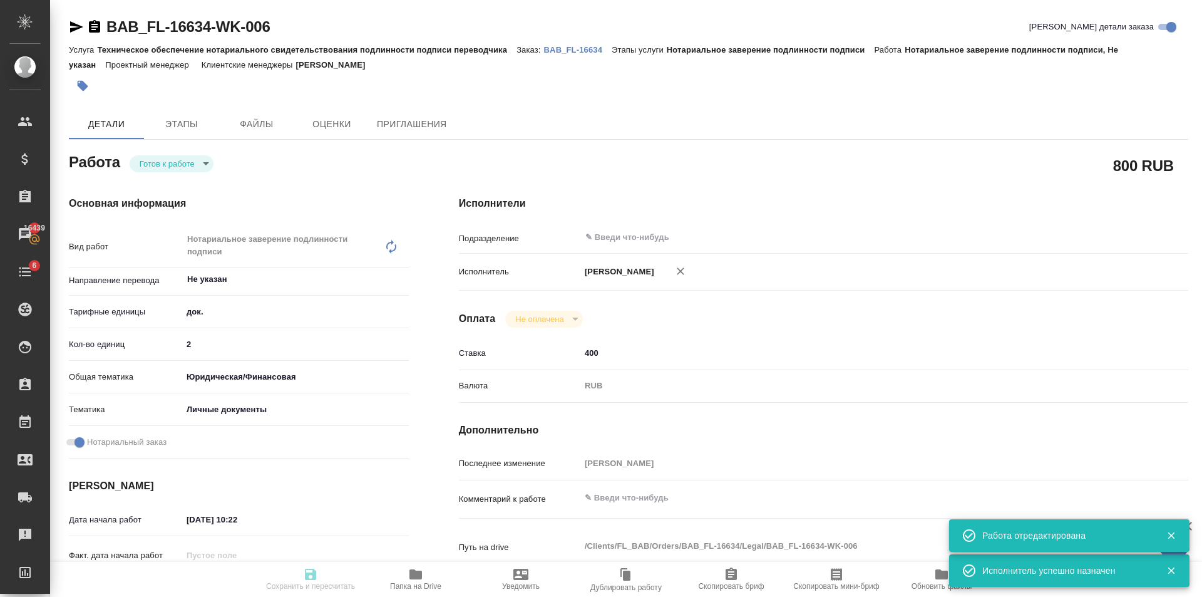
type input "2"
type input "yr-fn"
type input "5a8b8b956a9677013d343cfe"
checkbox input "true"
type input "06.10.2025 10:22"
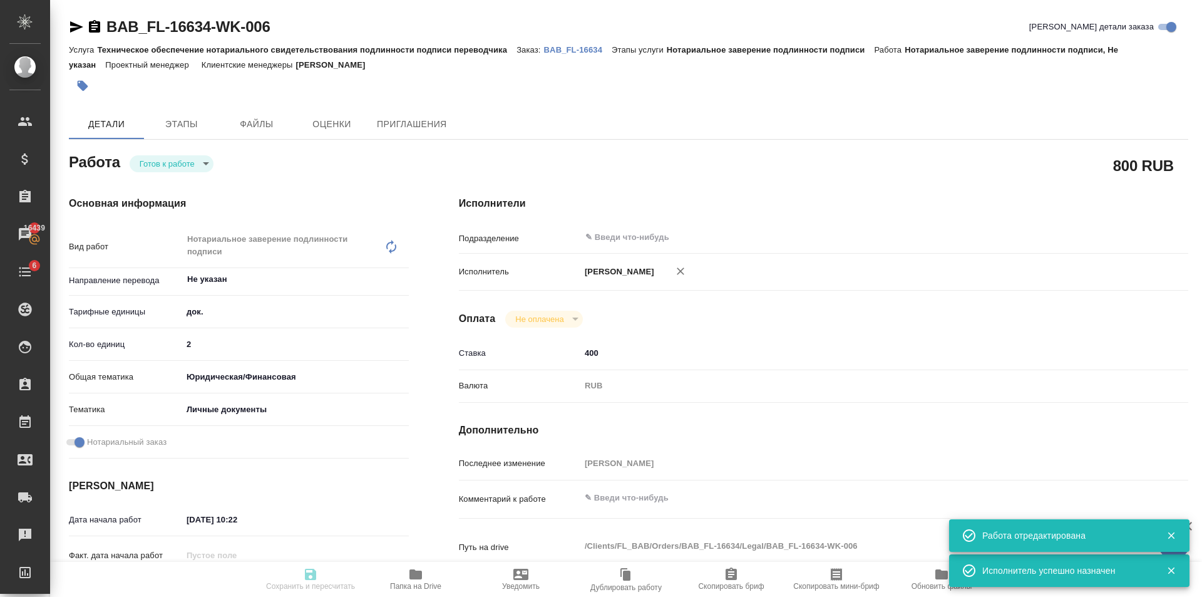
type input "06.10.2025 13:00"
type input "notPayed"
type input "400"
type input "RUB"
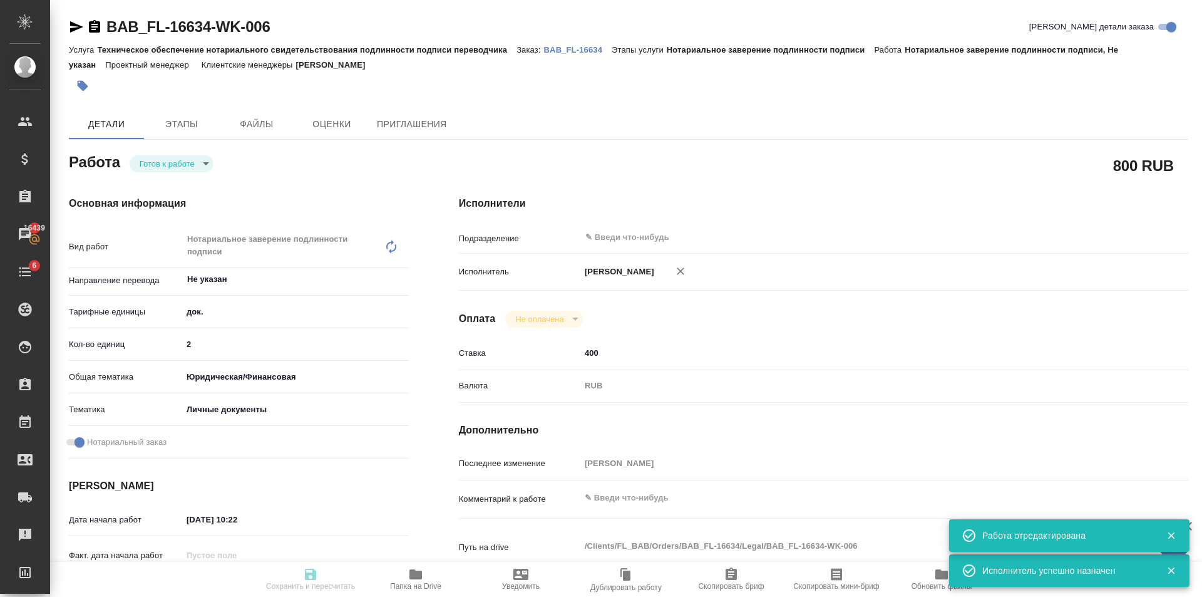
type input "[PERSON_NAME]"
type textarea "x"
type textarea "/Clients/FL_BAB/Orders/BAB_FL-16634/Legal/BAB_FL-16634-WK-006"
type textarea "x"
type input "BAB_FL-16634"
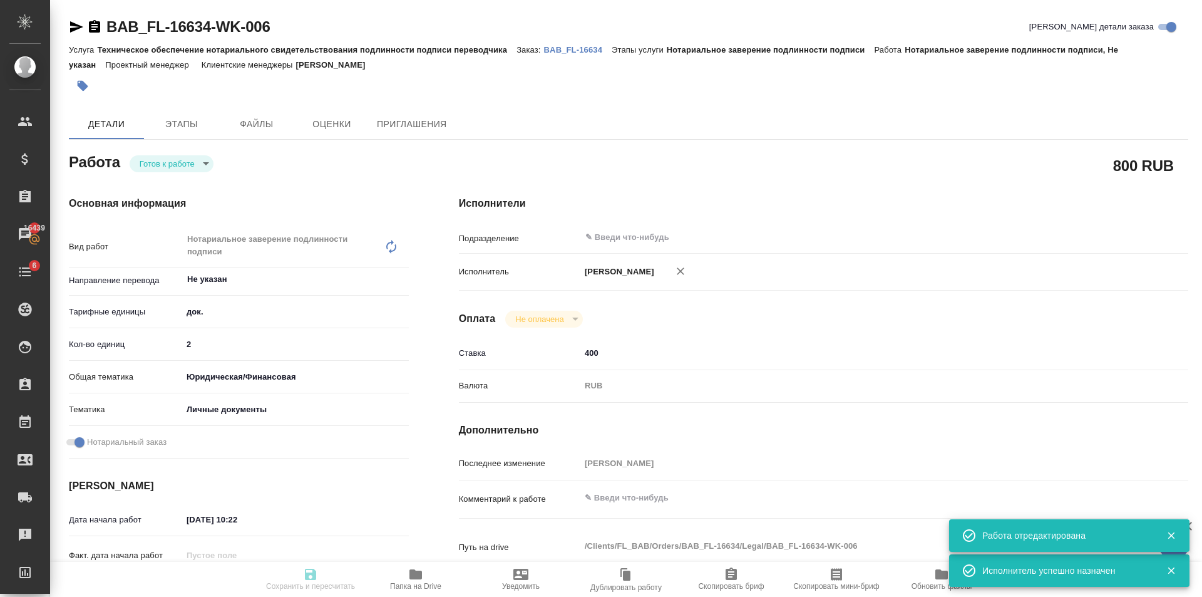
type input "Техническое обеспечение нотариального свидетельствования подлинности подписи пе…"
type input "Нотариальное заверение подлинности подписи"
type input "[PERSON_NAME]"
type input "/Clients/FL_BAB/Orders/BAB_FL-16634"
type textarea "x"
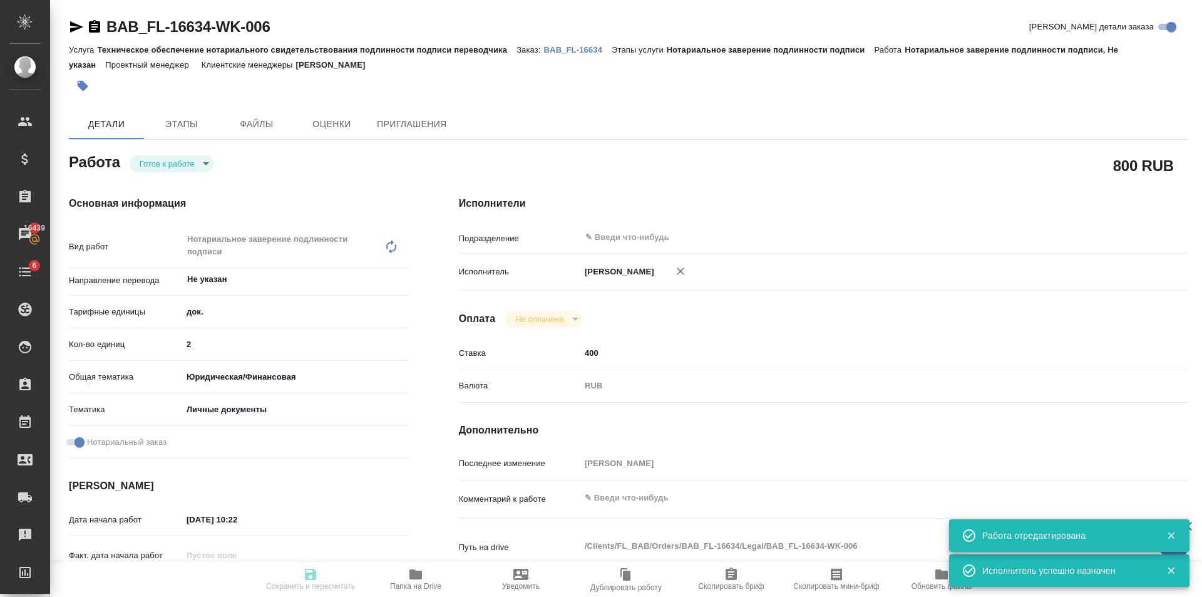
type textarea "перенабор как под Сахарово"
type textarea "x"
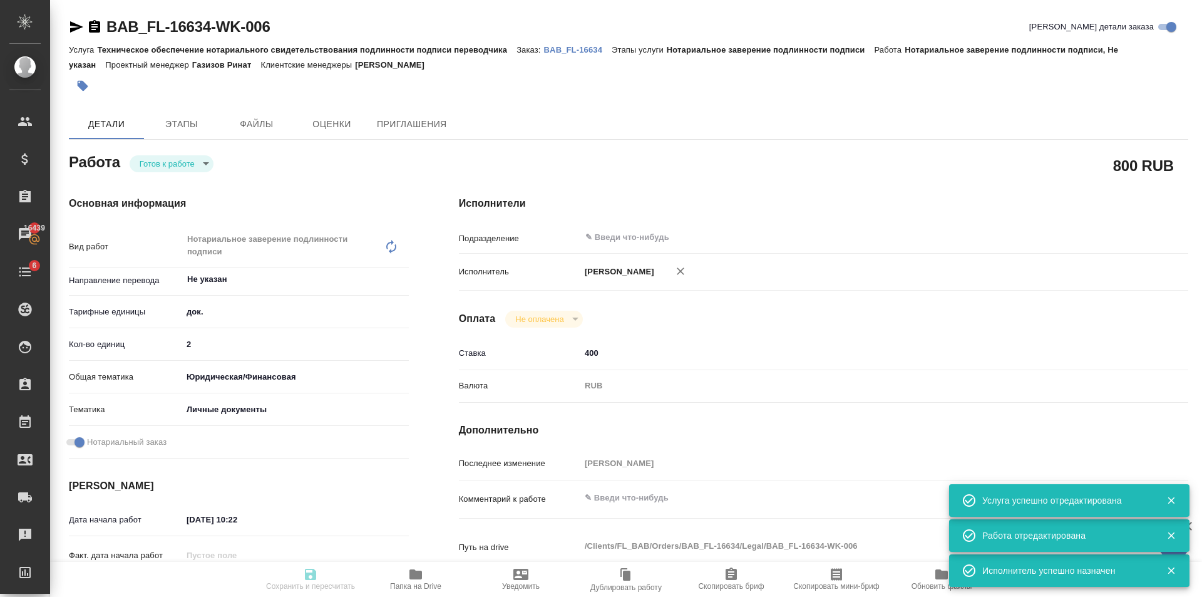
type textarea "x"
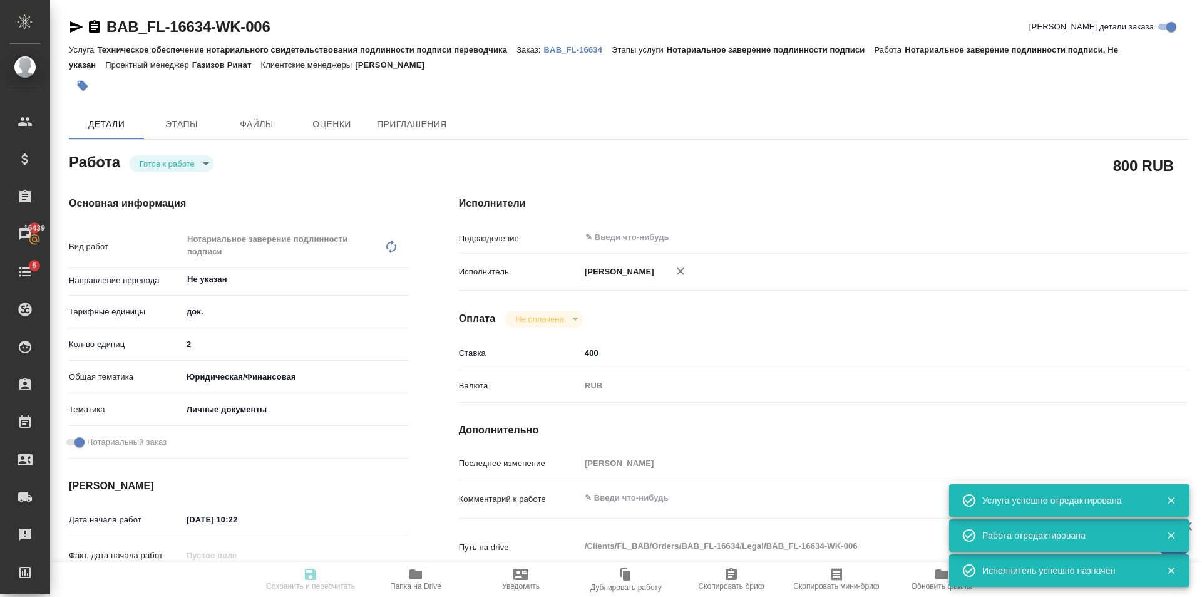
type textarea "x"
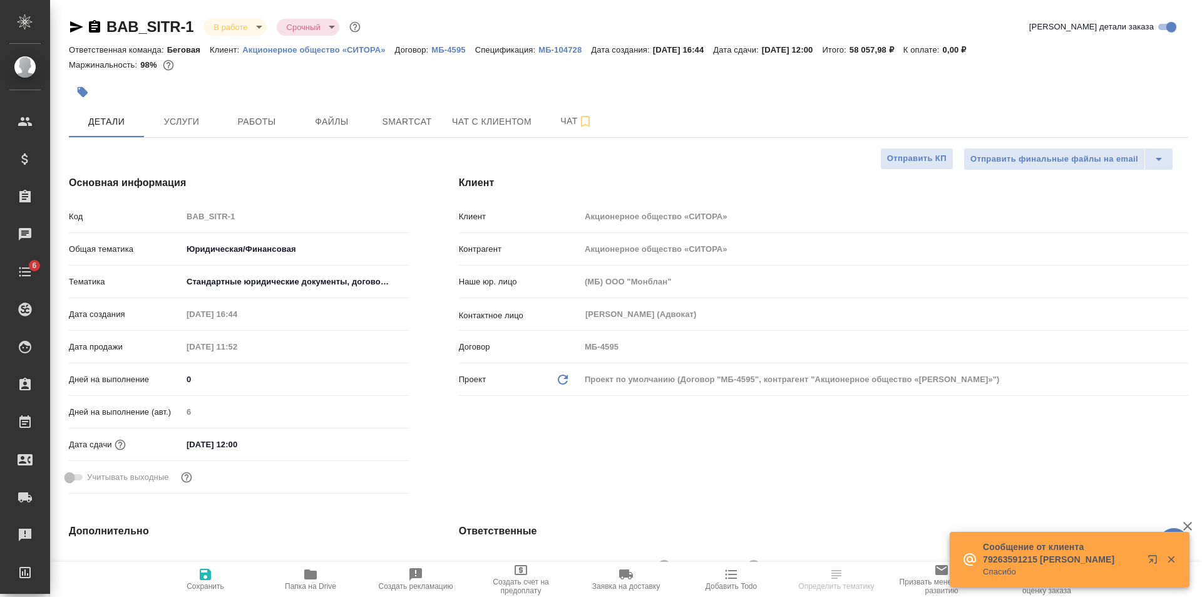
select select "RU"
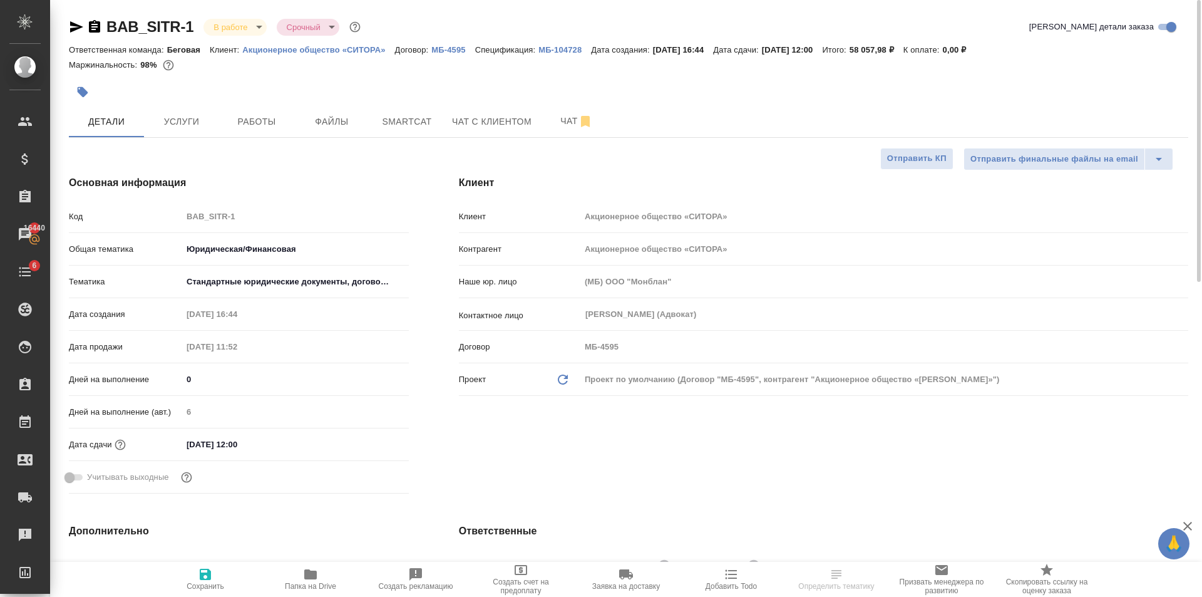
scroll to position [188, 0]
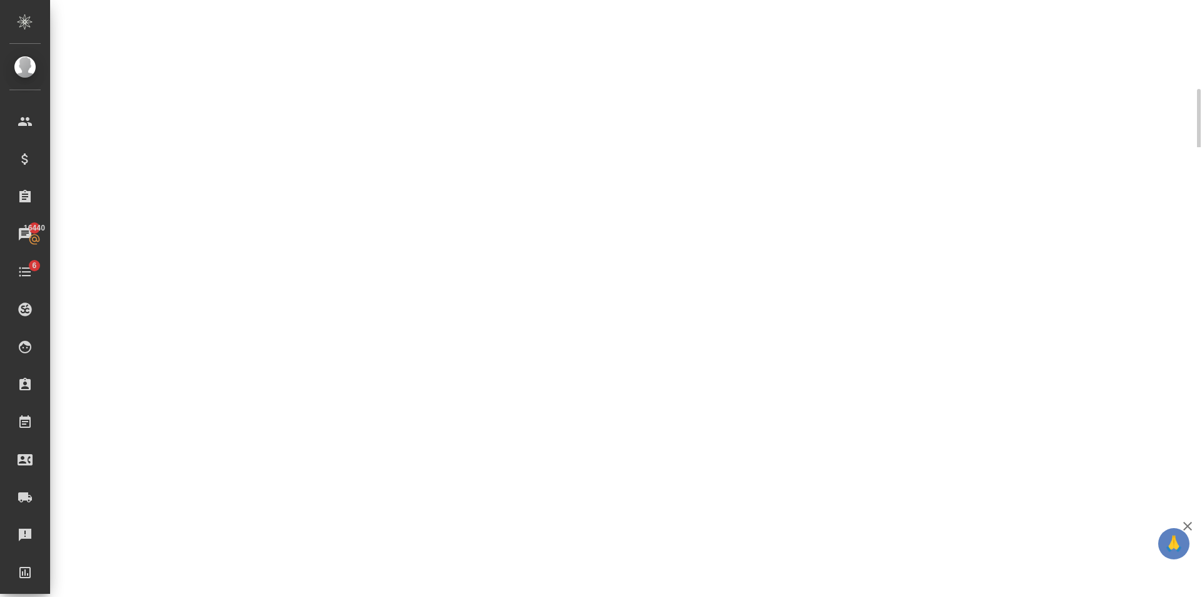
select select "RU"
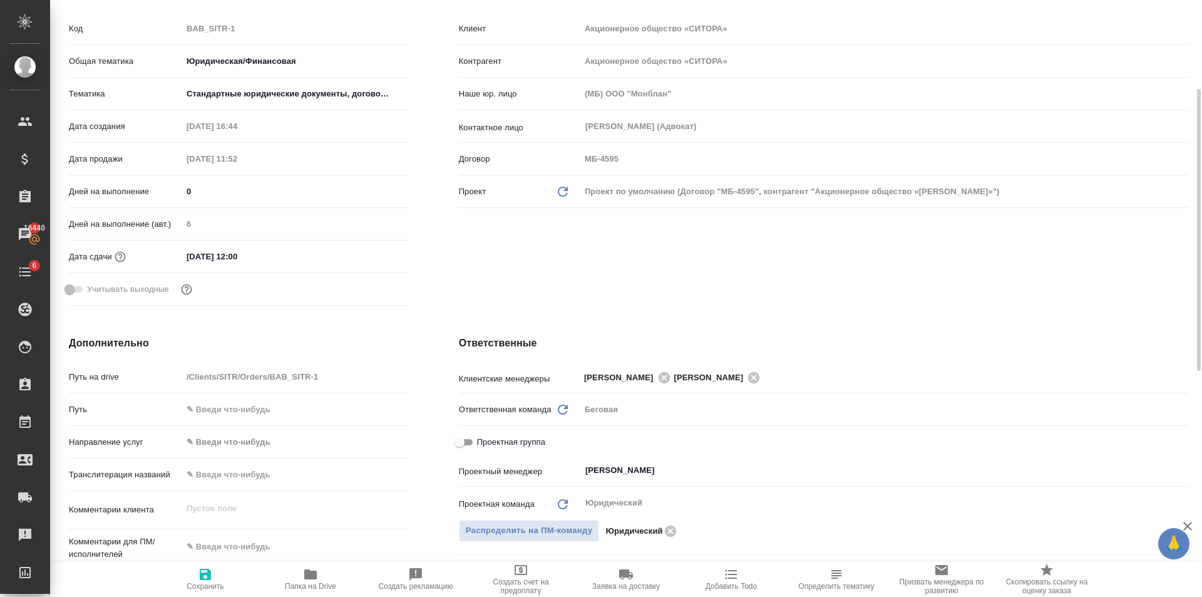
type textarea "x"
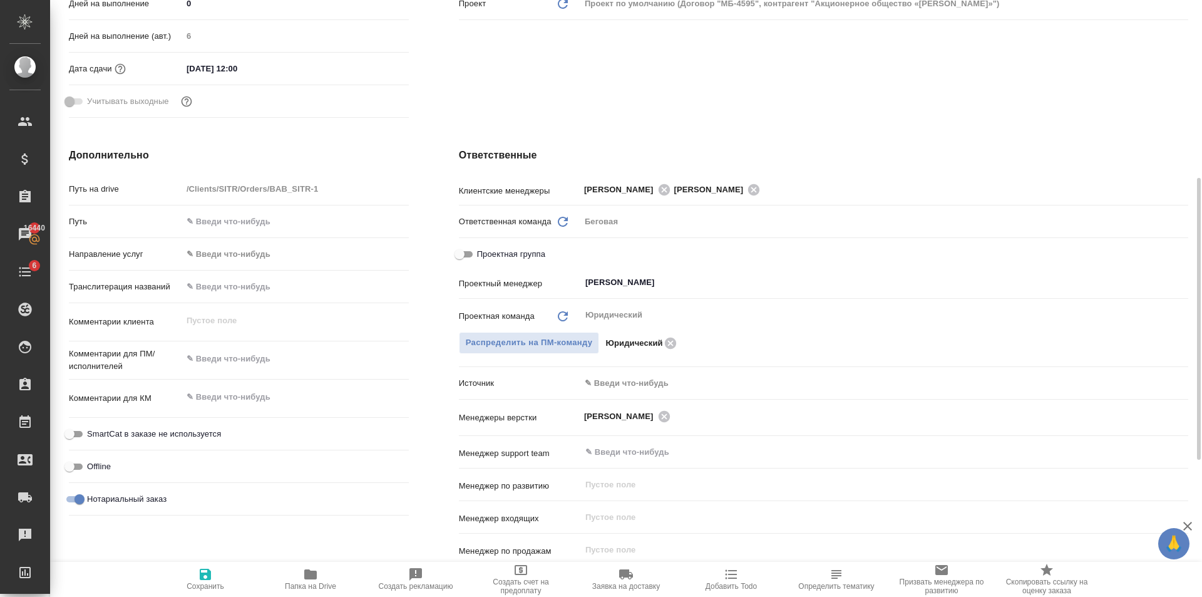
scroll to position [125, 0]
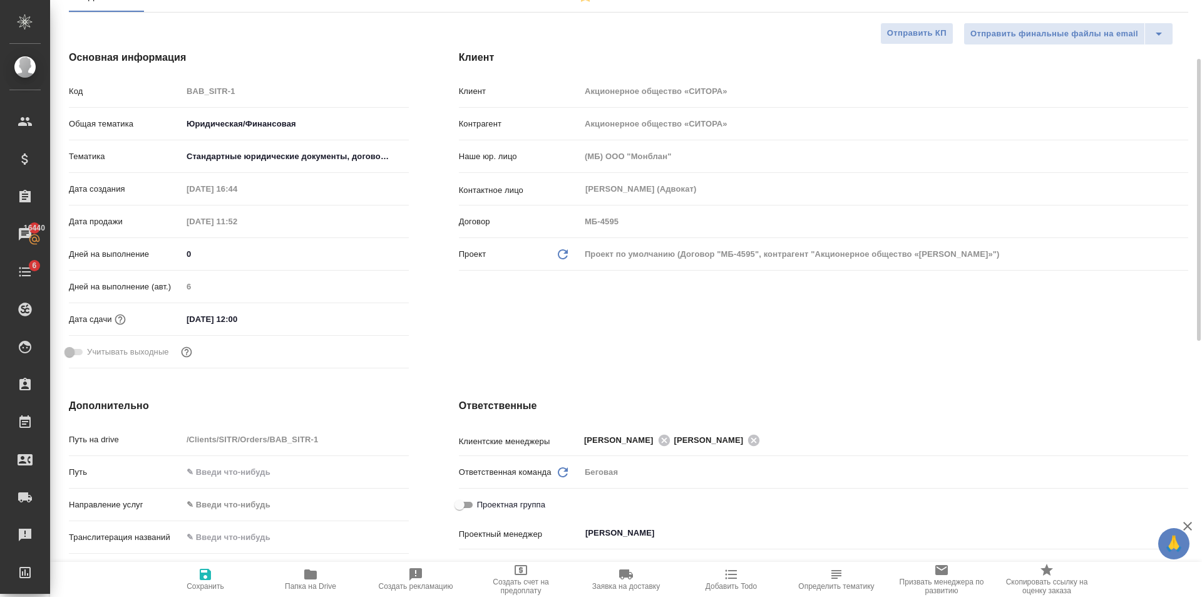
type textarea "x"
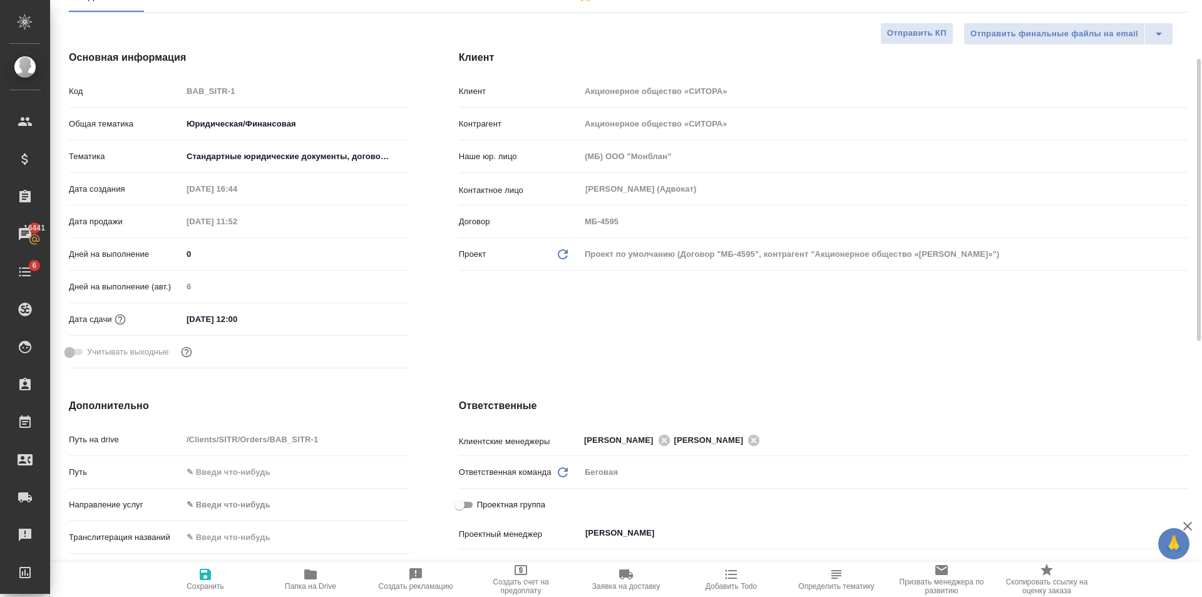
type textarea "x"
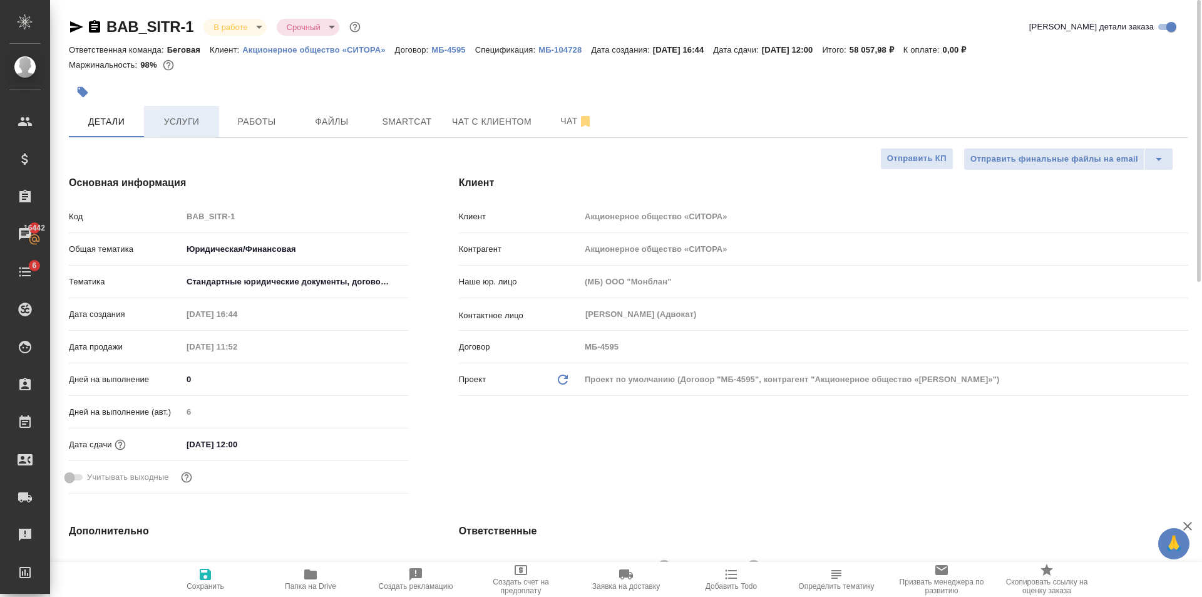
click at [180, 123] on span "Услуги" at bounding box center [182, 122] width 60 height 16
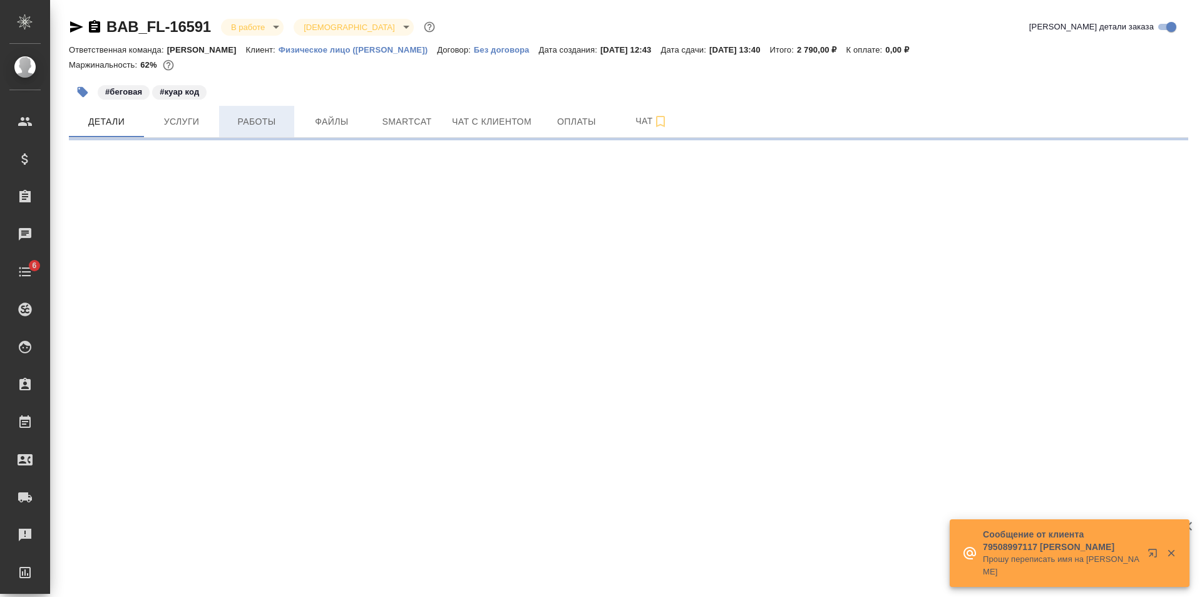
click at [280, 108] on button "Работы" at bounding box center [256, 121] width 75 height 31
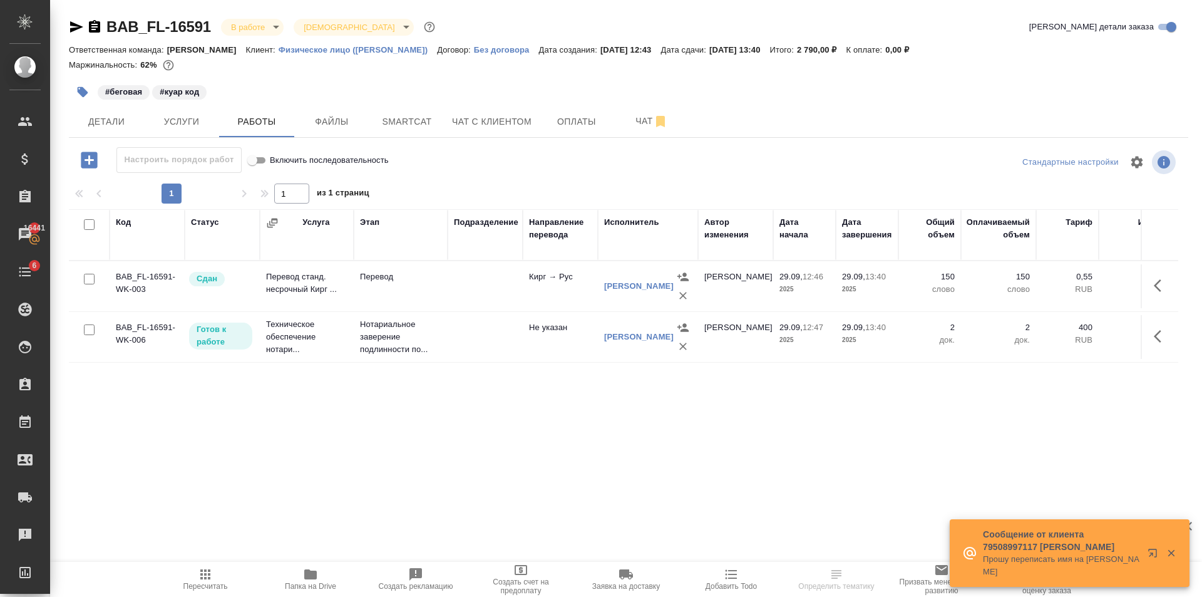
click at [250, 28] on body "🙏 .cls-1 fill:#fff; AWATERA Golubev Dmitry Клиенты Спецификации Заказы 16441 Ча…" at bounding box center [601, 298] width 1202 height 597
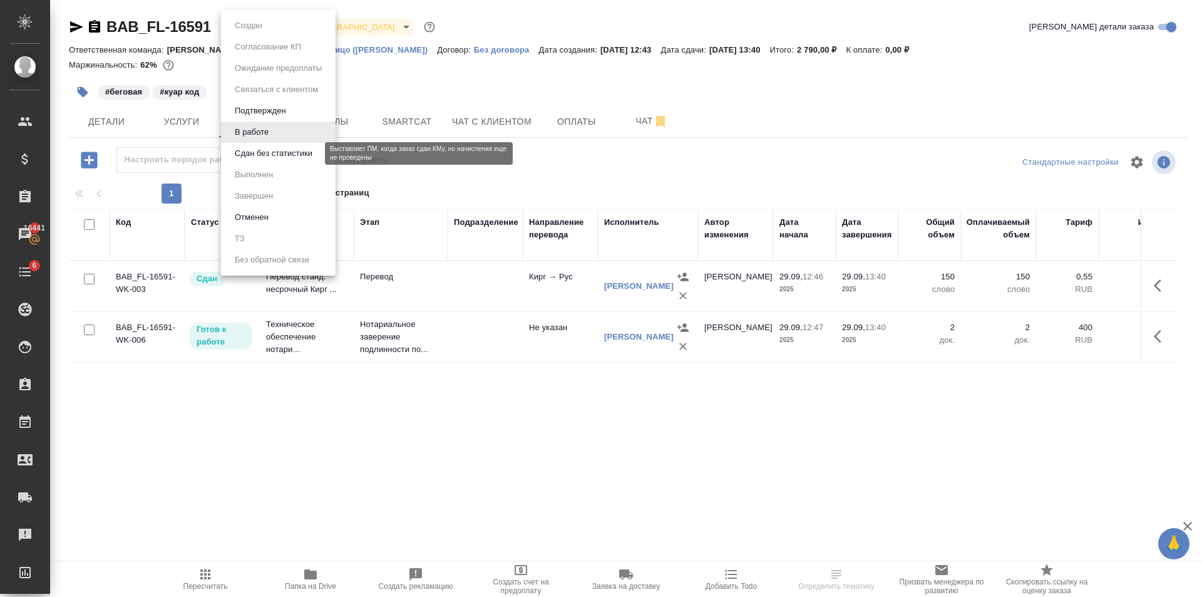
click at [280, 153] on button "Сдан без статистики" at bounding box center [273, 154] width 85 height 14
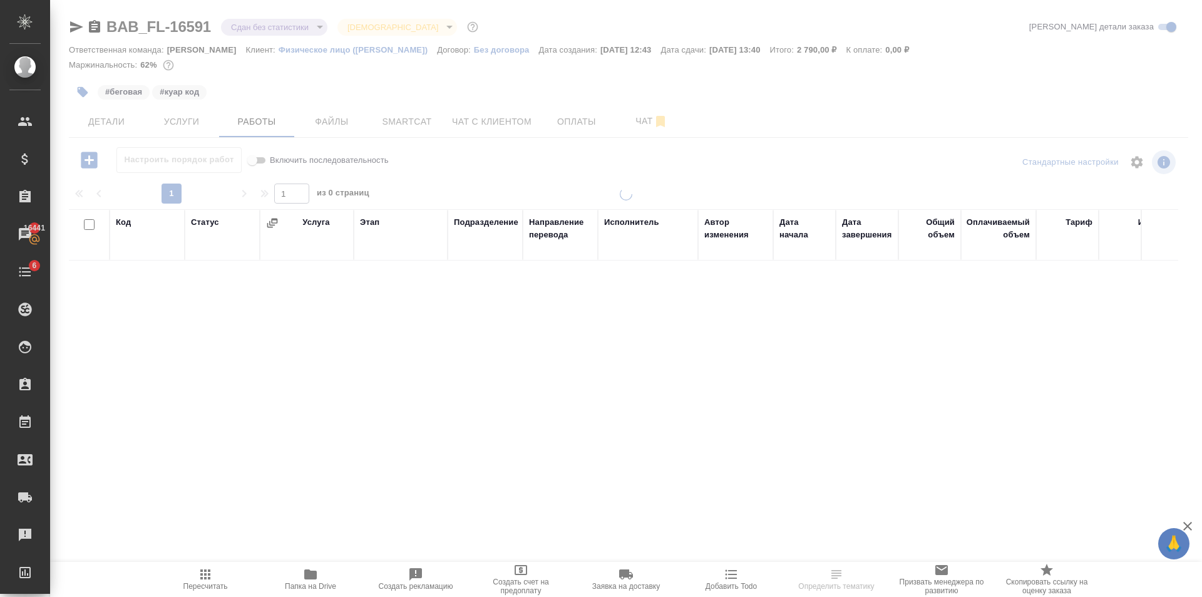
click at [337, 125] on span "Файлы" at bounding box center [332, 122] width 60 height 16
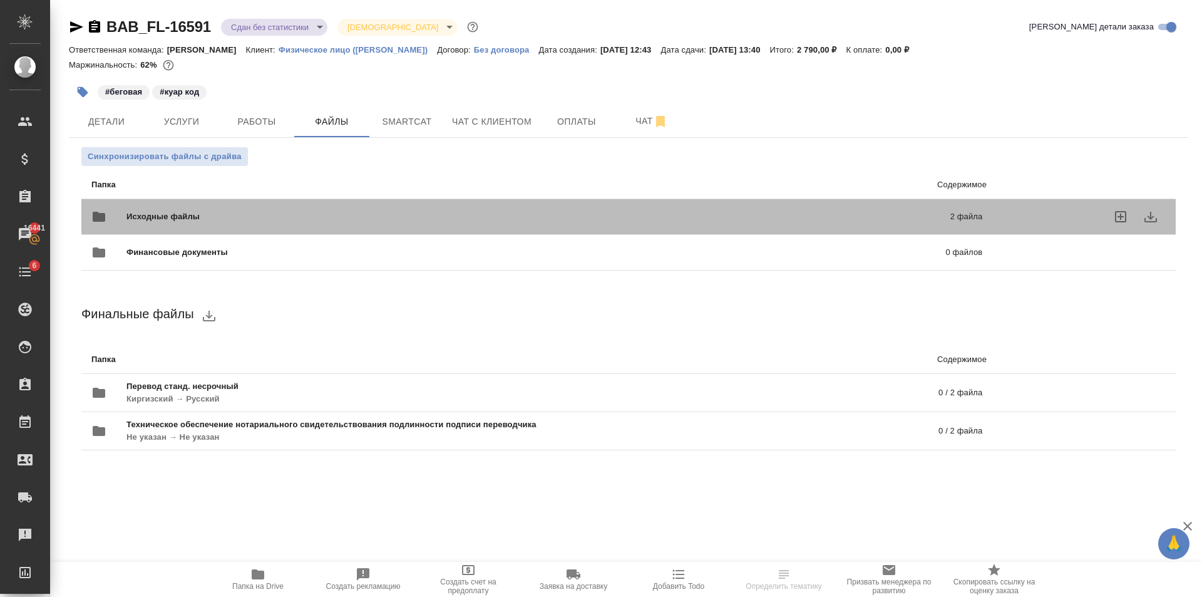
click at [279, 209] on div "Исходные файлы 2 файла" at bounding box center [536, 217] width 891 height 30
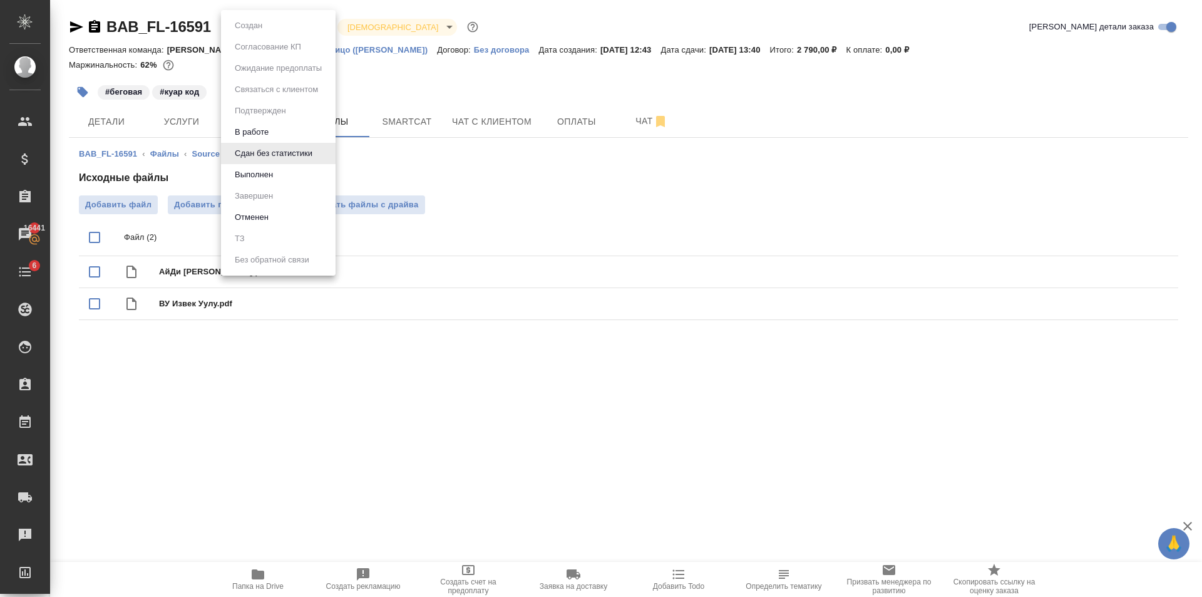
click at [287, 25] on body "🙏 .cls-1 fill:#fff; AWATERA Golubev Dmitry Клиенты Спецификации Заказы 16441 Ча…" at bounding box center [601, 298] width 1202 height 597
click at [286, 172] on li "Выполнен" at bounding box center [278, 174] width 115 height 21
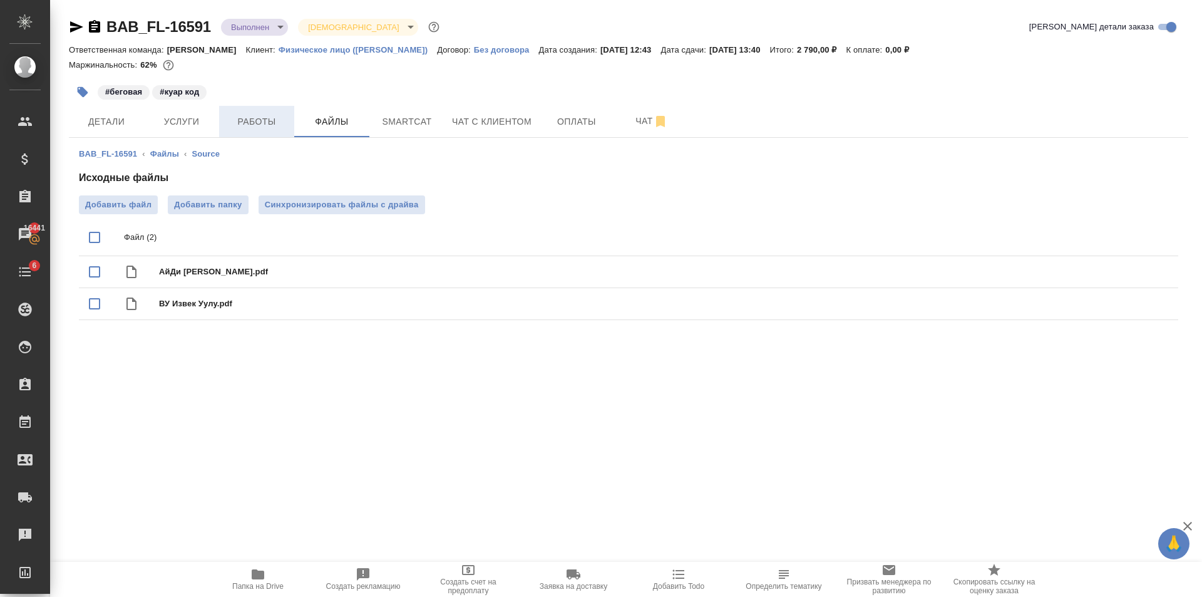
click at [264, 121] on span "Работы" at bounding box center [257, 122] width 60 height 16
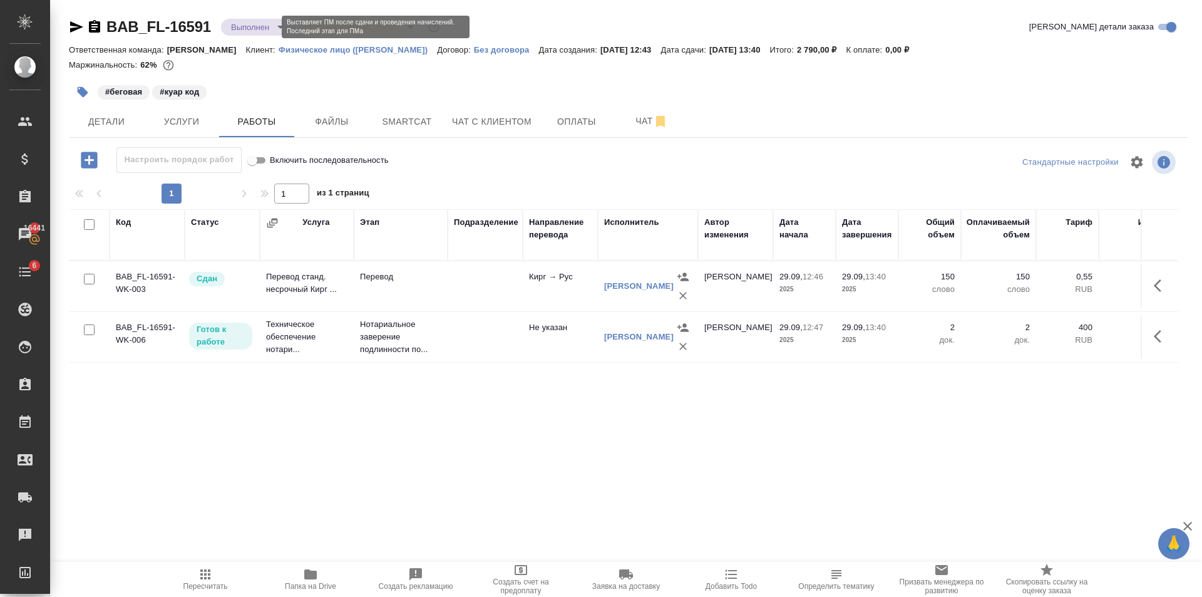
click at [252, 24] on body "🙏 .cls-1 fill:#fff; AWATERA Golubev Dmitry Клиенты Спецификации Заказы 16441 Ча…" at bounding box center [601, 298] width 1202 height 597
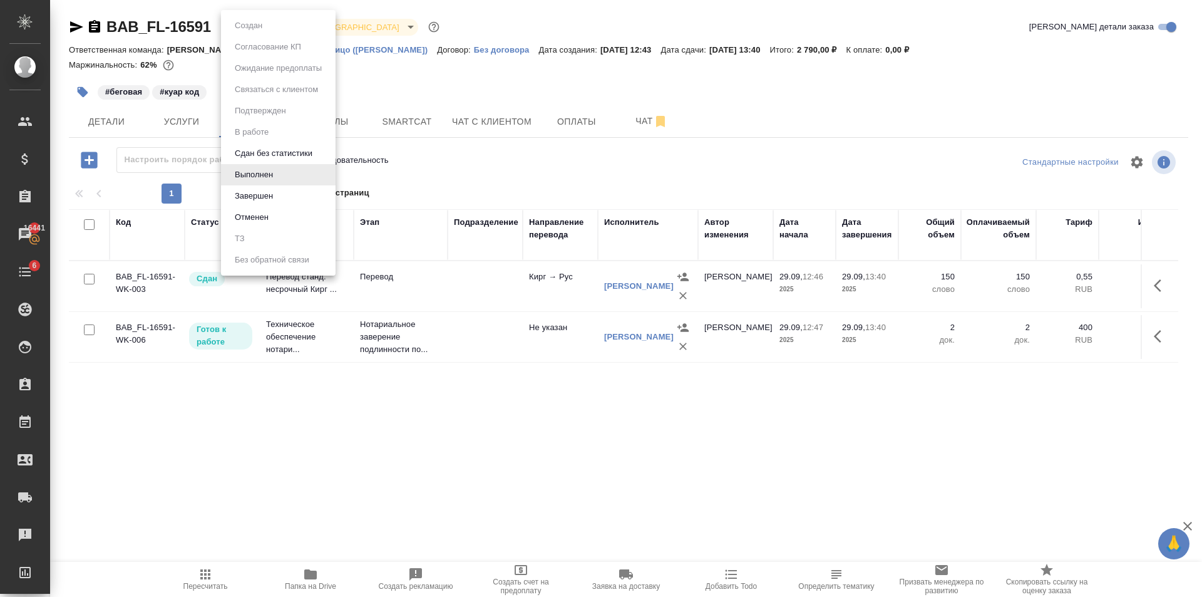
click at [274, 188] on li "Завершен" at bounding box center [278, 195] width 115 height 21
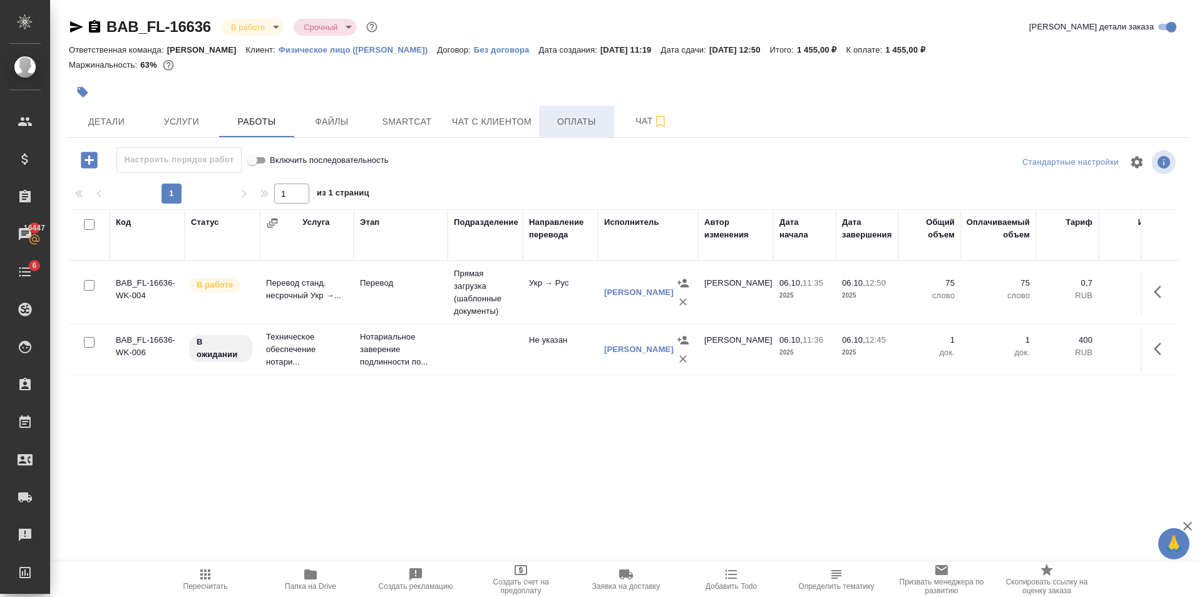
drag, startPoint x: 544, startPoint y: 121, endPoint x: 560, endPoint y: 128, distance: 17.1
click at [555, 128] on button "Оплаты" at bounding box center [576, 121] width 75 height 31
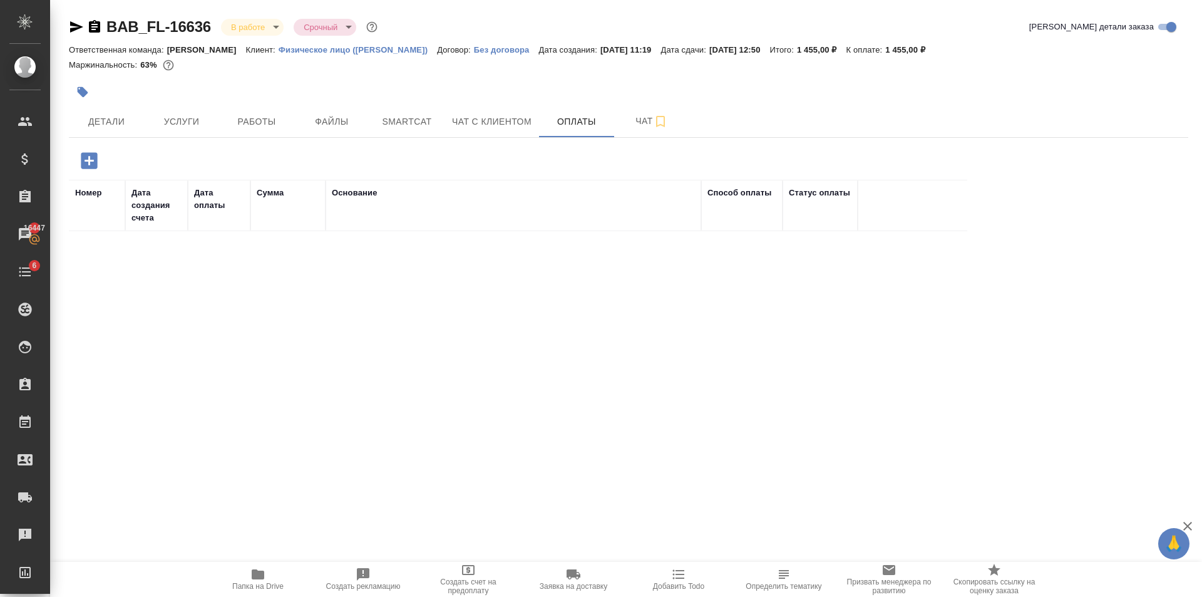
click at [90, 91] on button "button" at bounding box center [83, 92] width 28 height 28
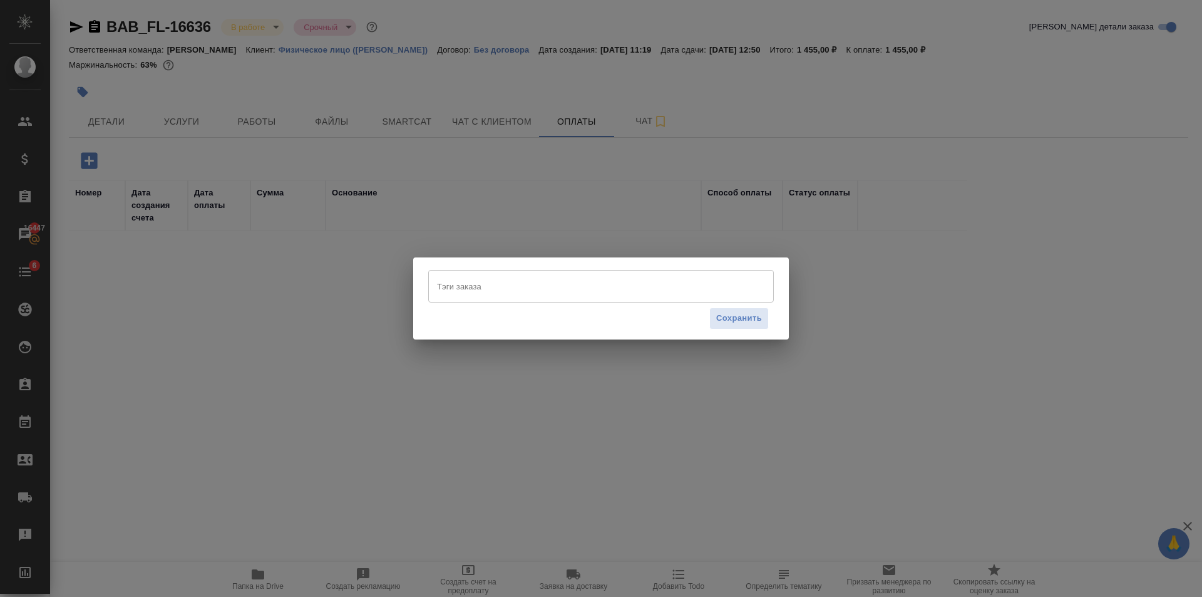
click at [495, 291] on input "Тэги заказа" at bounding box center [589, 286] width 311 height 21
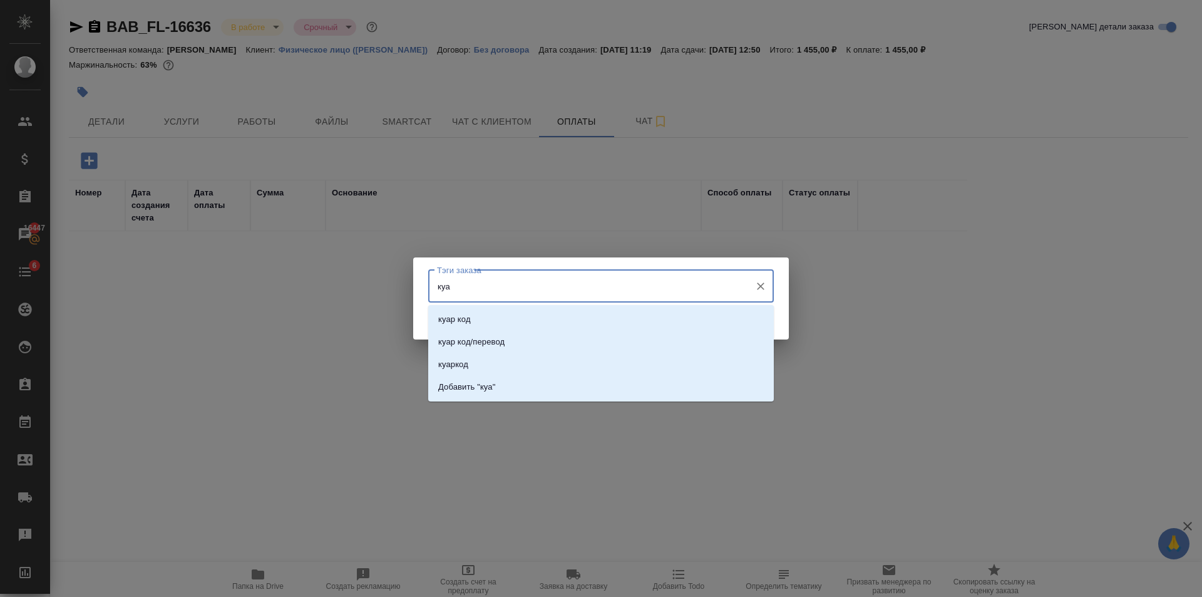
type input "куар"
click at [515, 316] on li "куар код" at bounding box center [601, 319] width 346 height 23
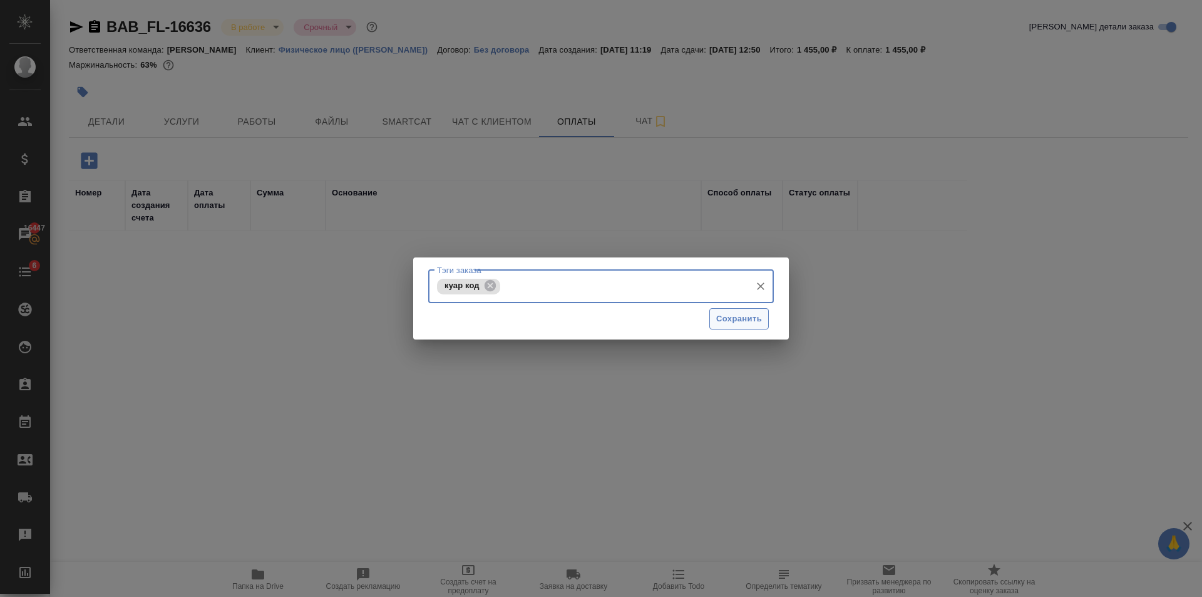
click at [756, 320] on span "Сохранить" at bounding box center [739, 319] width 46 height 14
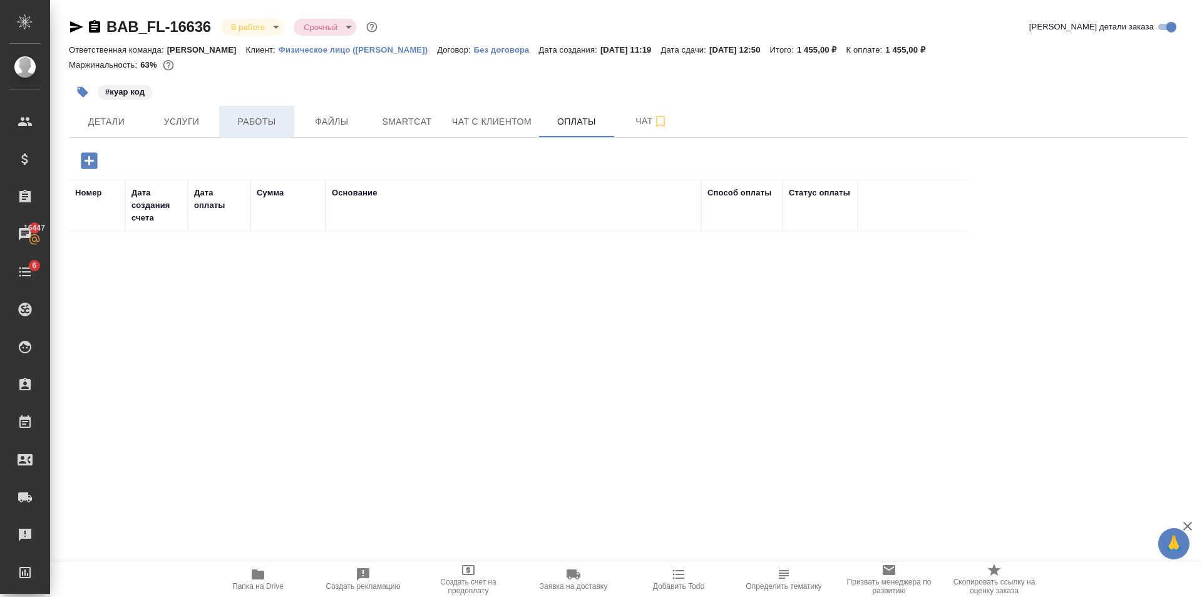
click at [274, 120] on span "Работы" at bounding box center [257, 122] width 60 height 16
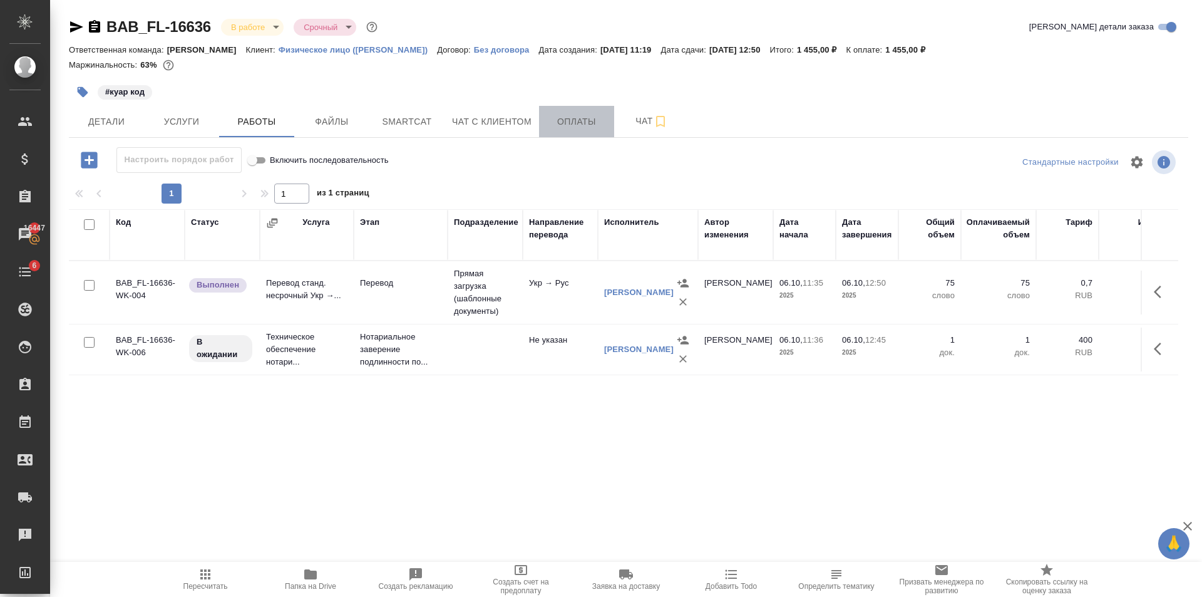
click at [562, 118] on span "Оплаты" at bounding box center [577, 122] width 60 height 16
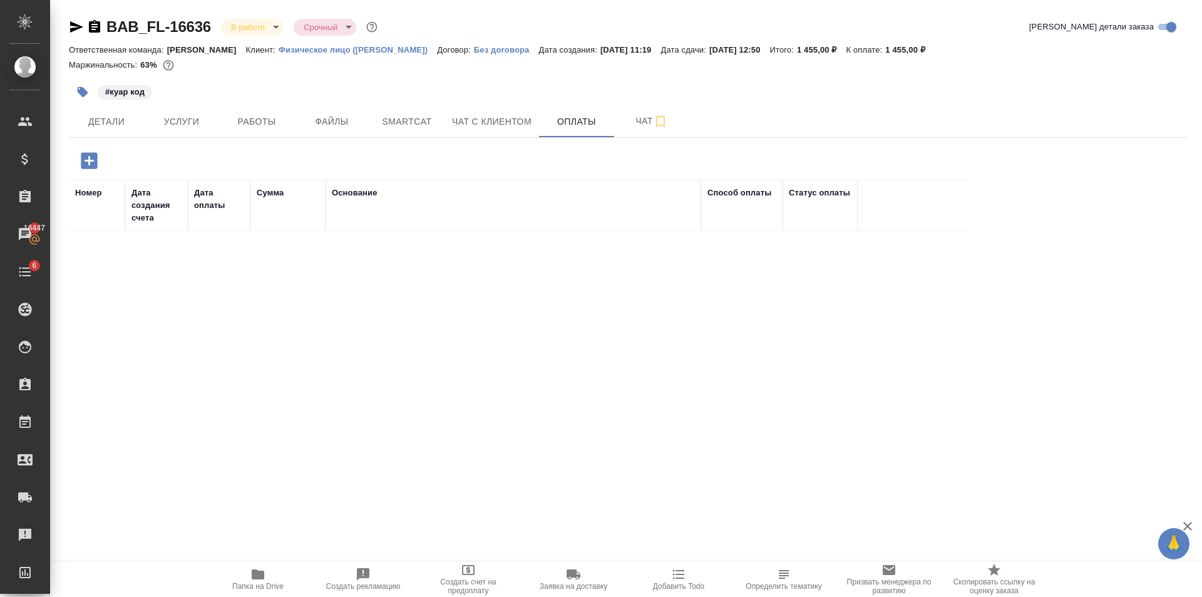
click at [95, 157] on icon "button" at bounding box center [89, 160] width 16 height 16
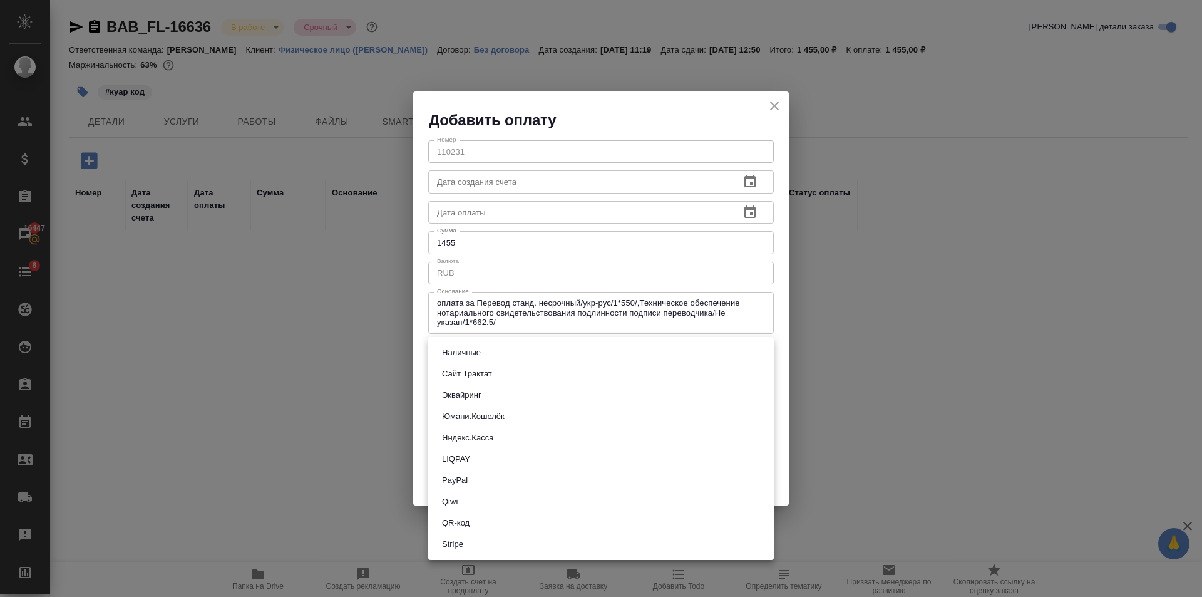
click at [540, 353] on body "🙏 .cls-1 fill:#fff; AWATERA [PERSON_NAME] Клиенты Спецификации Заказы 16447 Чат…" at bounding box center [601, 298] width 1202 height 597
click at [474, 525] on li "QR-код" at bounding box center [601, 522] width 346 height 21
type input "60e5684acae83f185c96e013"
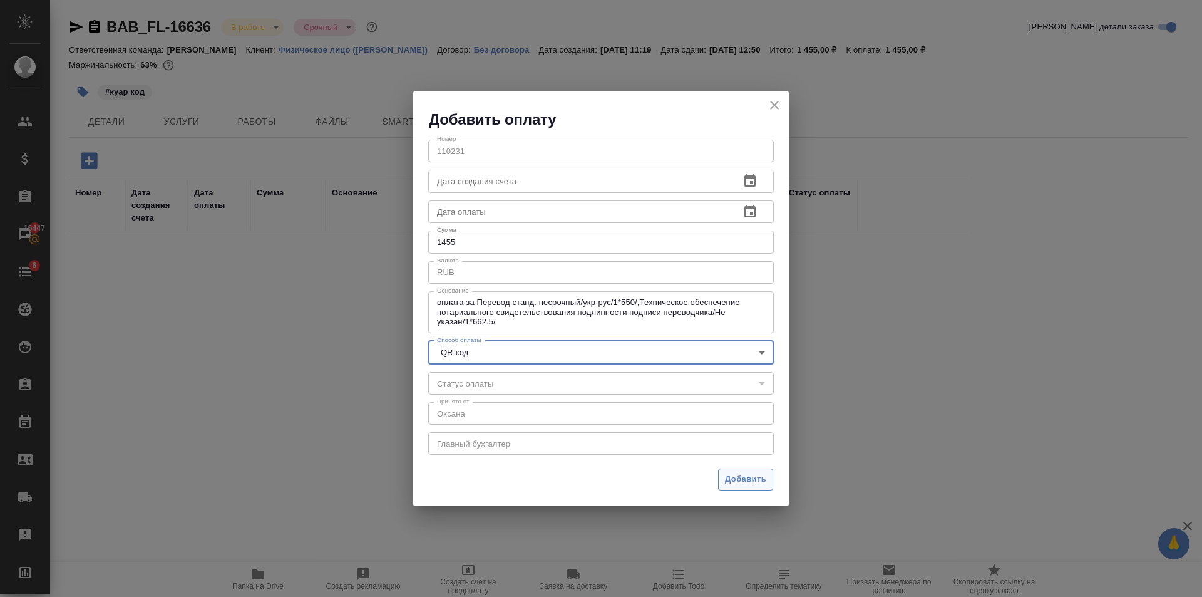
click at [748, 484] on span "Добавить" at bounding box center [745, 479] width 41 height 14
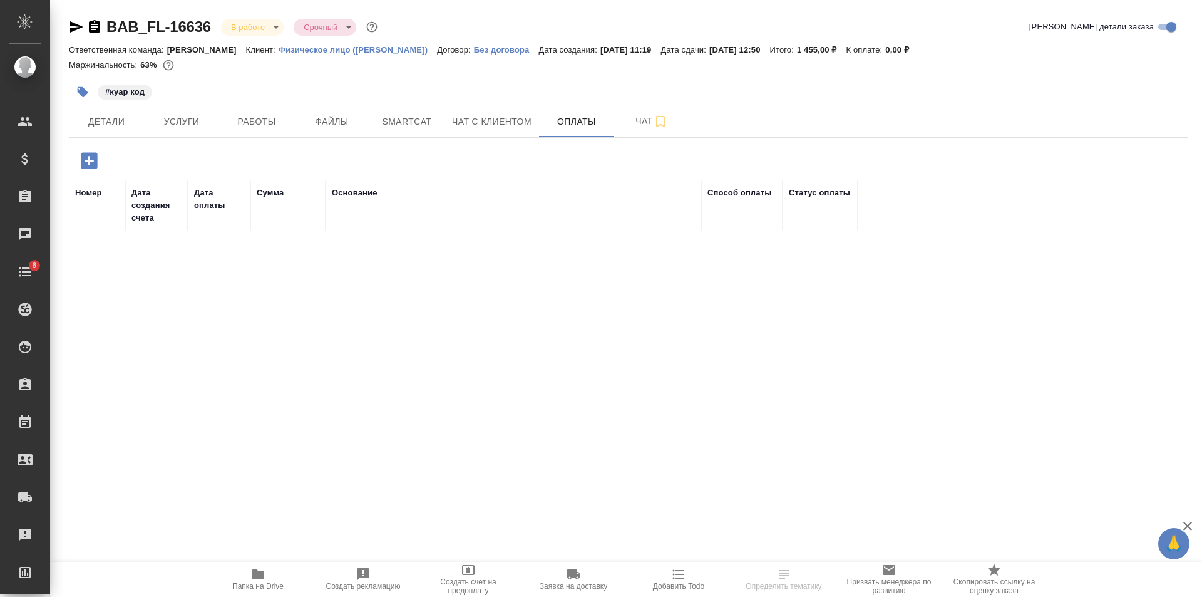
click at [269, 31] on body "🙏 .cls-1 fill:#fff; AWATERA [PERSON_NAME] Клиенты Спецификации Заказы Чаты 6 To…" at bounding box center [601, 298] width 1202 height 597
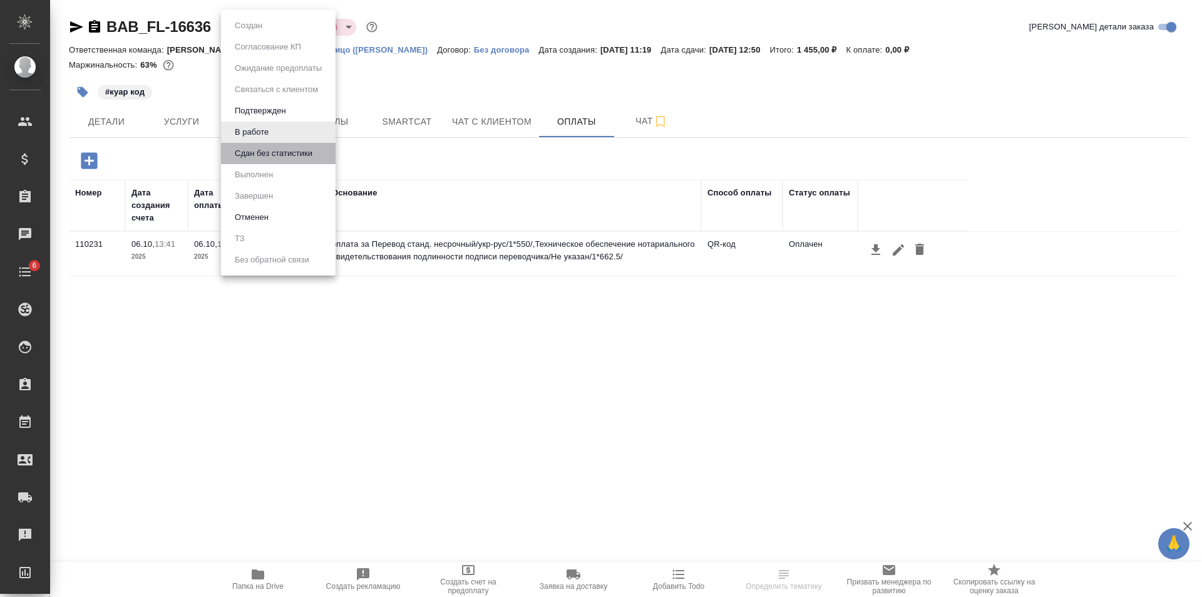
click at [289, 146] on li "Сдан без статистики" at bounding box center [278, 153] width 115 height 21
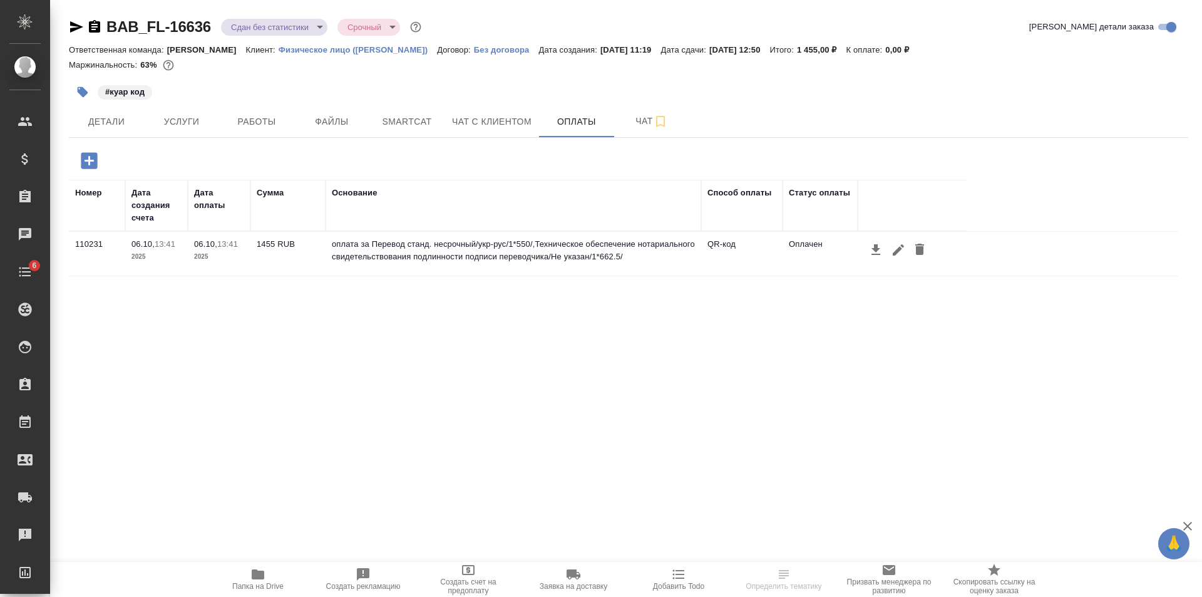
click at [268, 18] on body "🙏 .cls-1 fill:#fff; AWATERA [PERSON_NAME] Клиенты Спецификации Заказы Чаты 6 To…" at bounding box center [601, 298] width 1202 height 597
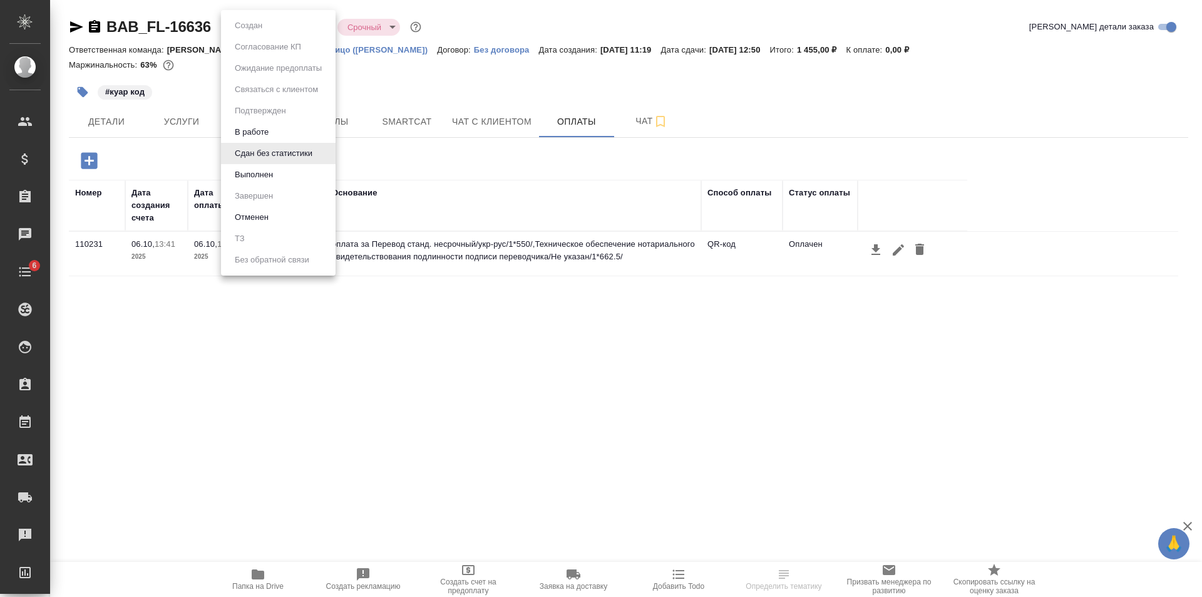
click at [287, 170] on li "Выполнен" at bounding box center [278, 174] width 115 height 21
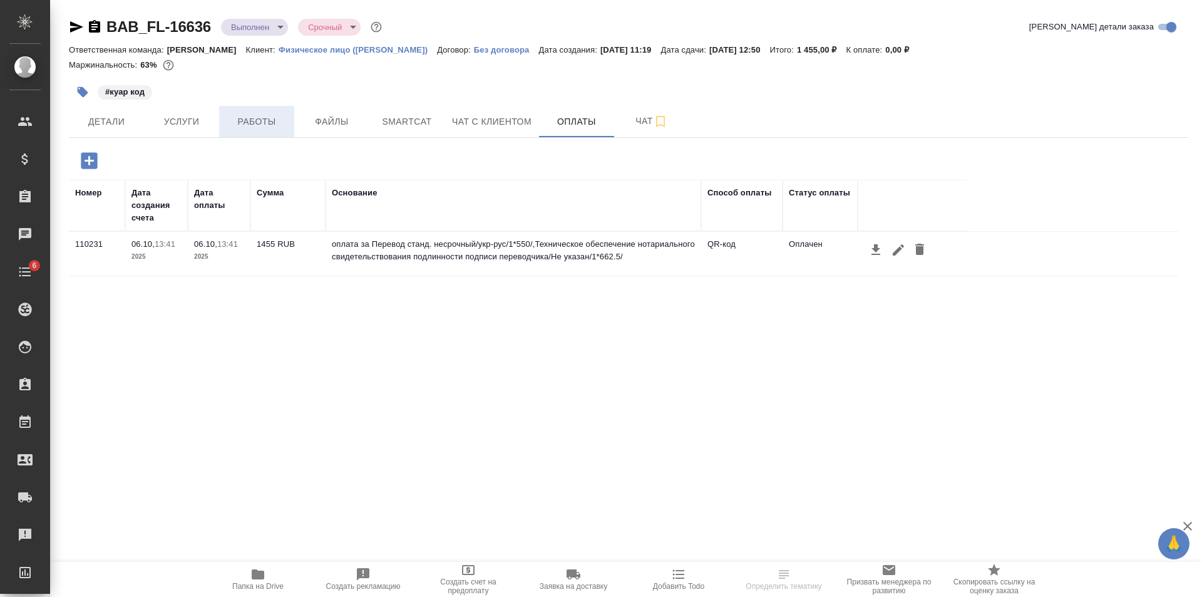
click at [265, 124] on span "Работы" at bounding box center [257, 122] width 60 height 16
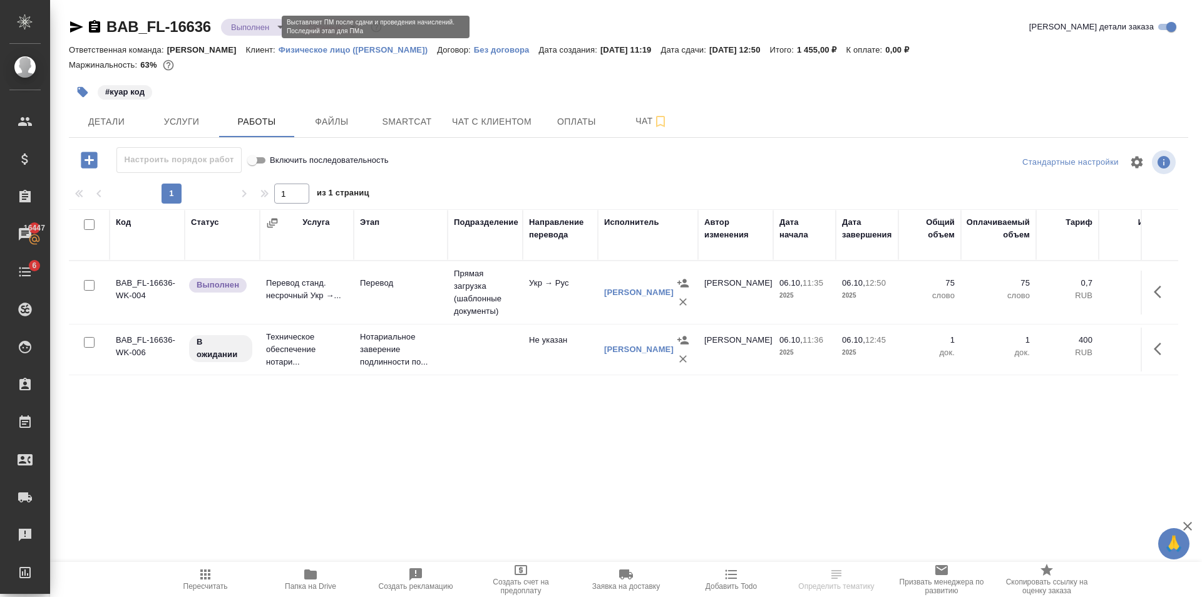
click at [272, 22] on body "🙏 .cls-1 fill:#fff; AWATERA [PERSON_NAME] Клиенты Спецификации Заказы 16447 Чат…" at bounding box center [601, 298] width 1202 height 597
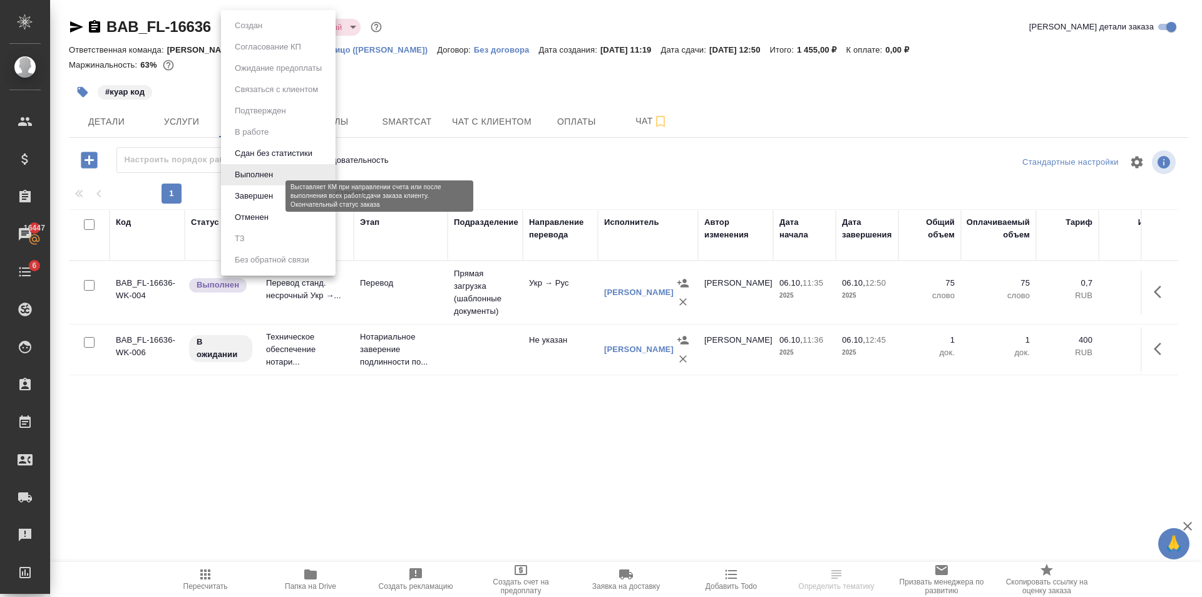
click at [264, 193] on button "Завершен" at bounding box center [254, 196] width 46 height 14
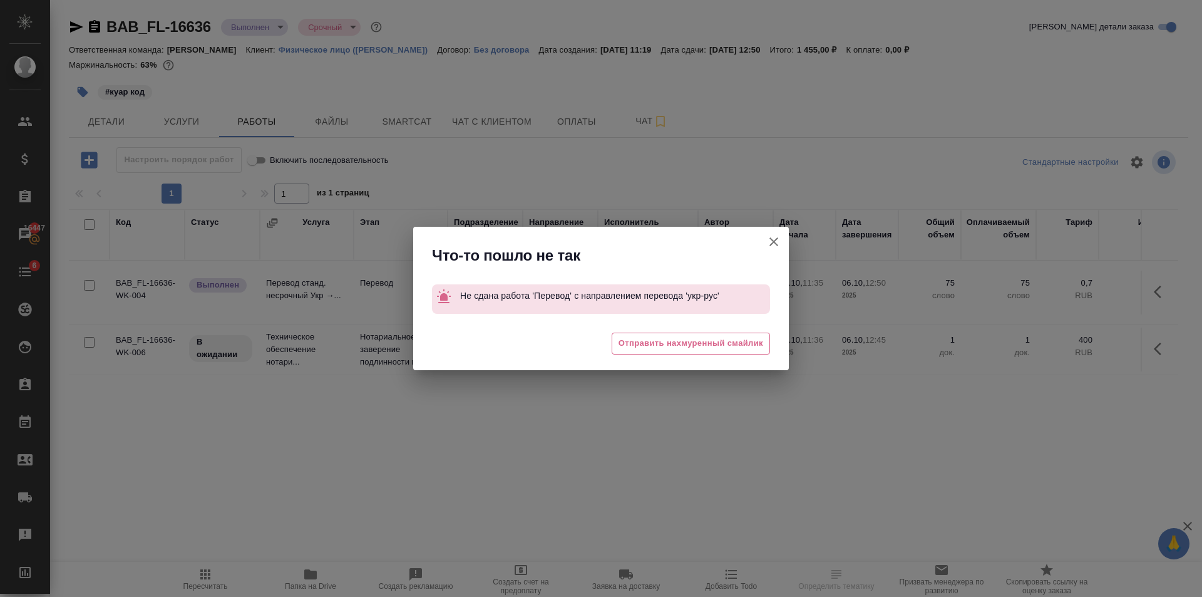
click at [774, 246] on icon "button" at bounding box center [773, 241] width 15 height 15
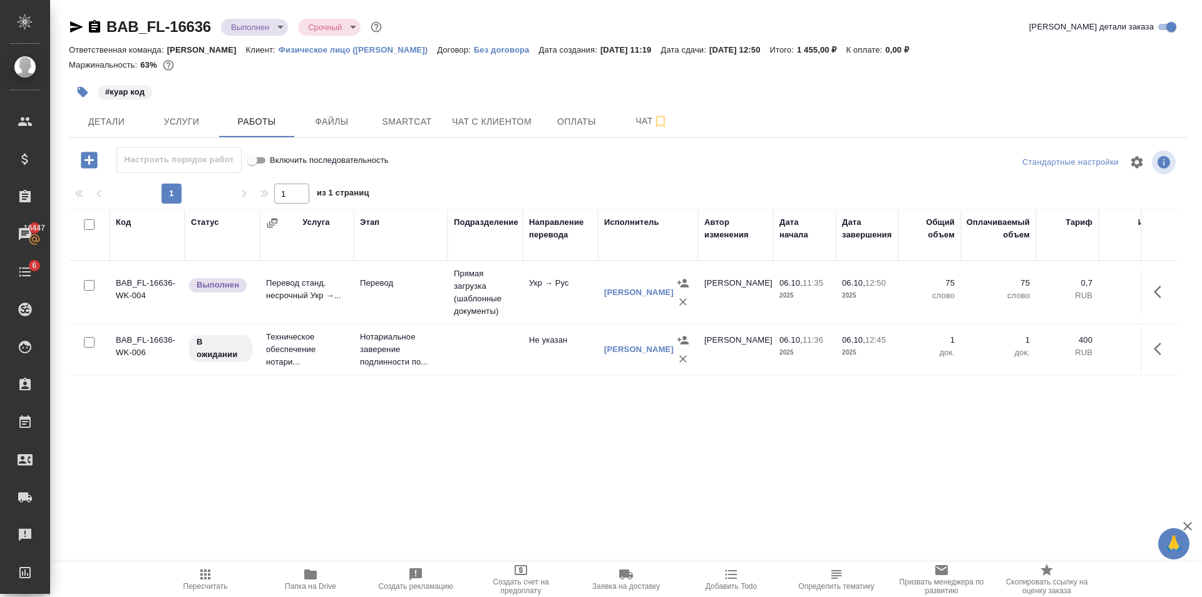
click at [335, 283] on td "Перевод станд. несрочный Укр →..." at bounding box center [307, 293] width 94 height 44
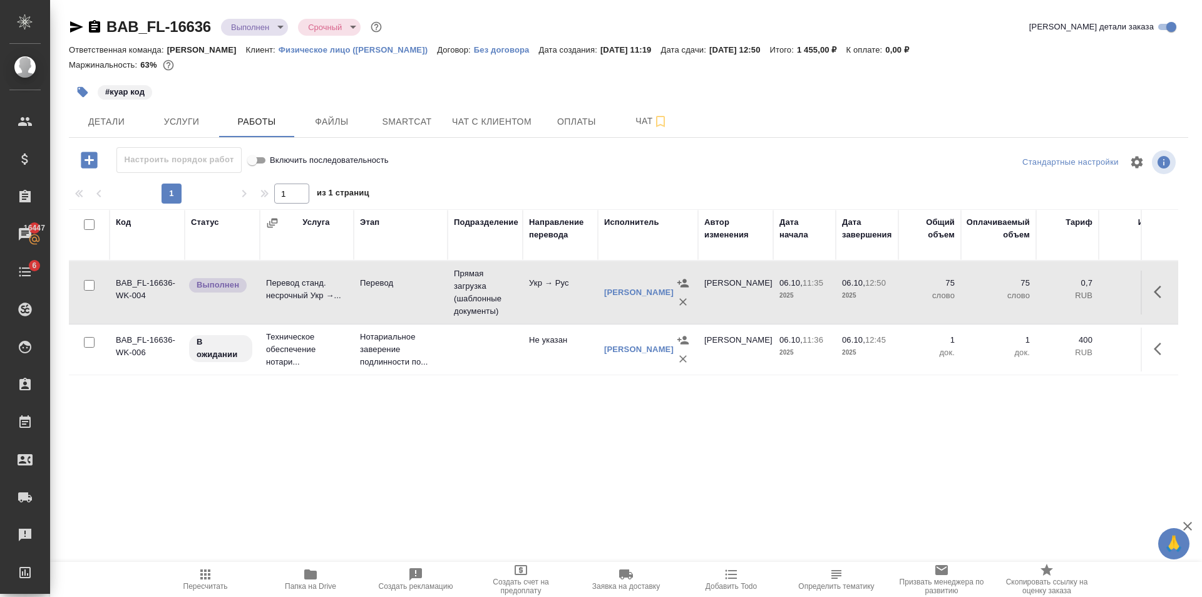
click at [205, 569] on icon "button" at bounding box center [205, 574] width 10 height 10
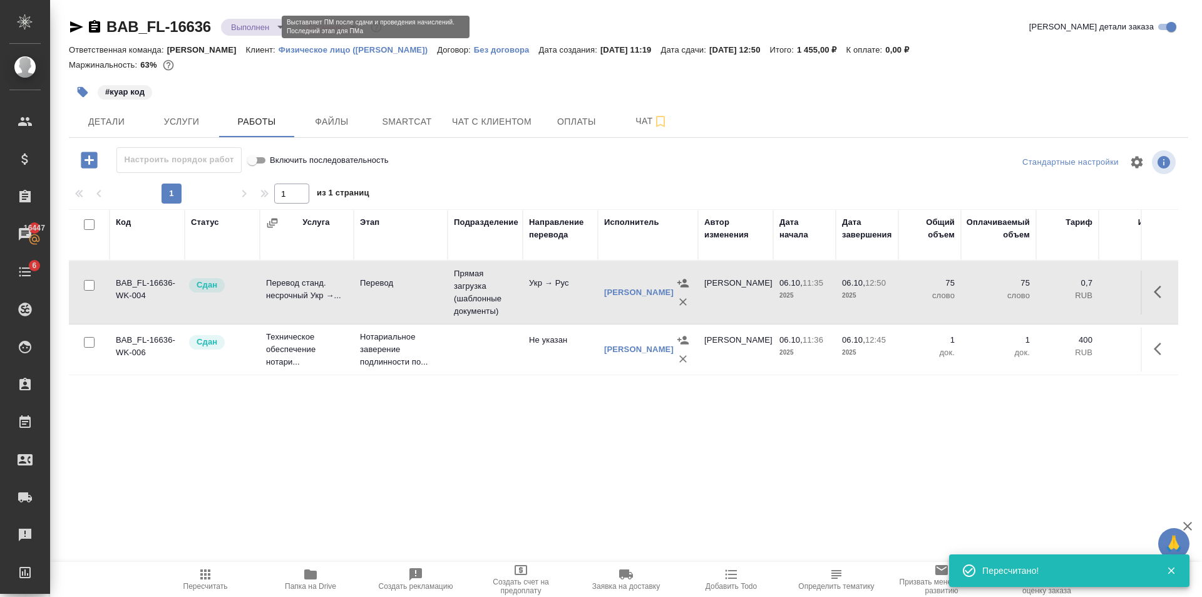
click at [257, 23] on body "🙏 .cls-1 fill:#fff; AWATERA [PERSON_NAME] Клиенты Спецификации Заказы 16447 Чат…" at bounding box center [601, 298] width 1202 height 597
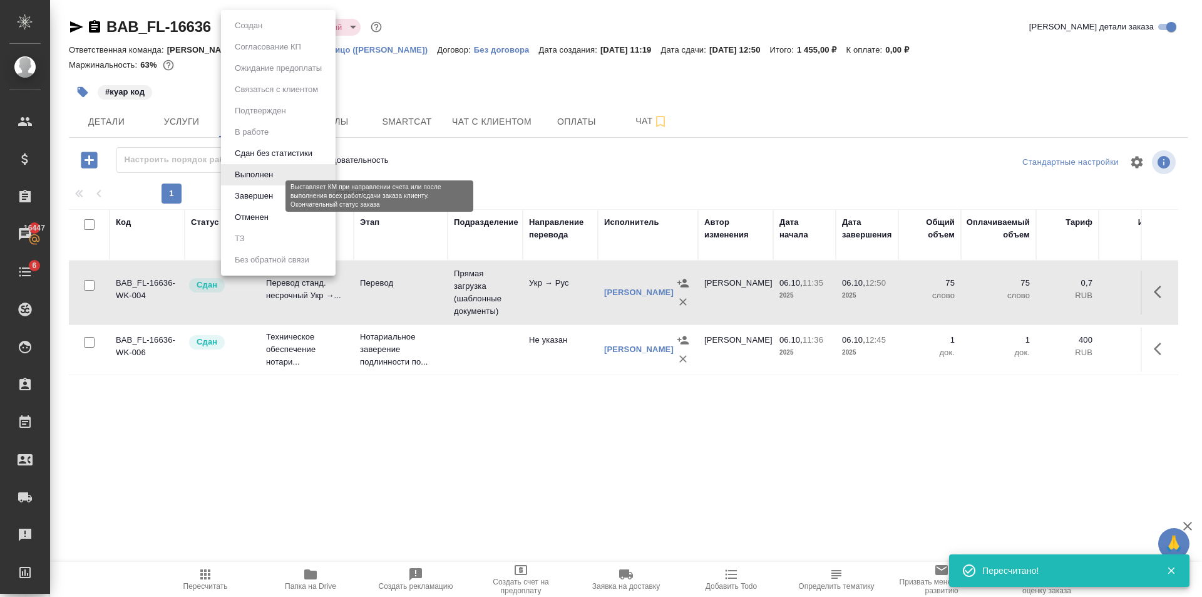
click at [265, 201] on button "Завершен" at bounding box center [254, 196] width 46 height 14
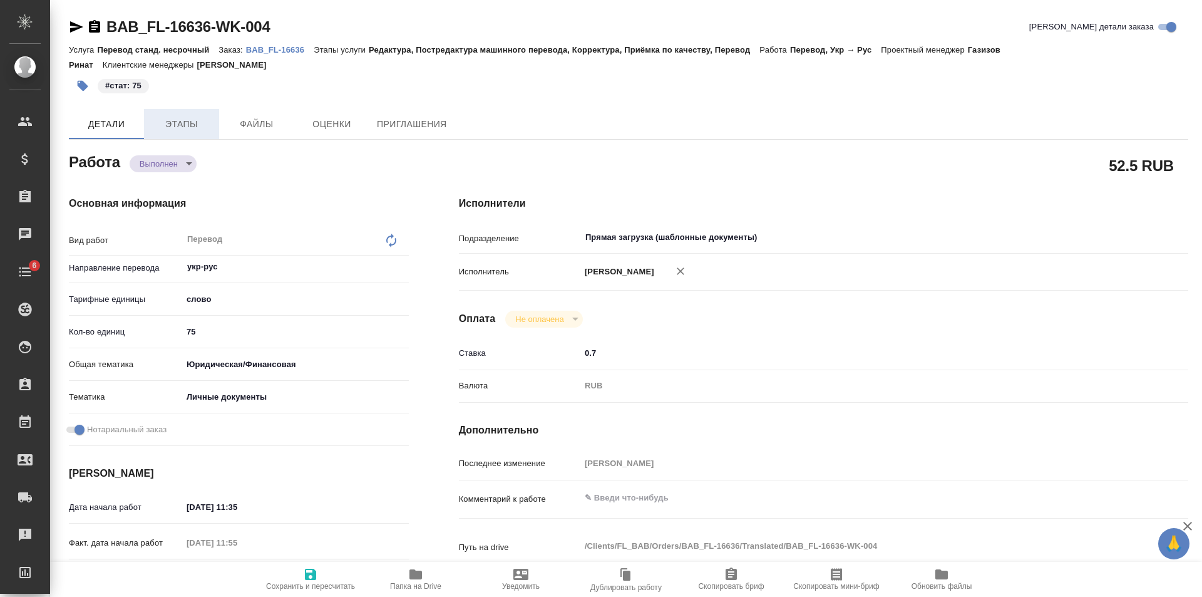
type textarea "x"
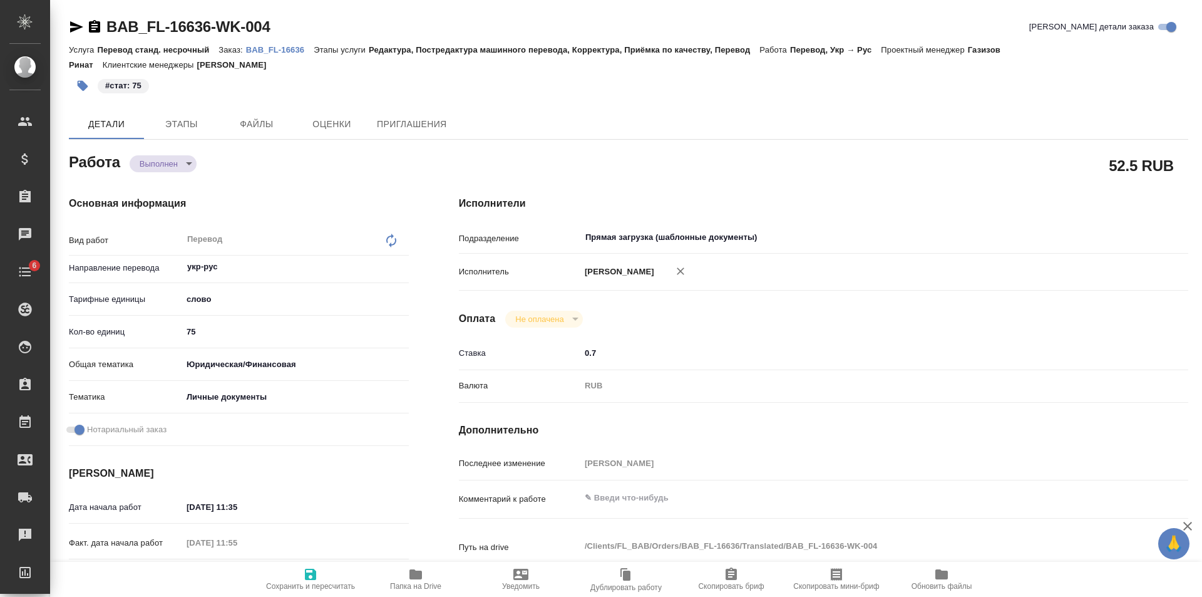
type textarea "x"
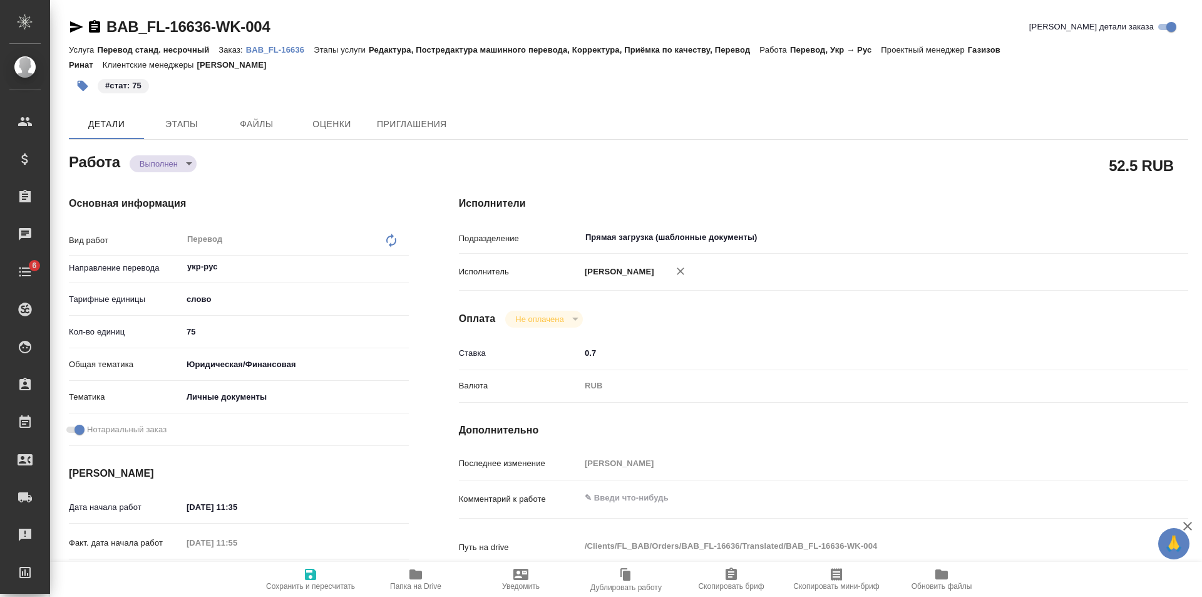
click at [182, 157] on body "🙏 .cls-1 fill:#fff; AWATERA [PERSON_NAME] Клиенты Спецификации Заказы Чаты 6 To…" at bounding box center [601, 298] width 1202 height 597
type textarea "x"
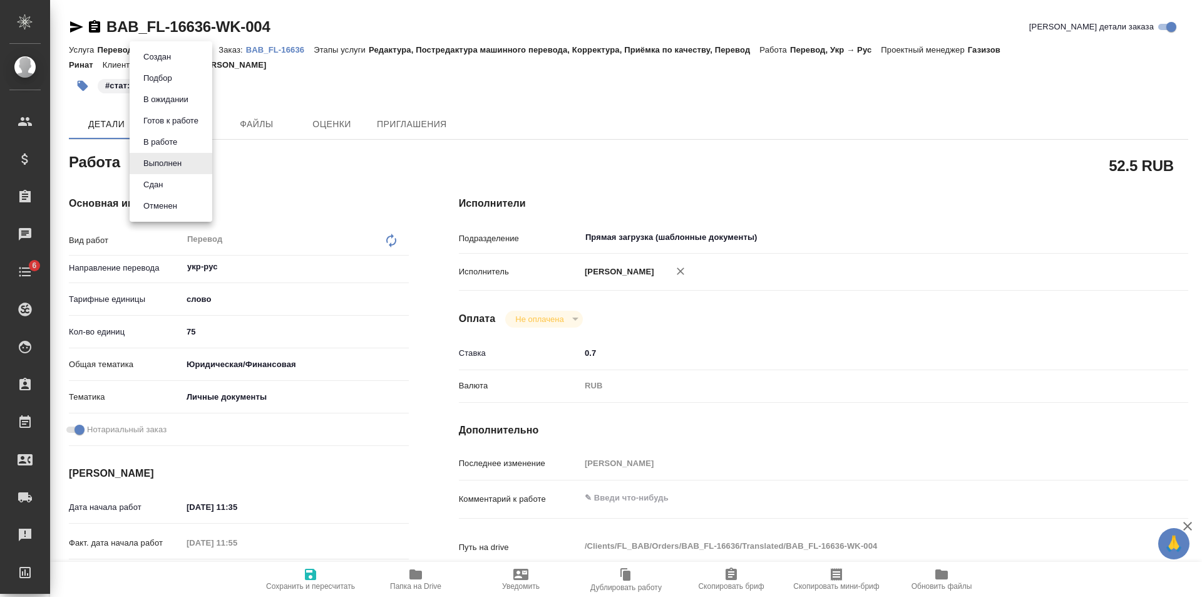
type textarea "x"
click at [187, 178] on li "Сдан" at bounding box center [171, 184] width 83 height 21
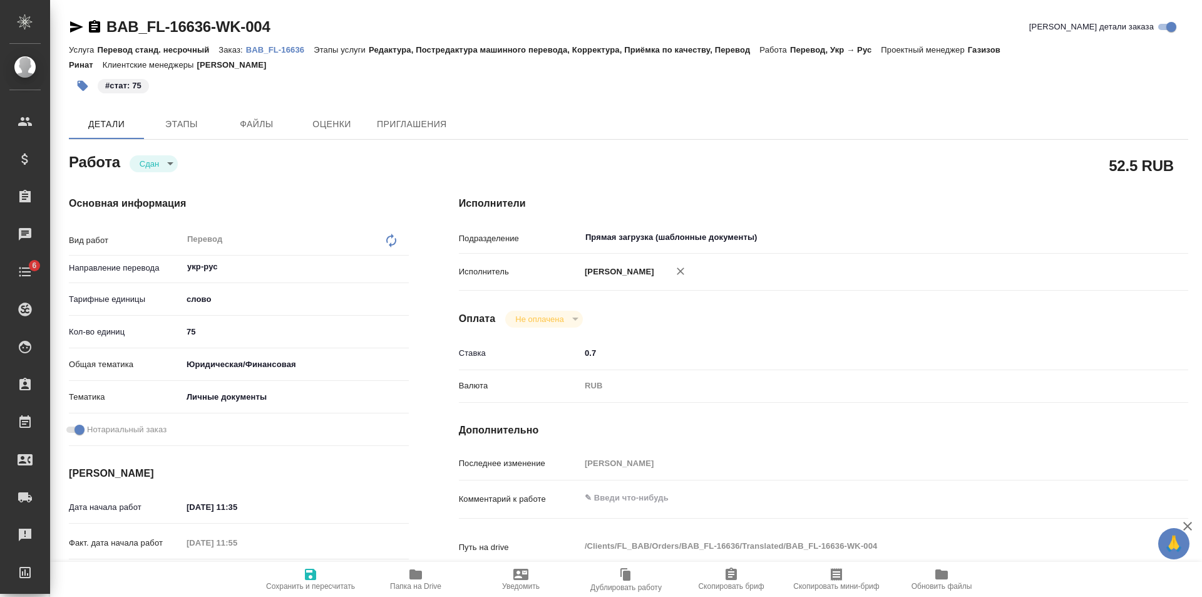
type textarea "x"
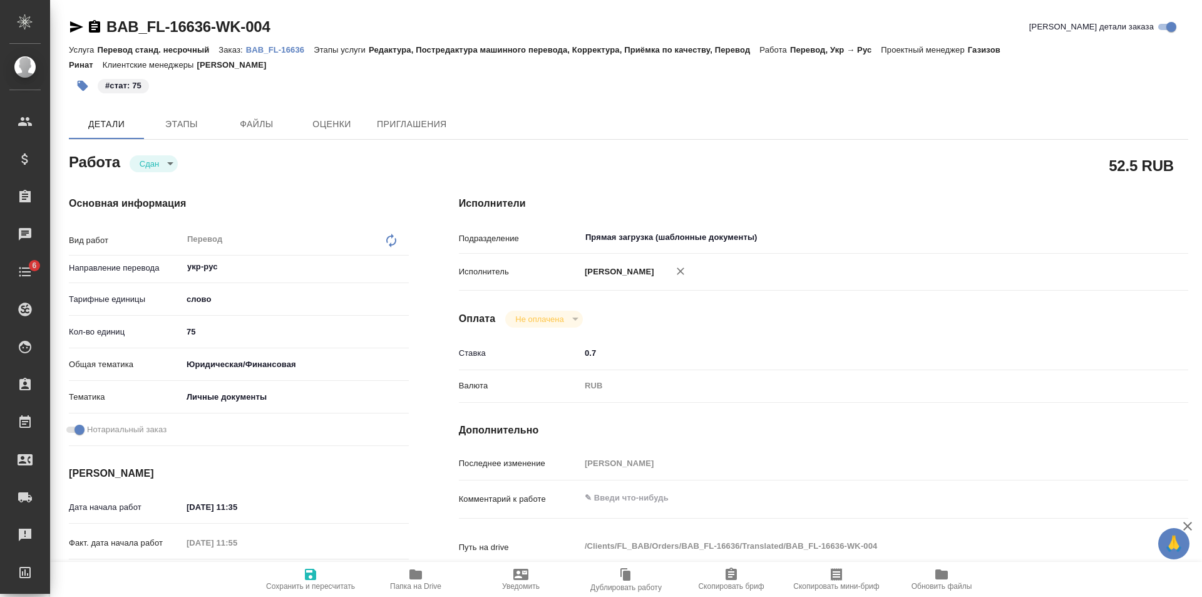
type textarea "x"
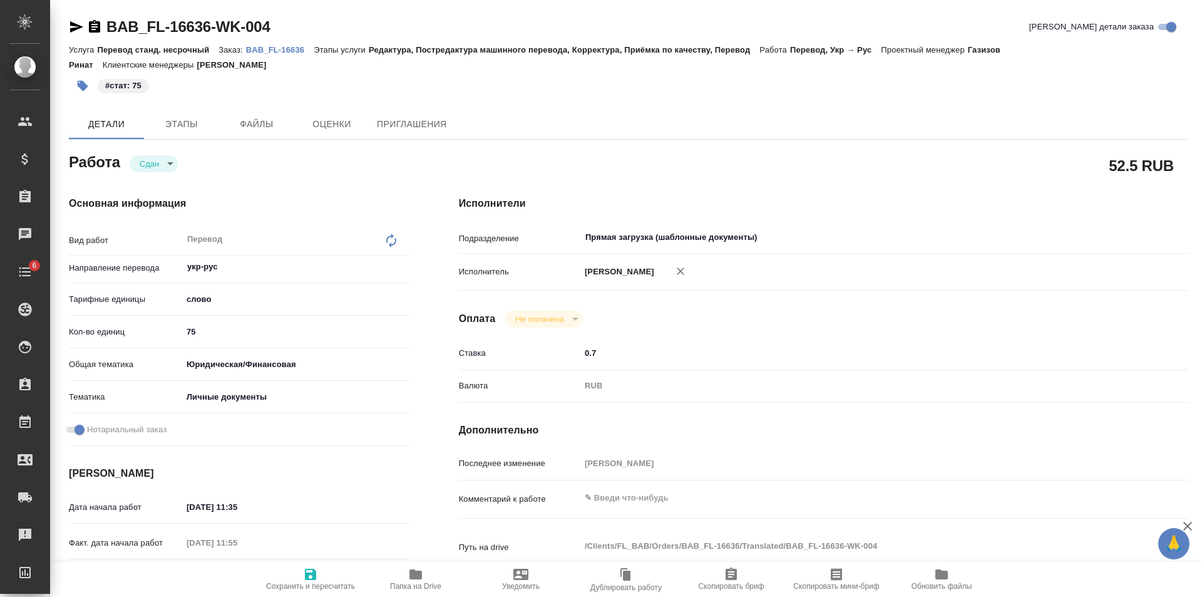
type textarea "x"
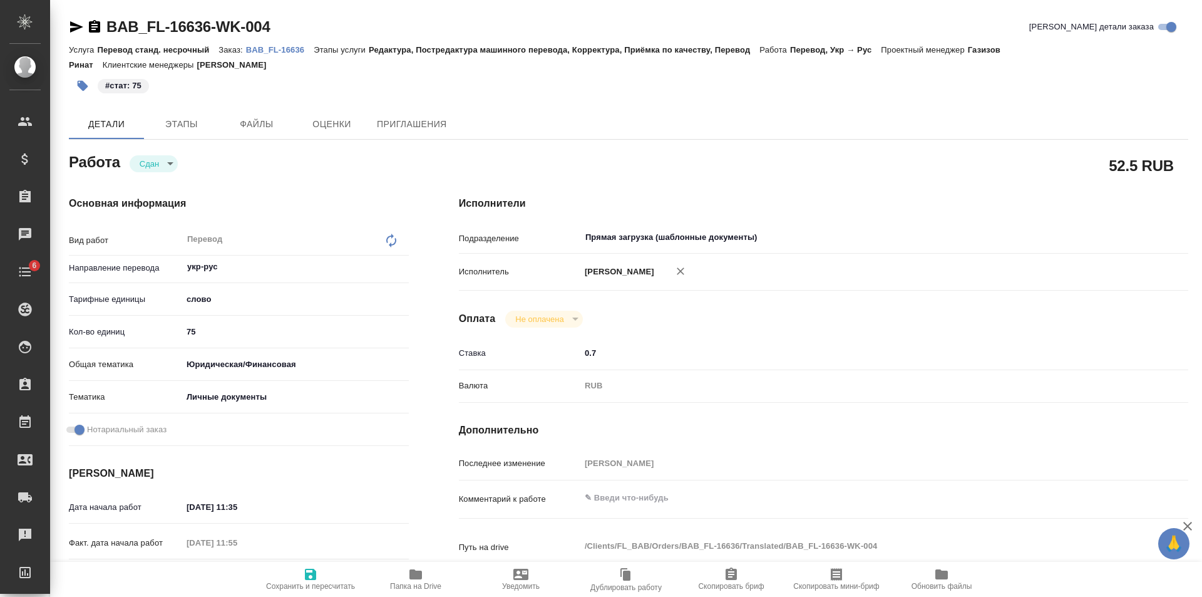
type textarea "x"
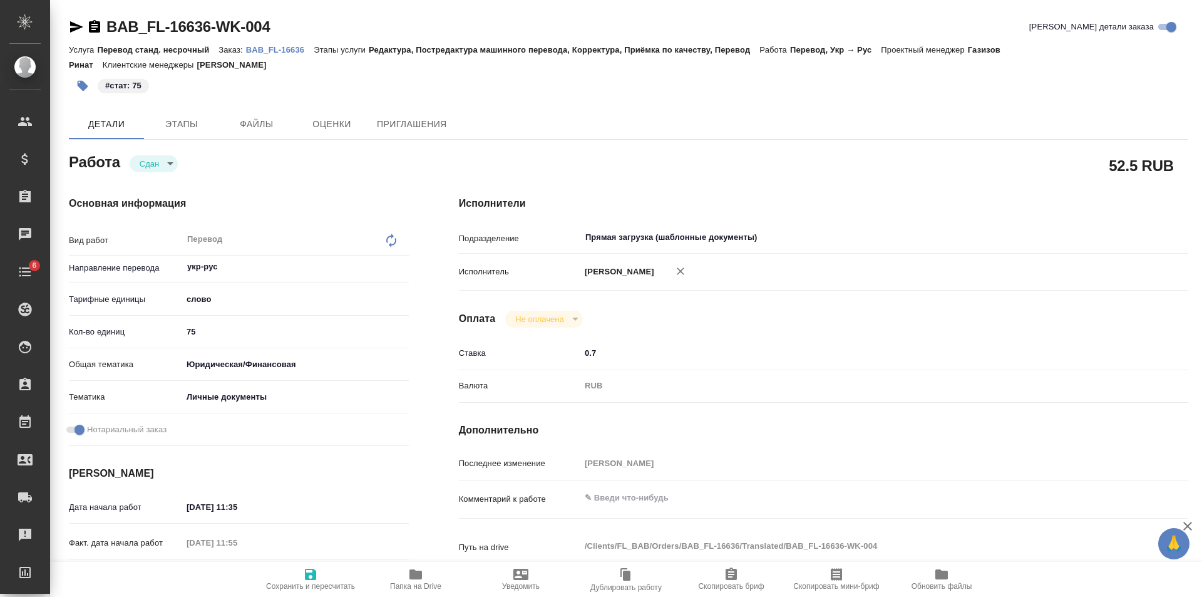
click at [312, 570] on icon "button" at bounding box center [310, 574] width 11 height 11
type textarea "x"
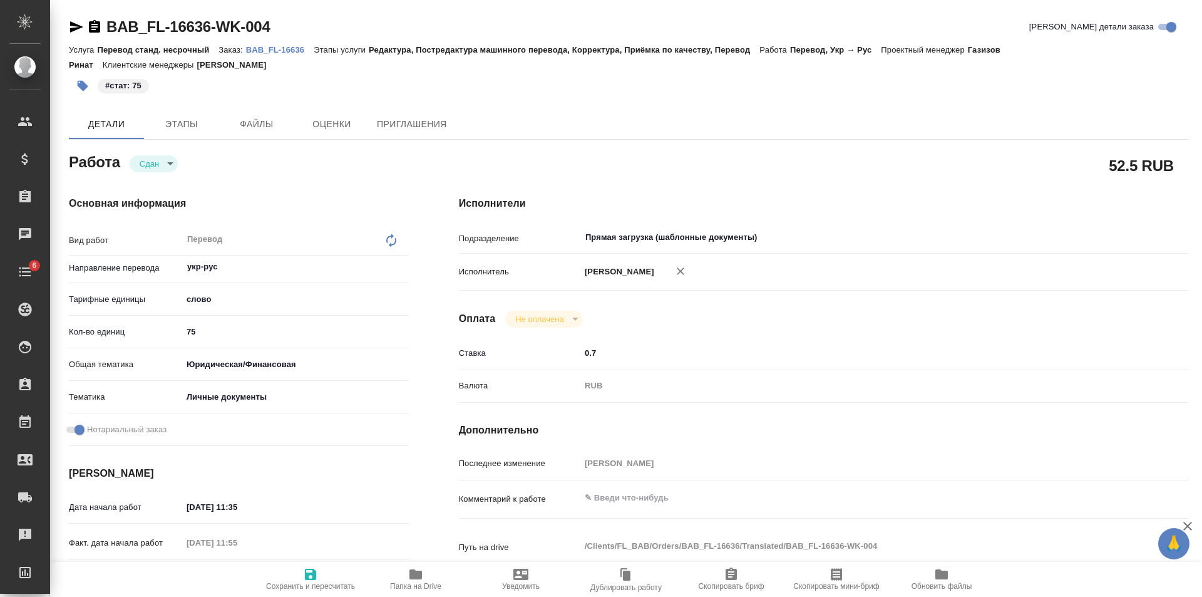
type textarea "x"
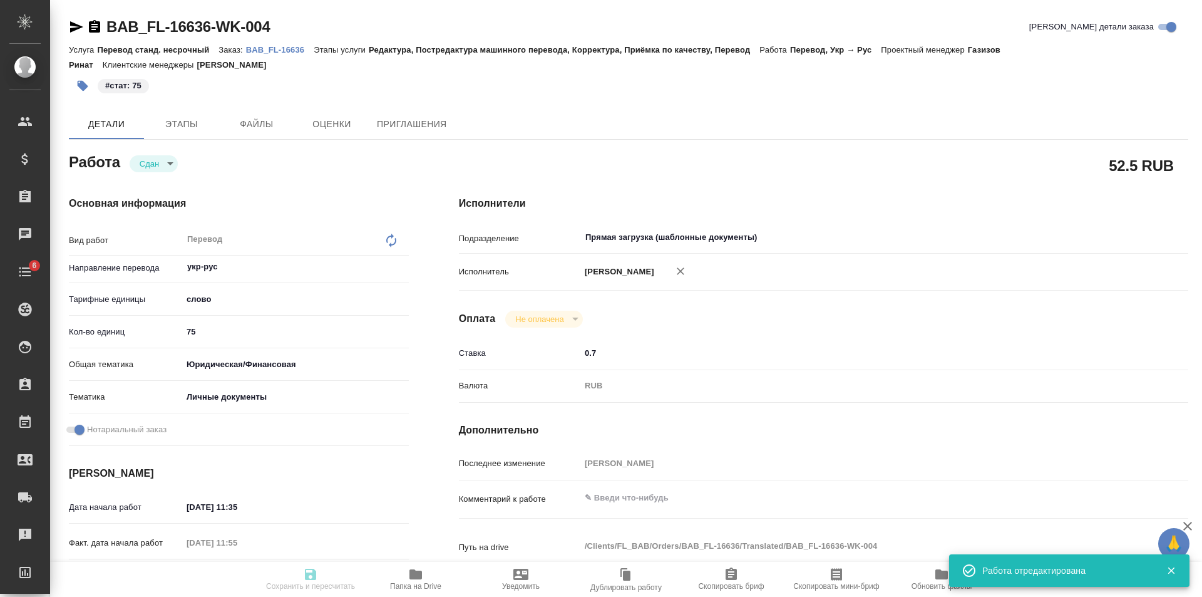
type textarea "x"
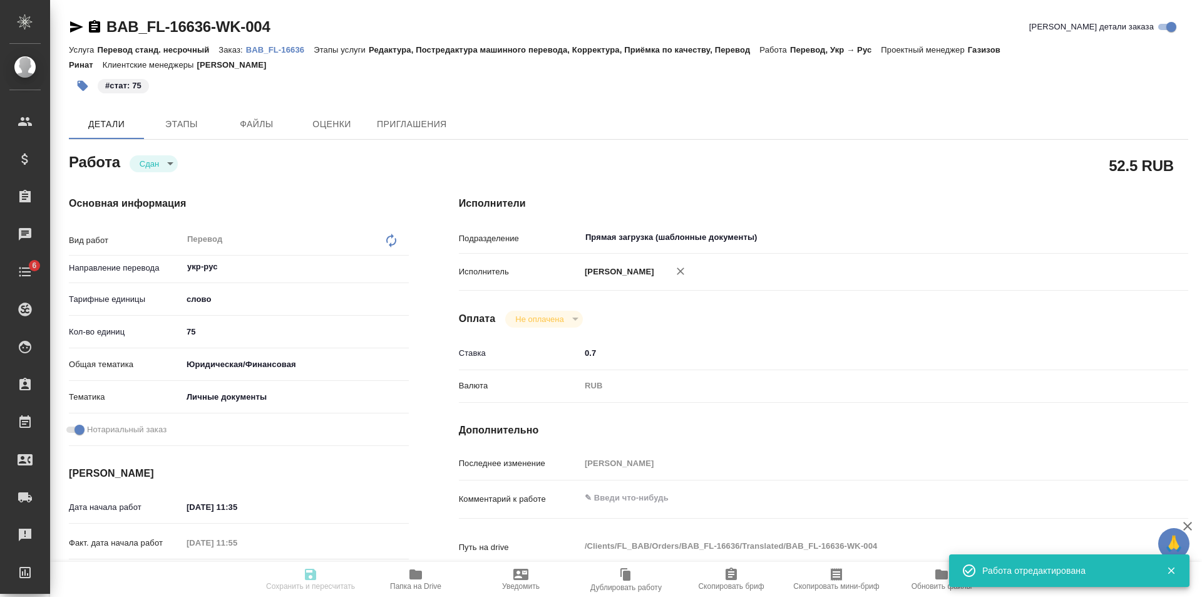
type input "closed"
type textarea "Перевод"
type textarea "x"
type input "укр-рус"
type input "5a8b1489cc6b4906c91bfd90"
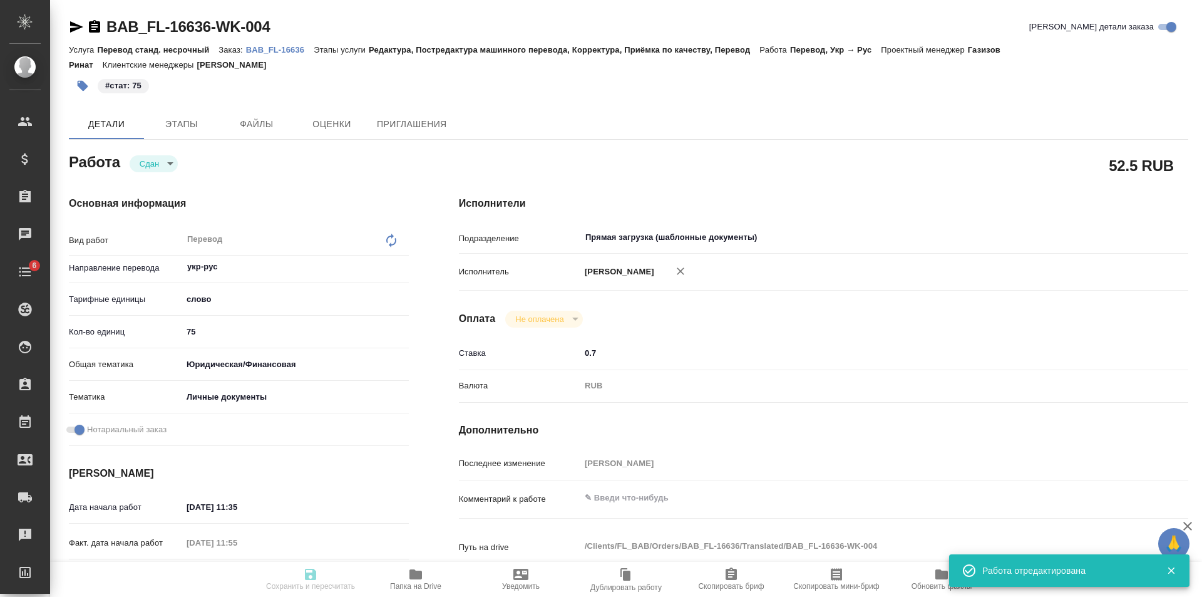
type input "75"
type input "yr-fn"
type input "5a8b8b956a9677013d343cfe"
checkbox input "true"
type input "06.10.2025 11:35"
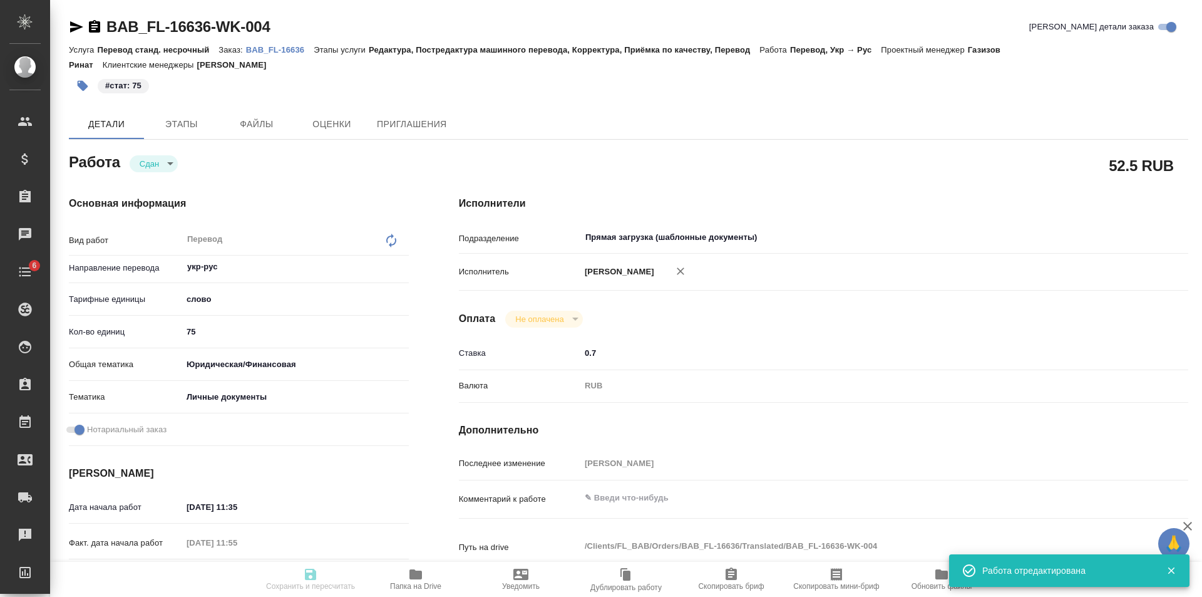
type input "06.10.2025 11:55"
type input "06.10.2025 12:50"
type input "06.10.2025 12:38"
type input "06.10.2025 12:50"
type input "Прямая загрузка (шаблонные документы)"
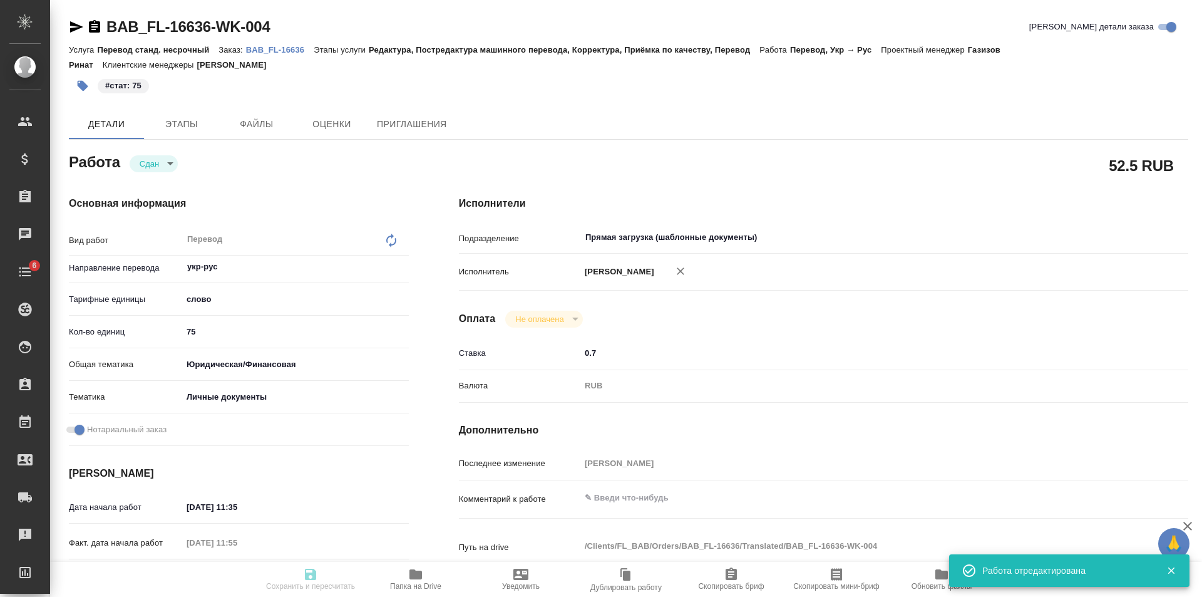
type input "notPayed"
type input "0.7"
type input "RUB"
type input "Голубев Дмитрий"
type textarea "x"
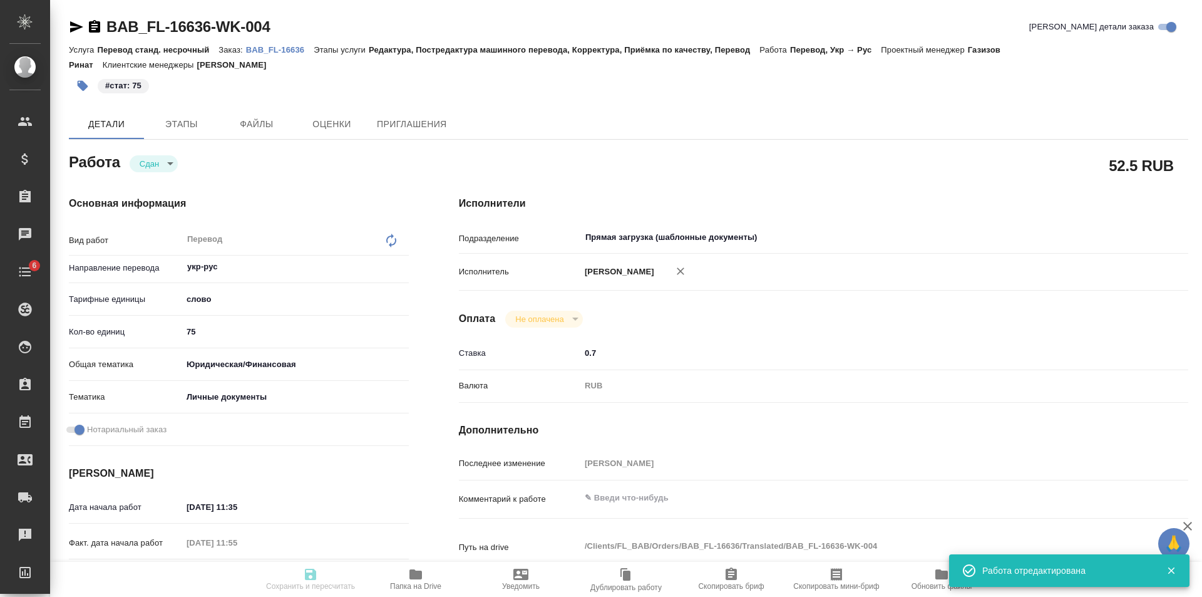
type textarea "/Clients/FL_BAB/Orders/BAB_FL-16636/Translated/BAB_FL-16636-WK-004"
type textarea "x"
type input "BAB_FL-16636"
type input "Перевод станд. несрочный"
type input "Редактура, Постредактура машинного перевода, Корректура, Приёмка по качеству, П…"
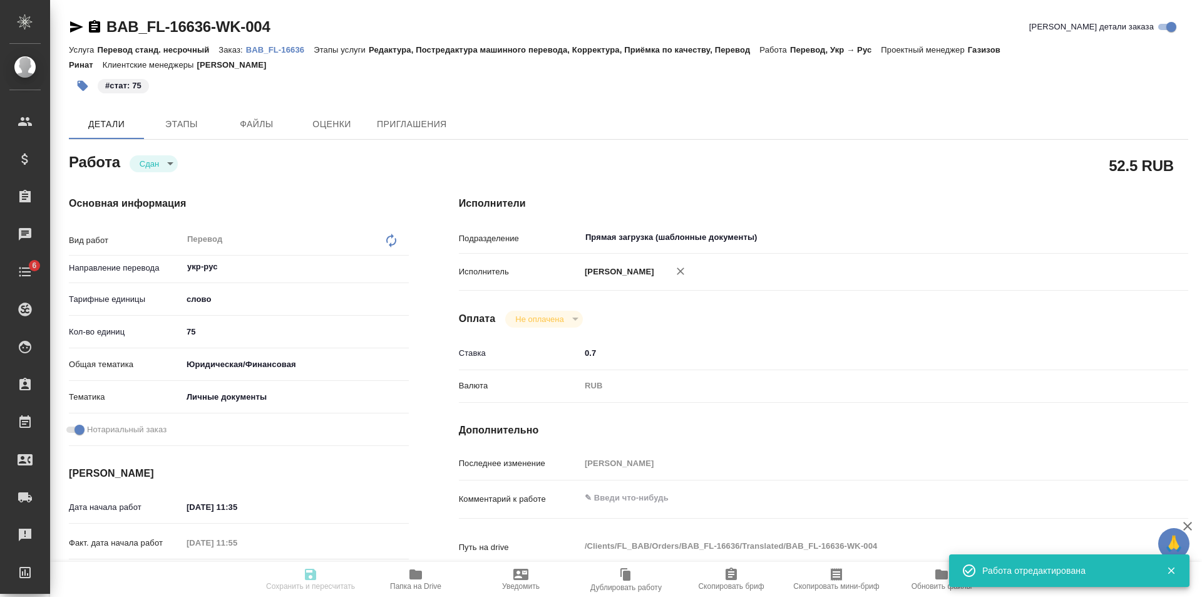
type input "[PERSON_NAME]"
type input "/Clients/FL_BAB/Orders/BAB_FL-16636"
type textarea "x"
type textarea "Сахарово"
type textarea "x"
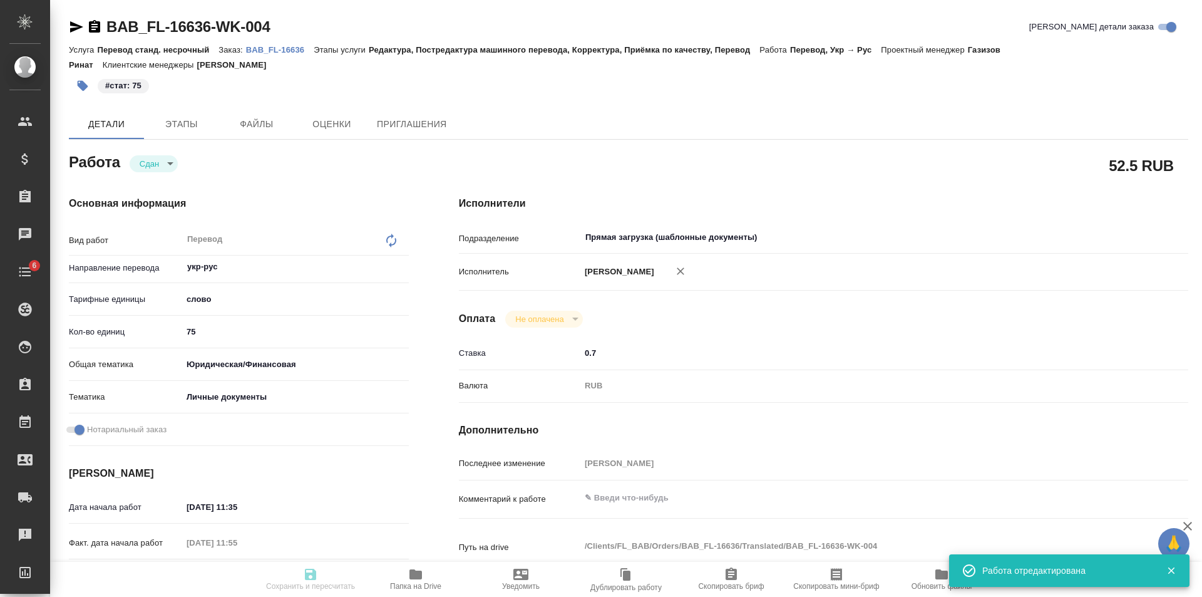
type textarea "x"
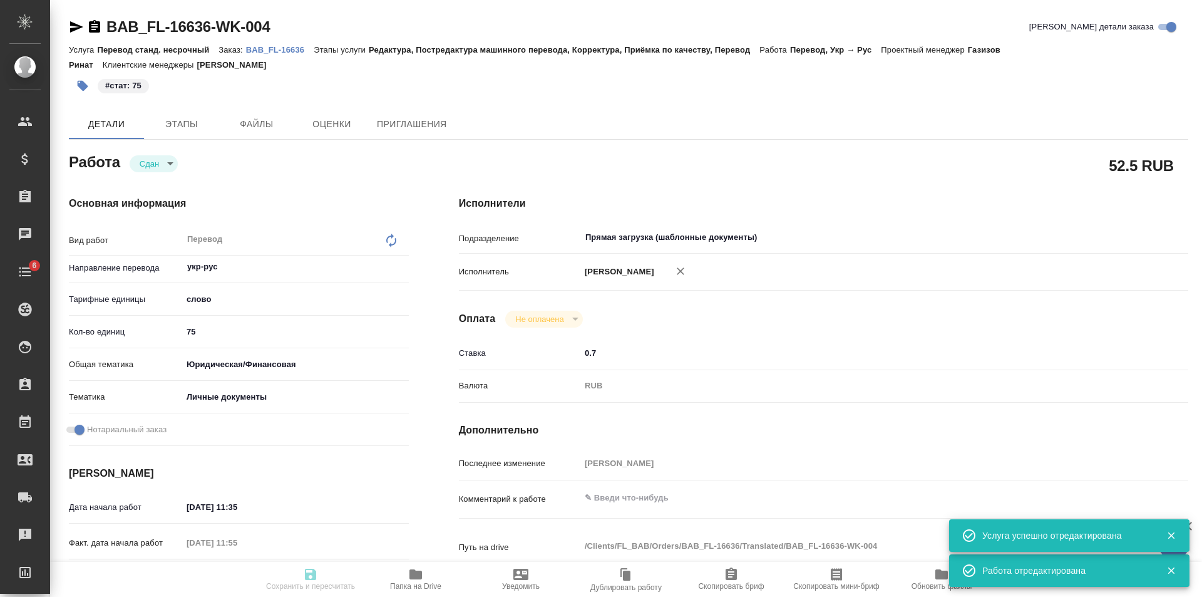
type textarea "x"
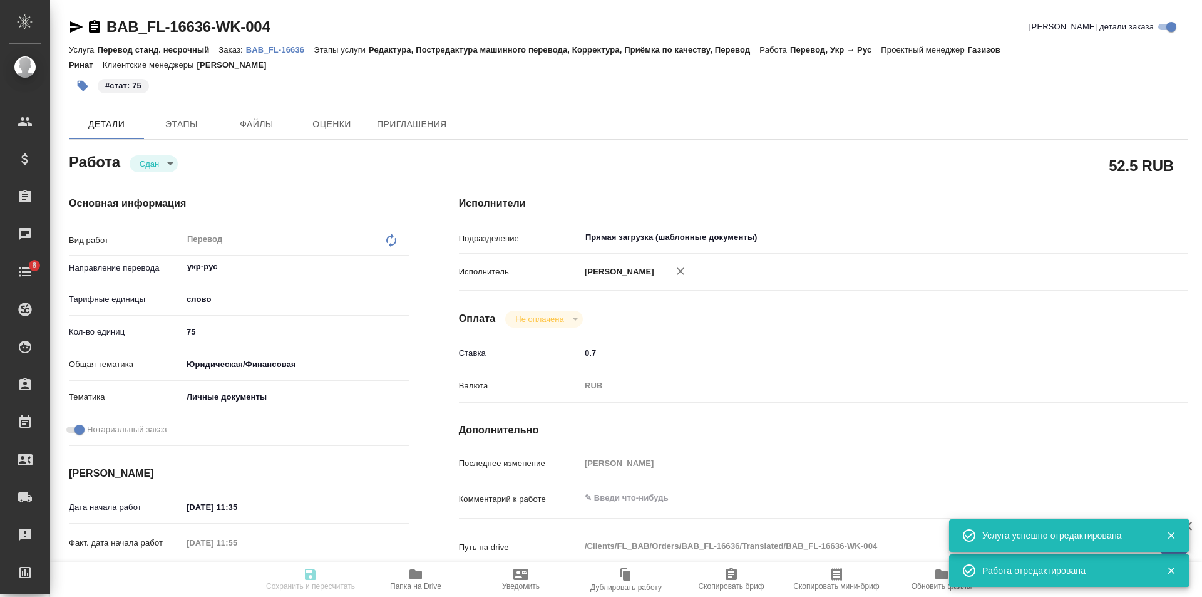
type textarea "x"
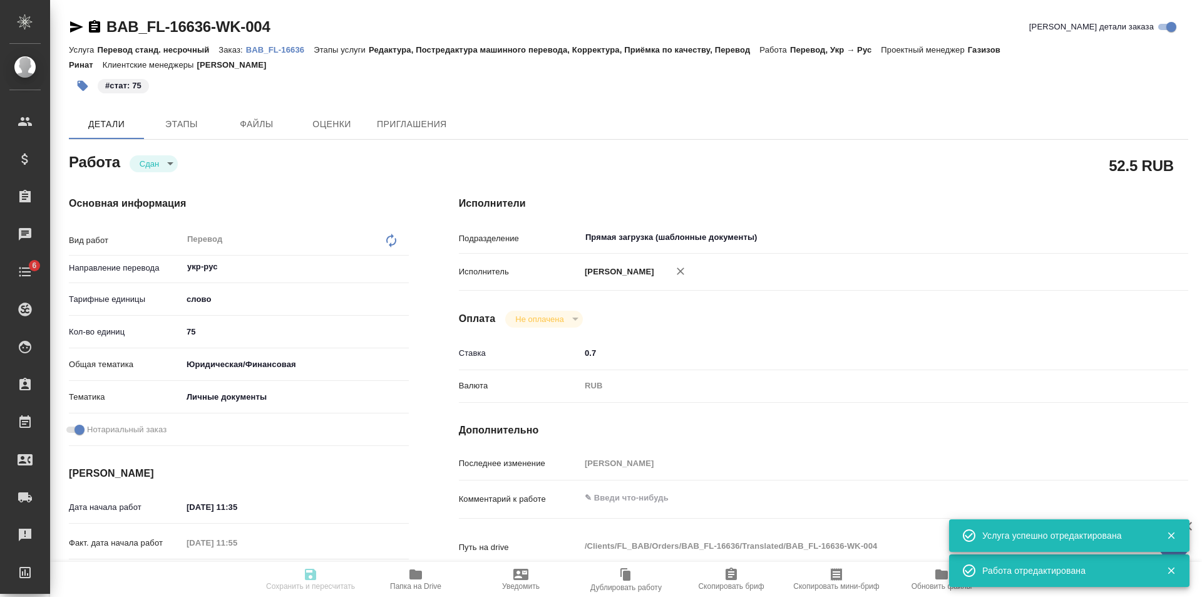
type textarea "x"
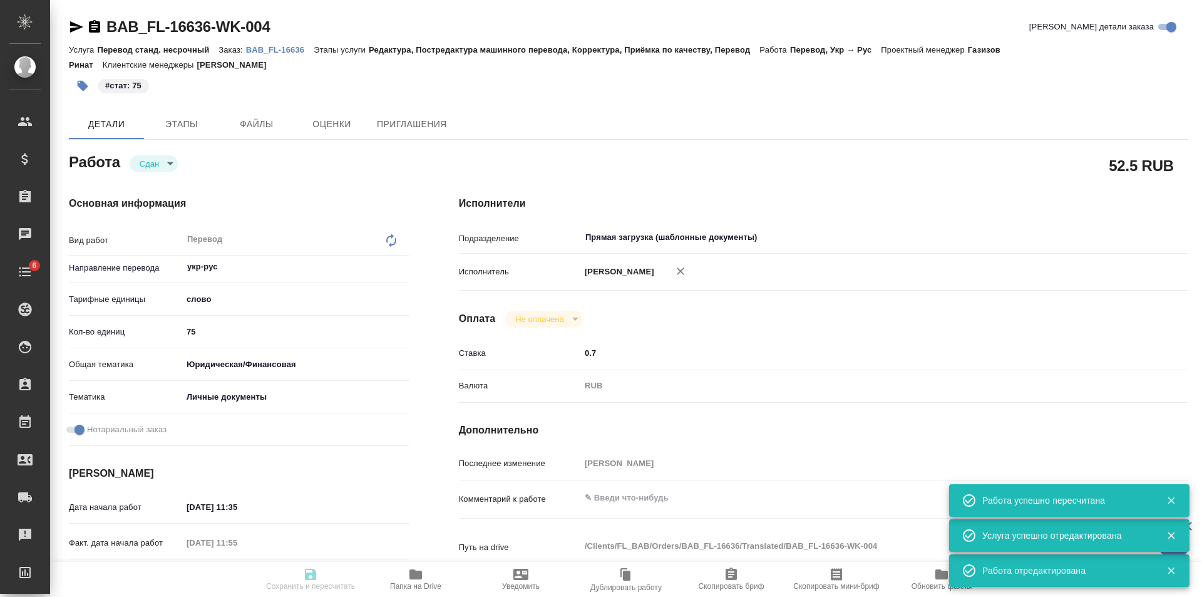
type textarea "x"
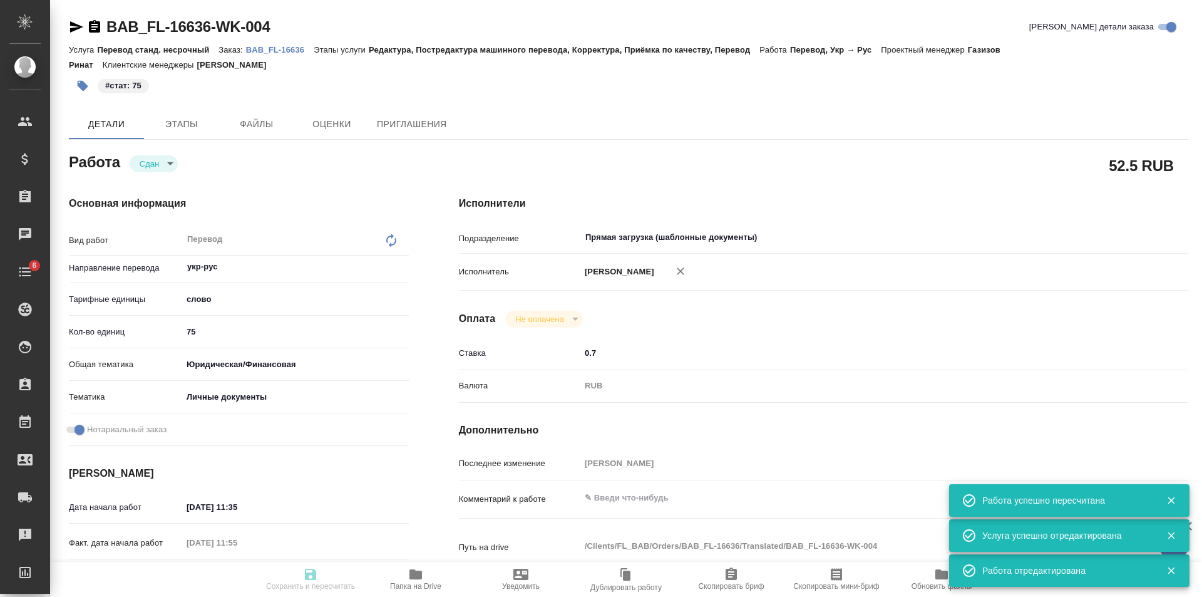
type input "closed"
type textarea "Перевод"
type textarea "x"
type input "укр-рус"
type input "5a8b1489cc6b4906c91bfd90"
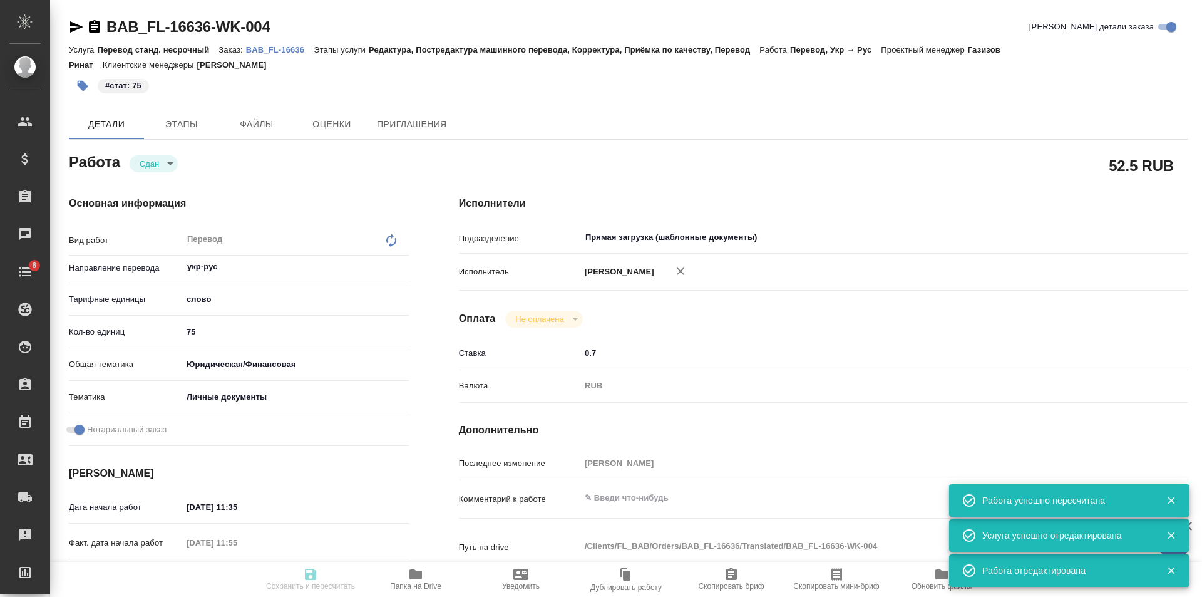
type input "75"
type input "yr-fn"
type input "5a8b8b956a9677013d343cfe"
checkbox input "true"
type input "06.10.2025 11:35"
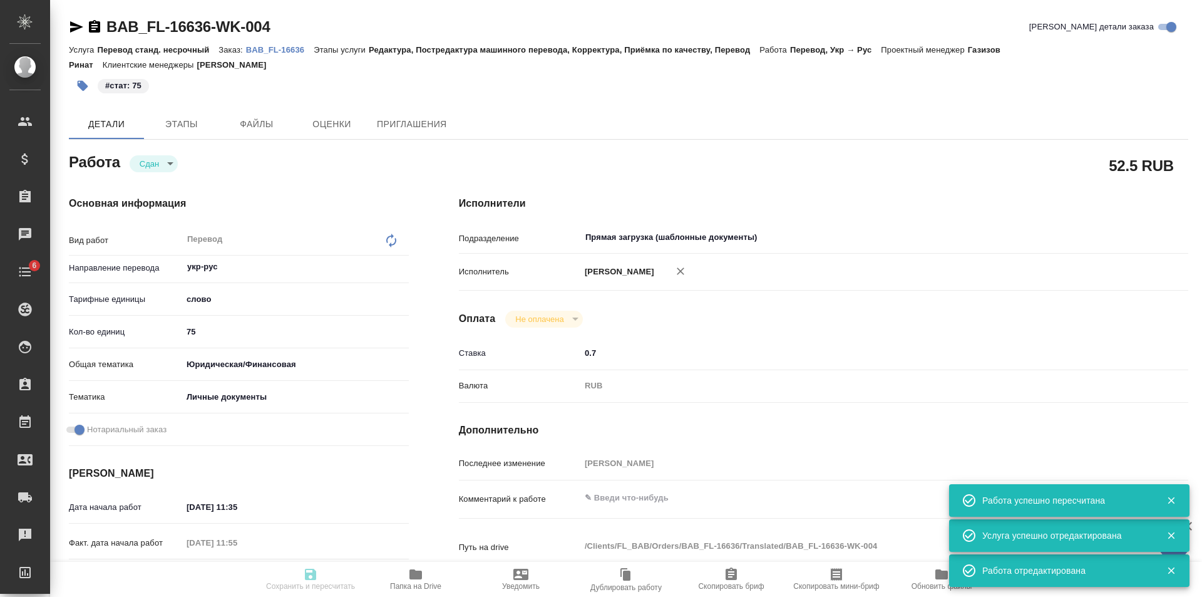
type input "06.10.2025 11:55"
type input "06.10.2025 12:50"
type input "06.10.2025 12:38"
type input "06.10.2025 12:50"
type input "Прямая загрузка (шаблонные документы)"
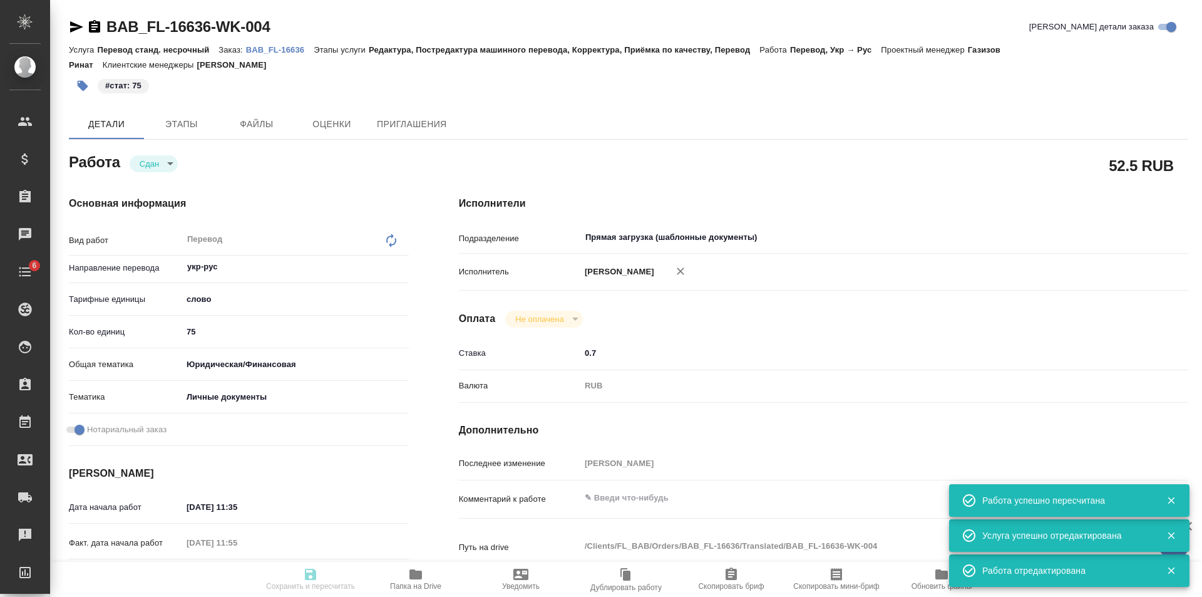
type input "notPayed"
type input "0.7"
type input "RUB"
type input "Голубев Дмитрий"
type textarea "x"
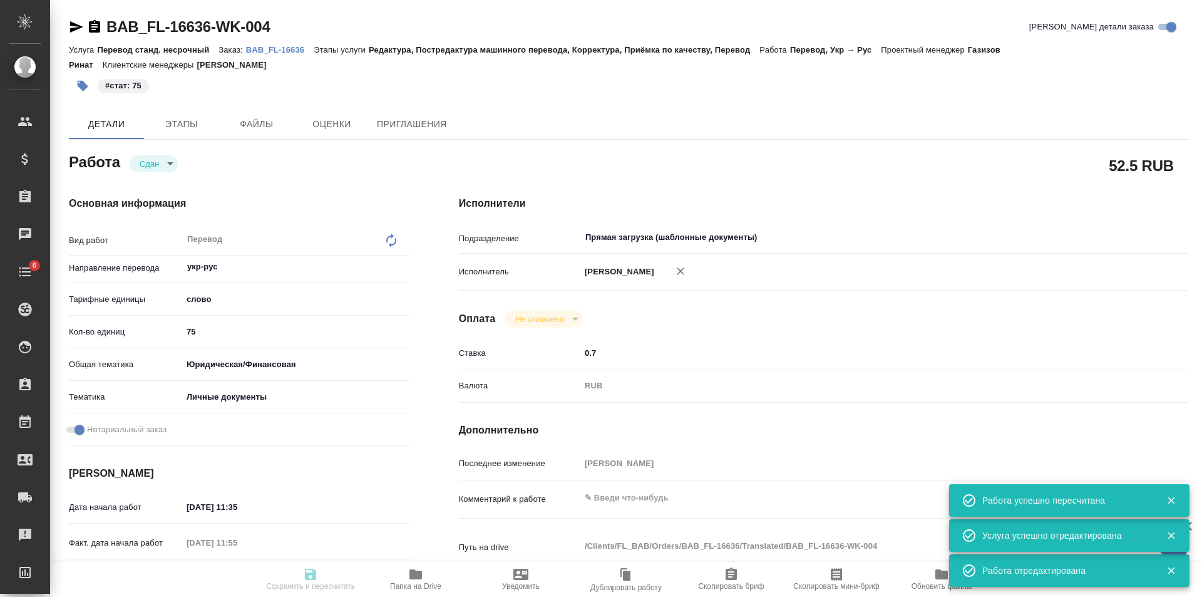
type textarea "/Clients/FL_BAB/Orders/BAB_FL-16636/Translated/BAB_FL-16636-WK-004"
type textarea "x"
type input "BAB_FL-16636"
type input "Перевод станд. несрочный"
type input "Редактура, Постредактура машинного перевода, Корректура, Приёмка по качеству, П…"
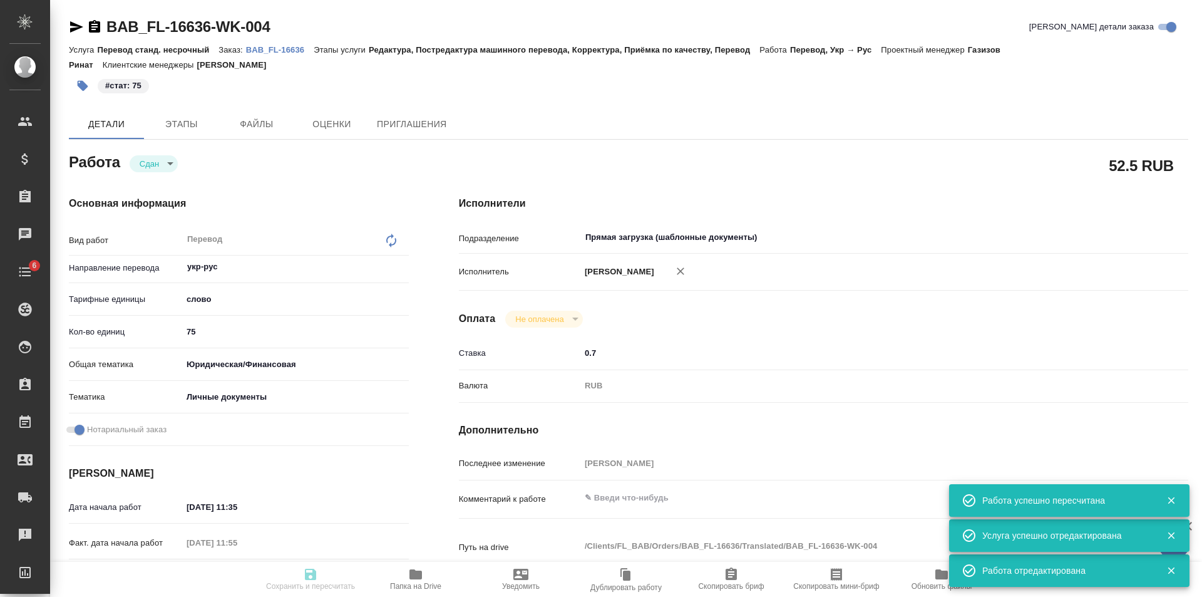
type input "[PERSON_NAME]"
type input "/Clients/FL_BAB/Orders/BAB_FL-16636"
type textarea "x"
type textarea "Сахарово"
type textarea "x"
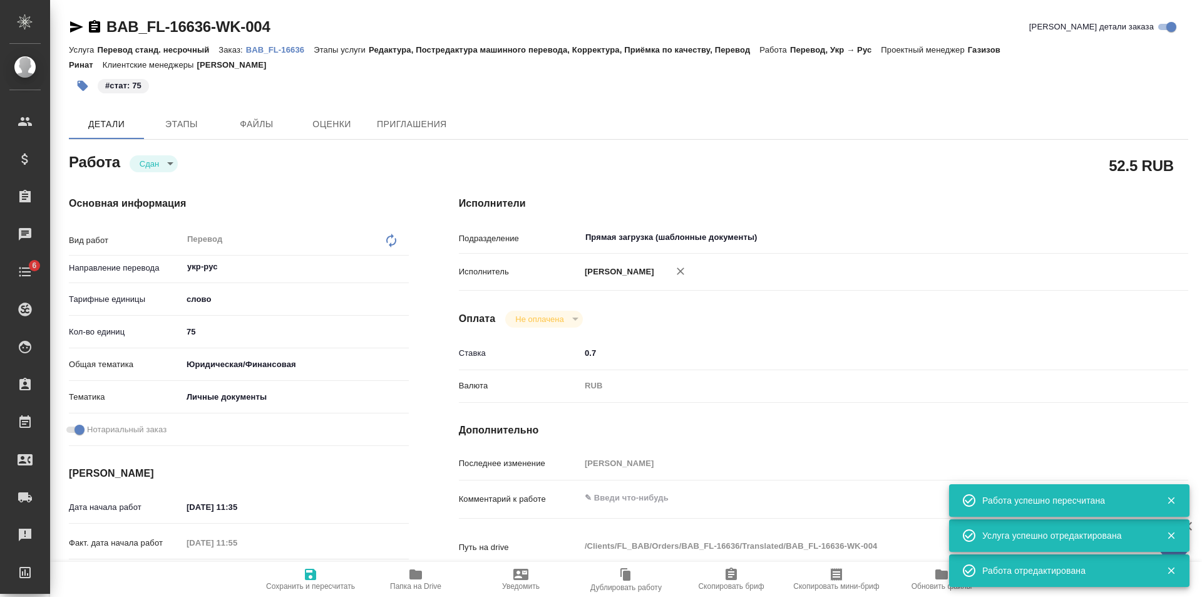
type textarea "x"
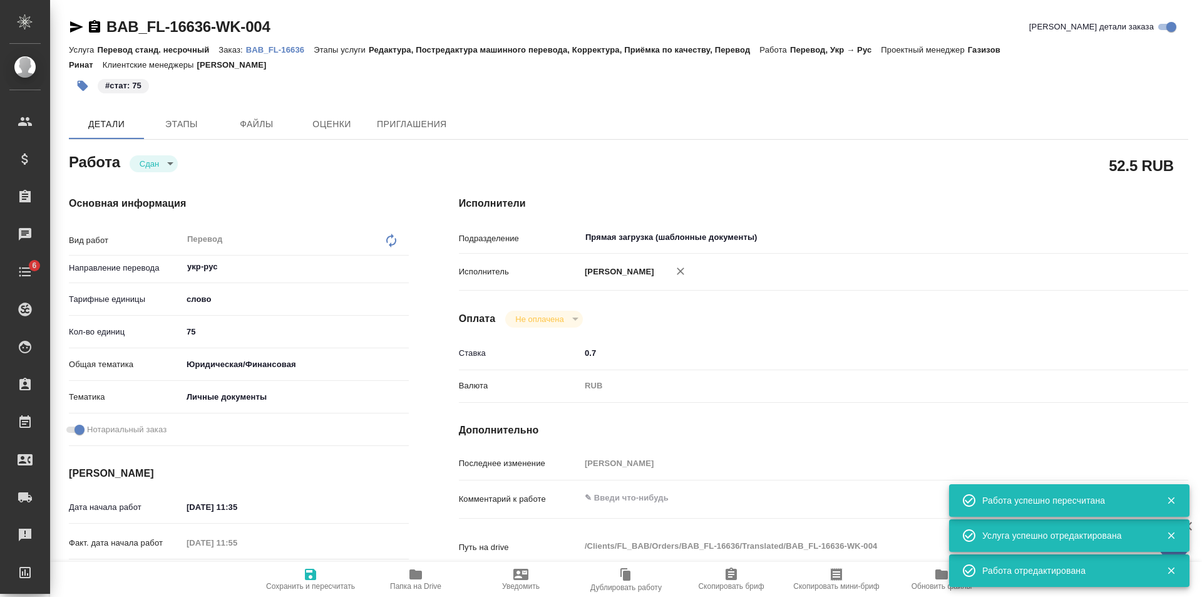
type textarea "x"
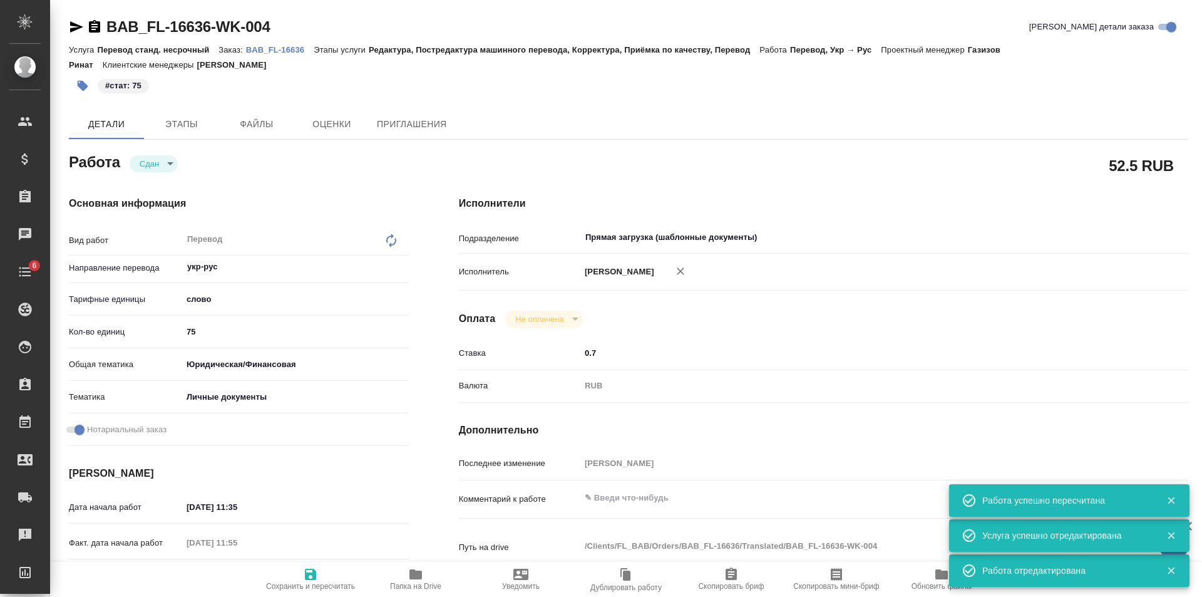
type textarea "x"
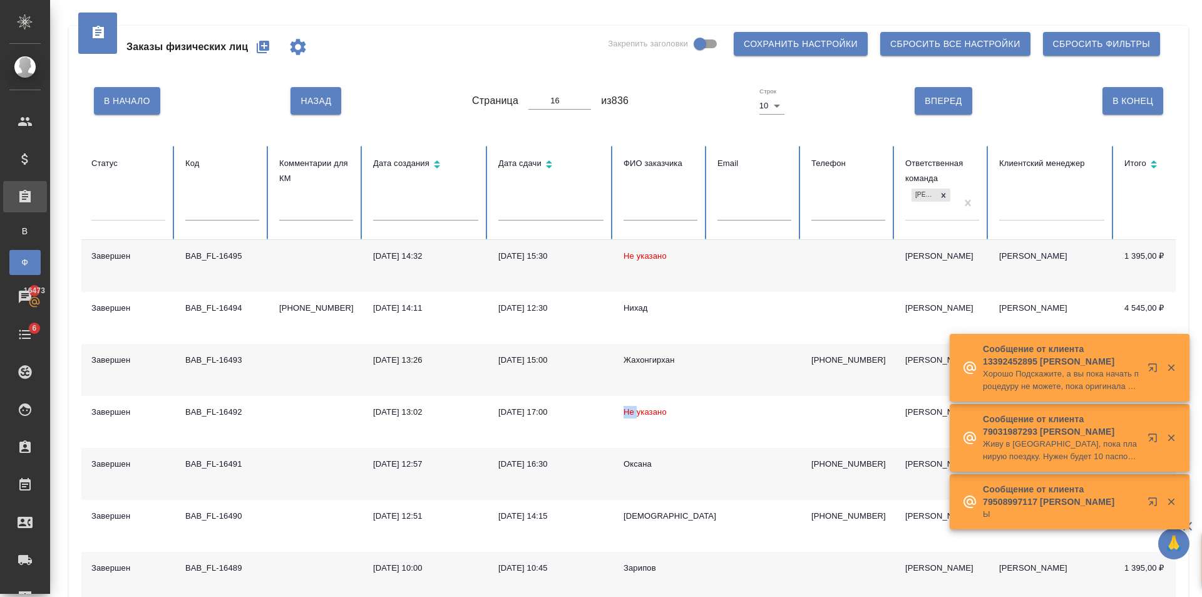
scroll to position [0, 18]
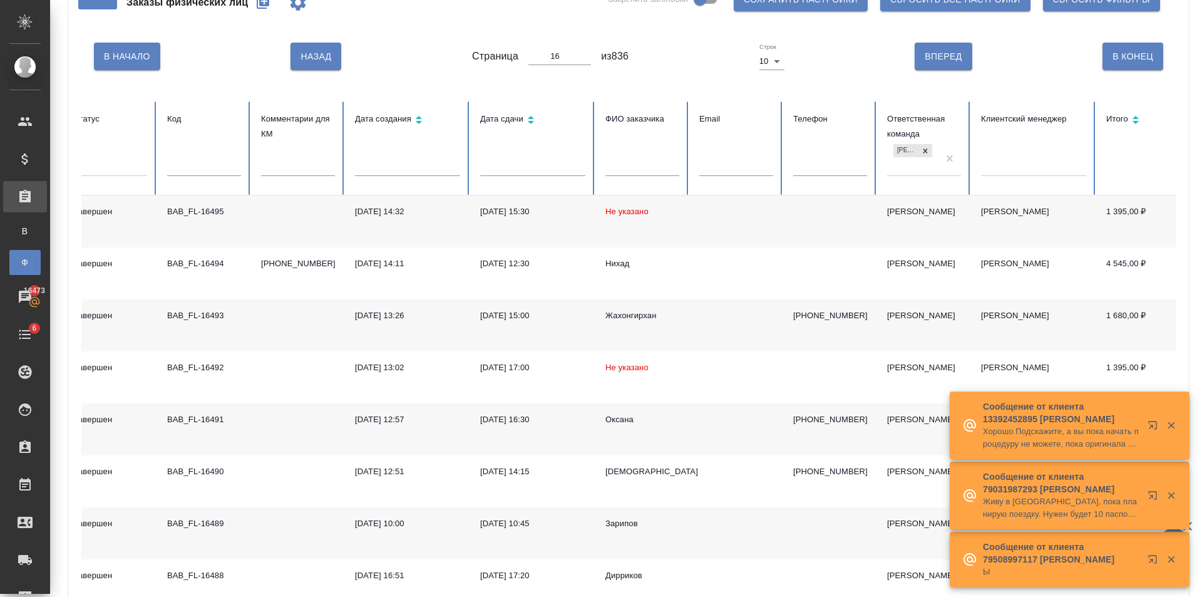
click at [200, 158] on input "text" at bounding box center [204, 167] width 74 height 18
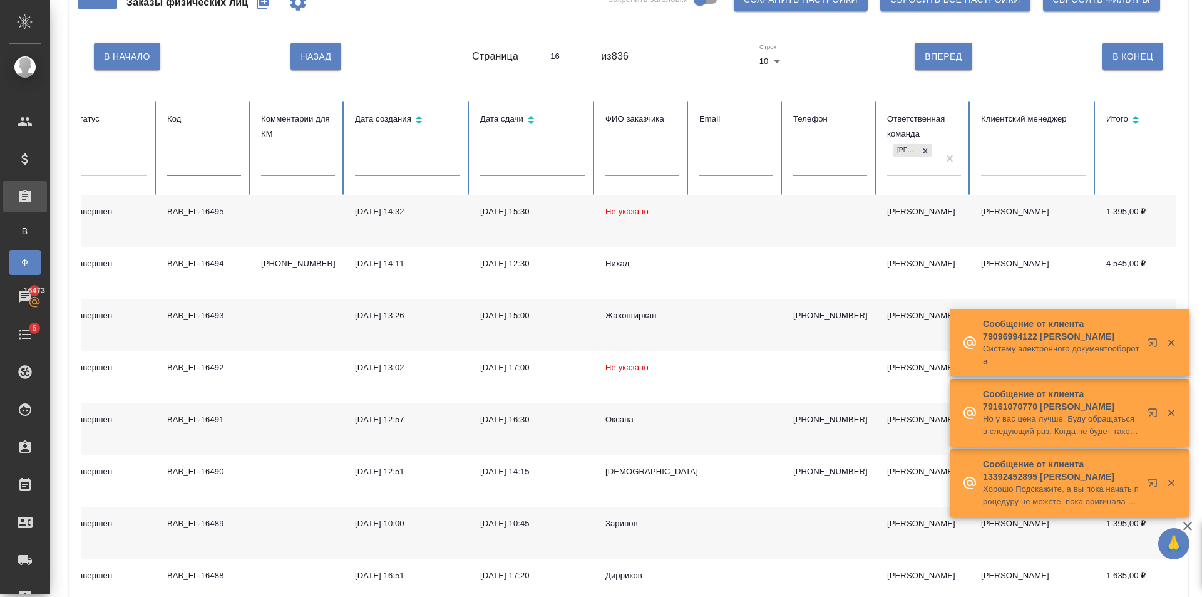
paste input "BAB_FL-16621"
type input "BAB_FL-16621"
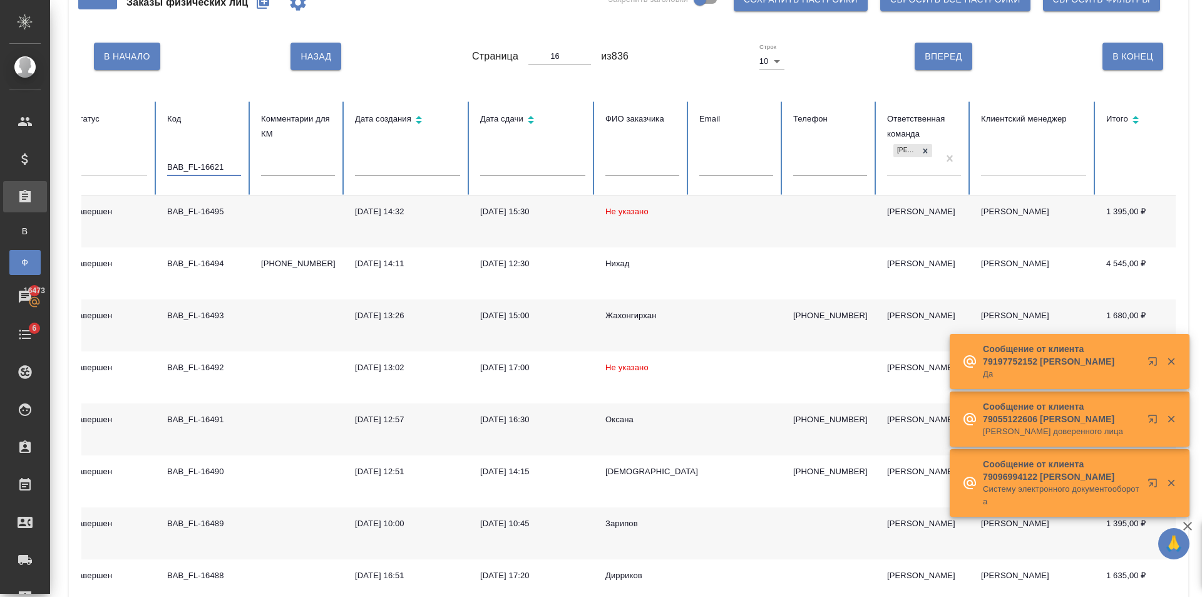
type input "1"
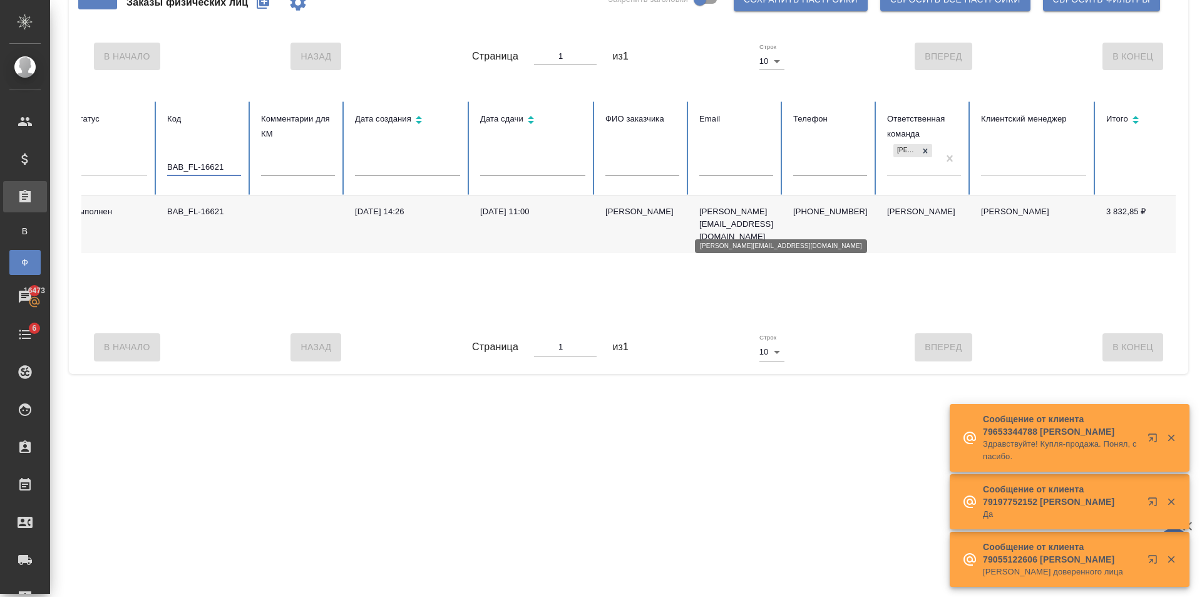
type input "BAB_FL-16621"
click at [719, 227] on p "[PERSON_NAME][EMAIL_ADDRESS][DOMAIN_NAME]" at bounding box center [736, 224] width 74 height 38
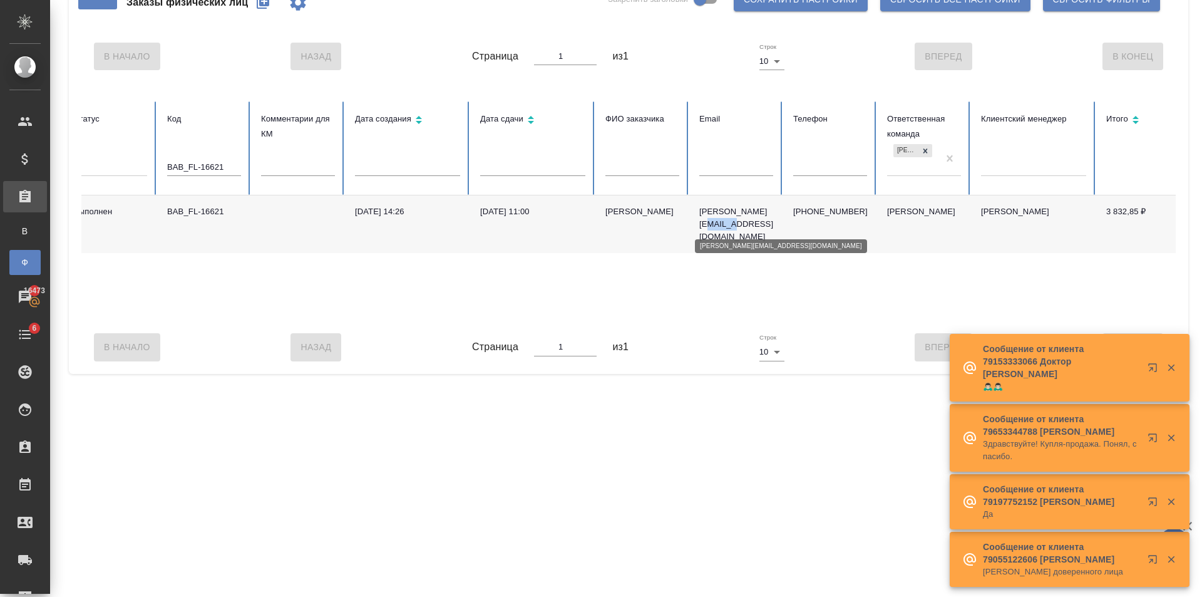
click at [719, 227] on p "[PERSON_NAME][EMAIL_ADDRESS][DOMAIN_NAME]" at bounding box center [736, 224] width 74 height 38
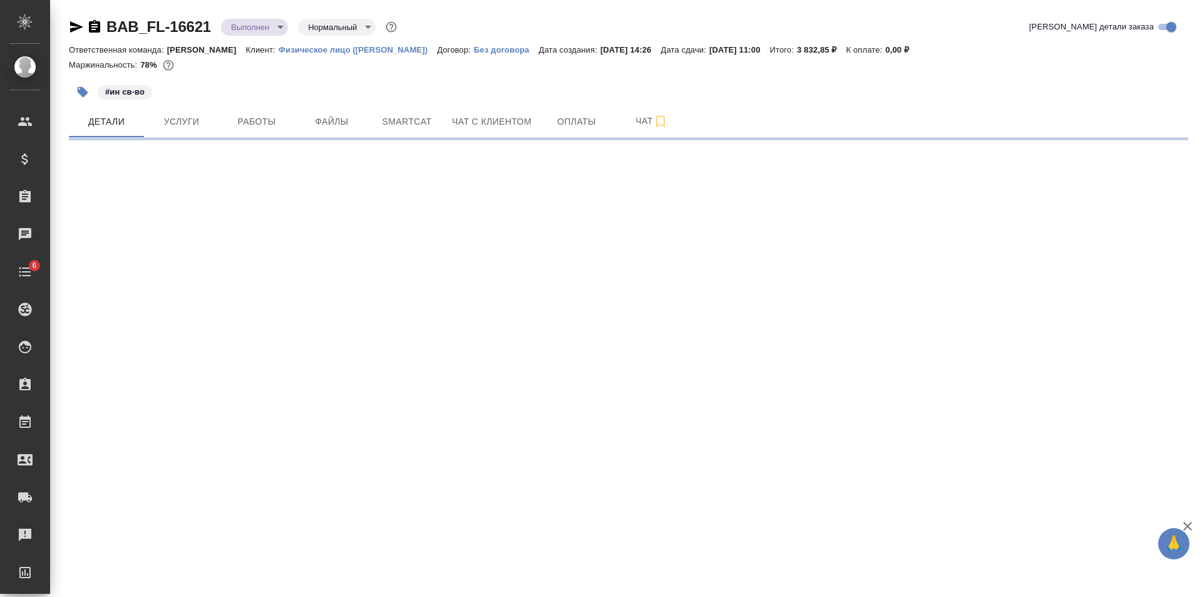
select select "RU"
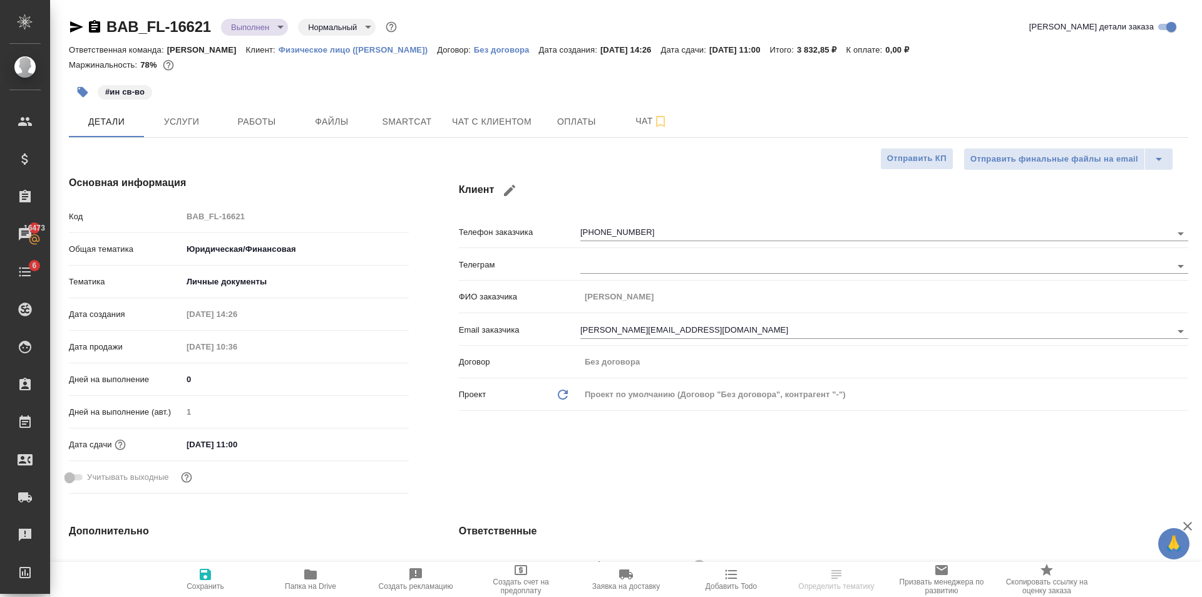
type textarea "x"
click at [314, 585] on span "Папка на Drive" at bounding box center [310, 586] width 51 height 9
type textarea "x"
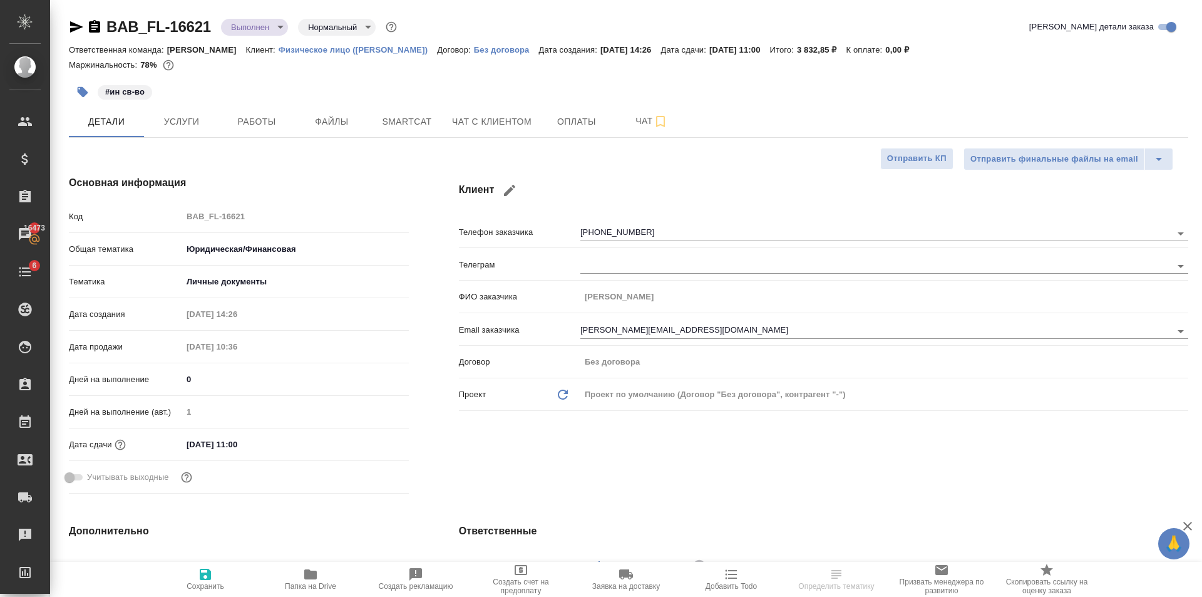
type textarea "x"
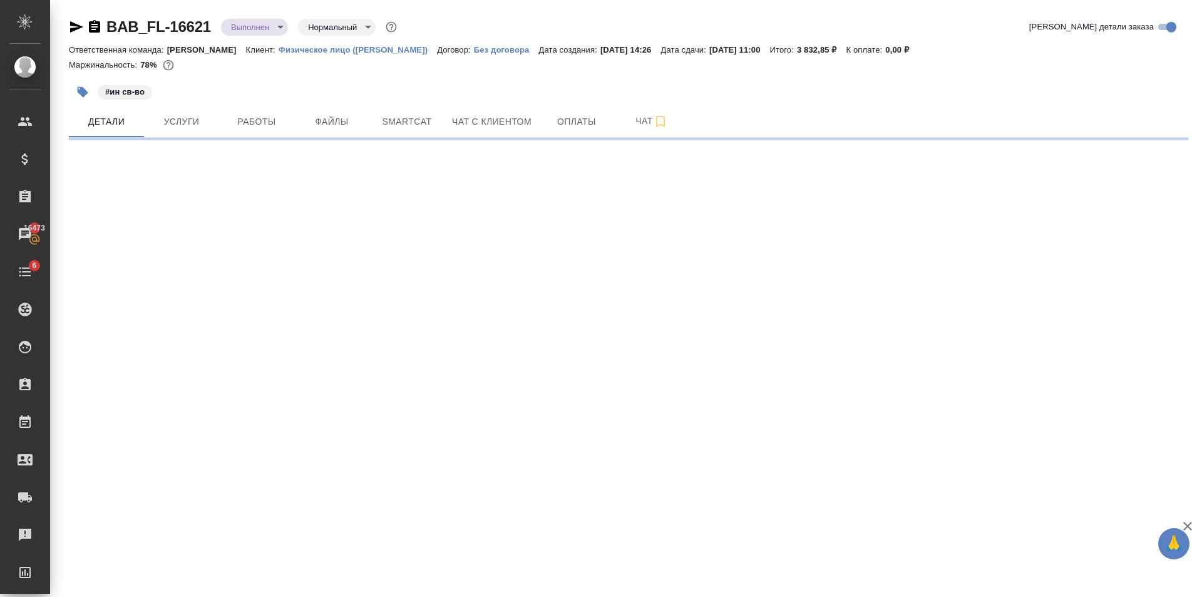
select select "RU"
